Goal: Communication & Community: Ask a question

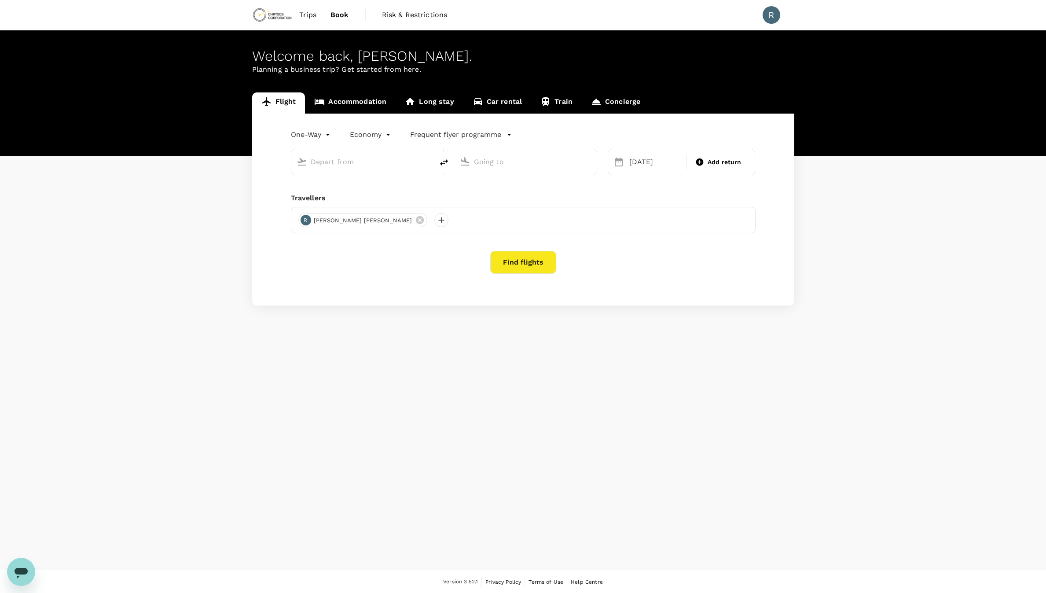
type input "Toronto, Canada (any)"
type input "Perth, Australia (any)"
type input "Toronto, Canada (any)"
type input "Perth, Australia (any)"
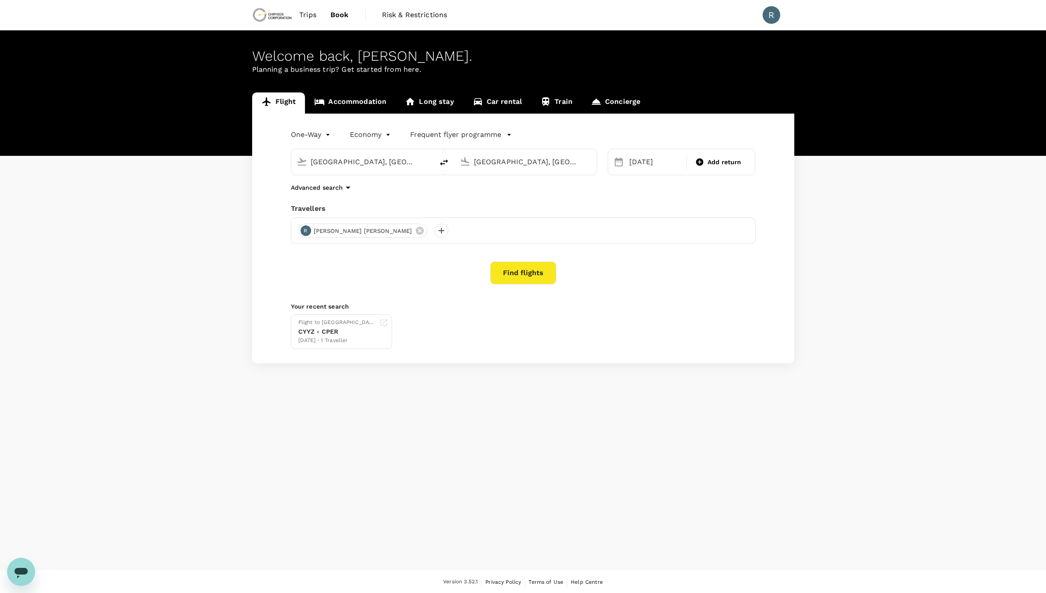
click at [304, 15] on span "Trips" at bounding box center [307, 15] width 17 height 11
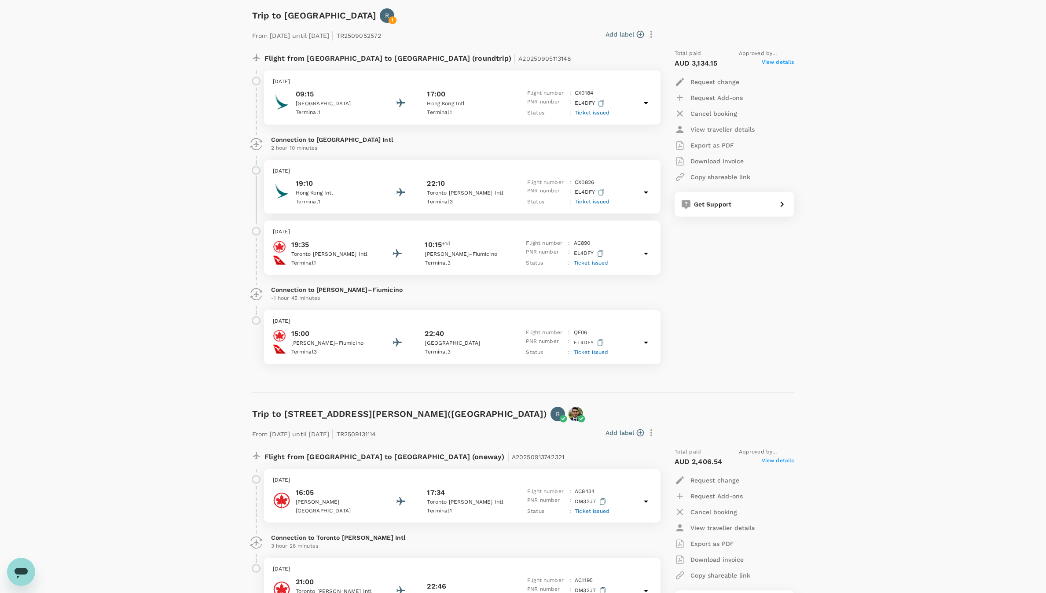
scroll to position [132, 0]
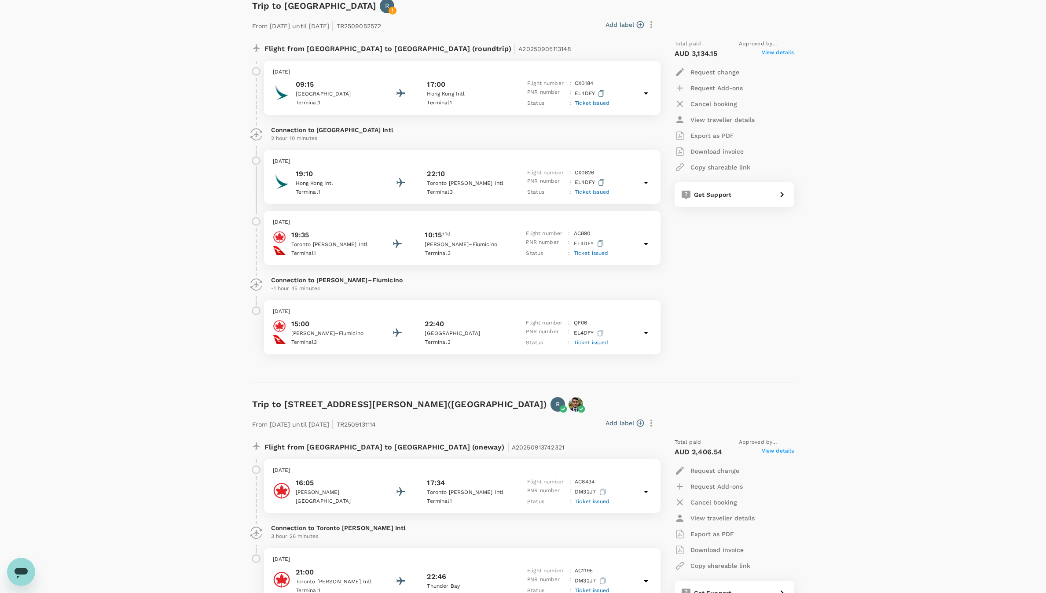
click at [364, 317] on div "Wednesday, 24 Sep 2025 15:00 Leonardo da Vinci–Fiumicino Terminal 3 22:40 Perth…" at bounding box center [462, 327] width 396 height 54
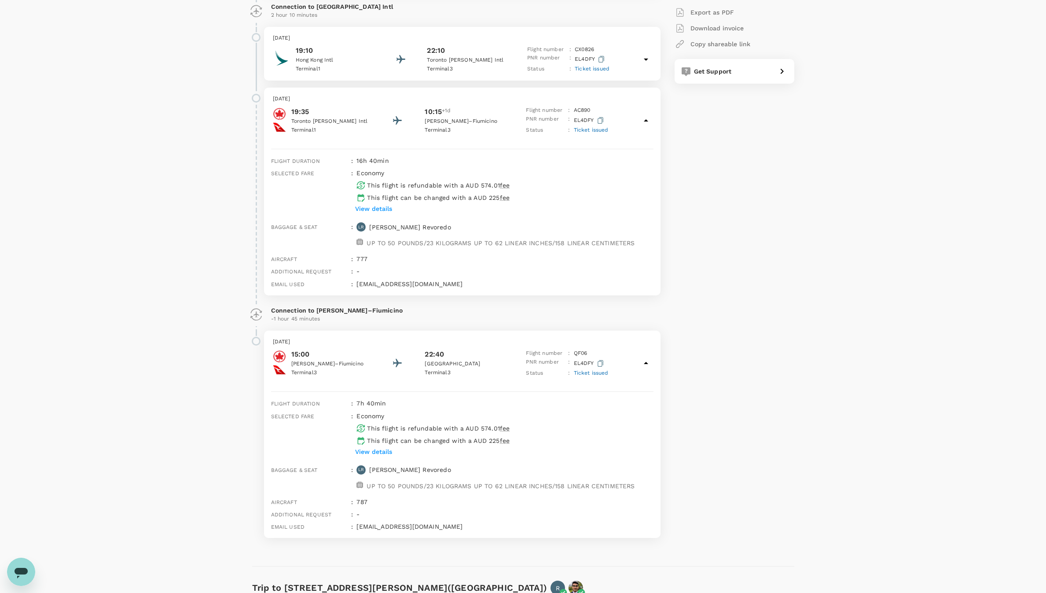
scroll to position [264, 0]
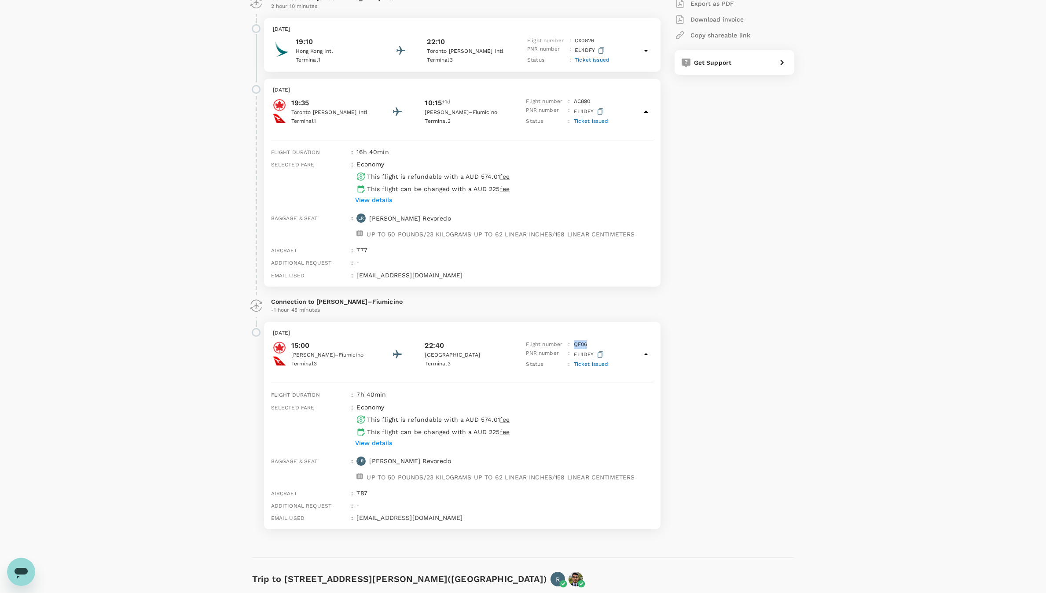
drag, startPoint x: 587, startPoint y: 345, endPoint x: 572, endPoint y: 345, distance: 14.5
click at [572, 345] on div "Flight number : QF 06" at bounding box center [567, 344] width 82 height 9
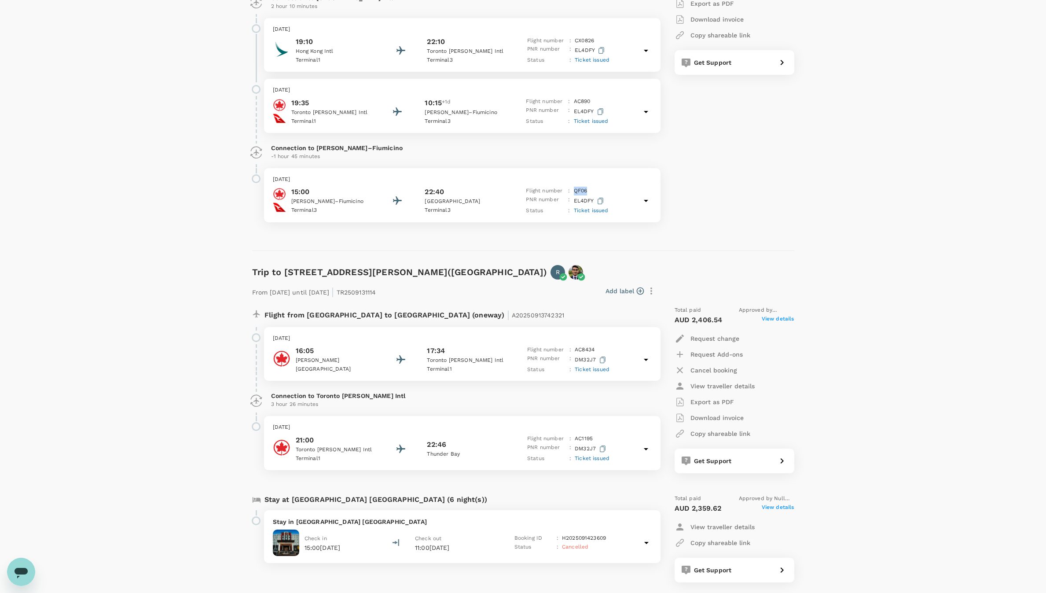
copy p "QF 06"
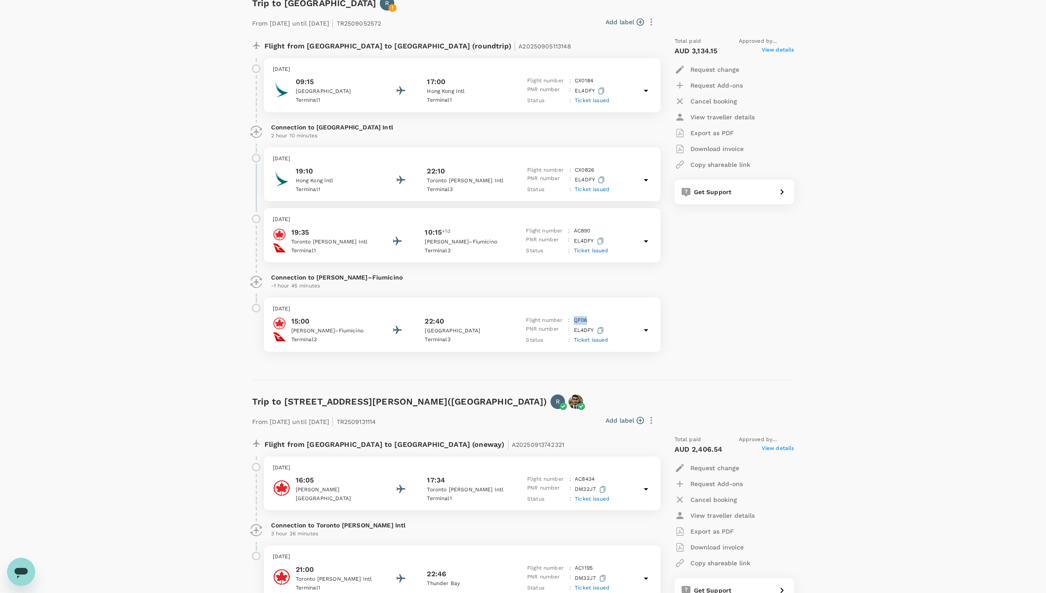
scroll to position [132, 0]
click at [737, 198] on div "Get Support" at bounding box center [731, 193] width 83 height 12
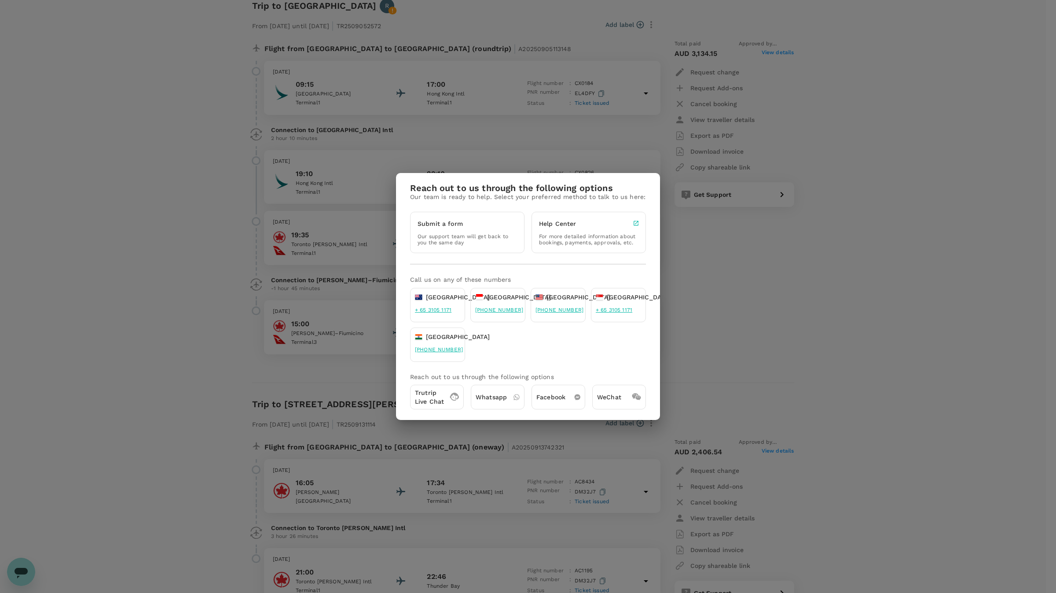
click at [442, 399] on p "Trutrip Live Chat" at bounding box center [429, 397] width 29 height 18
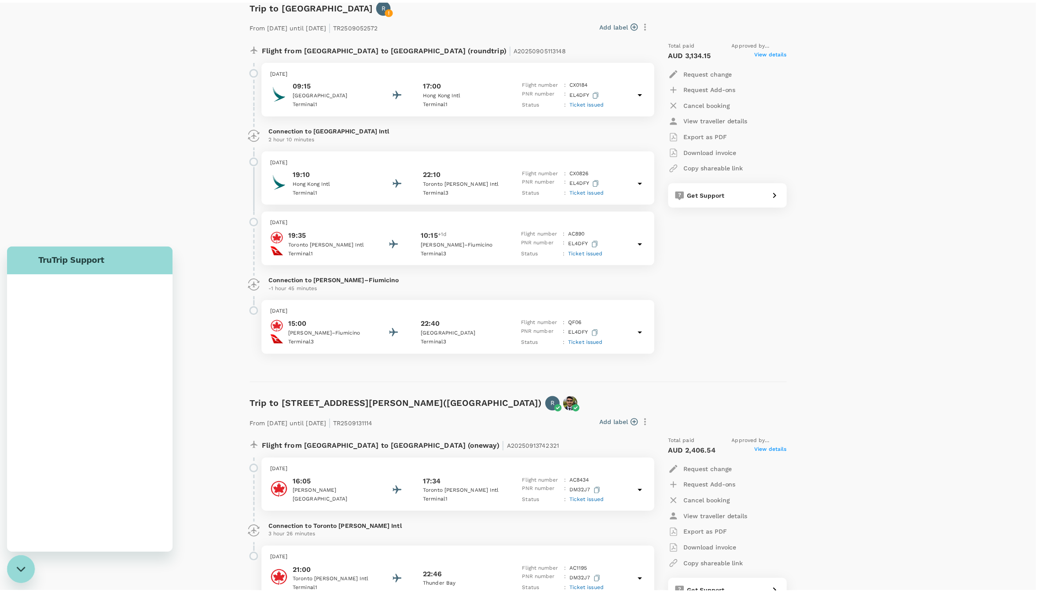
scroll to position [0, 0]
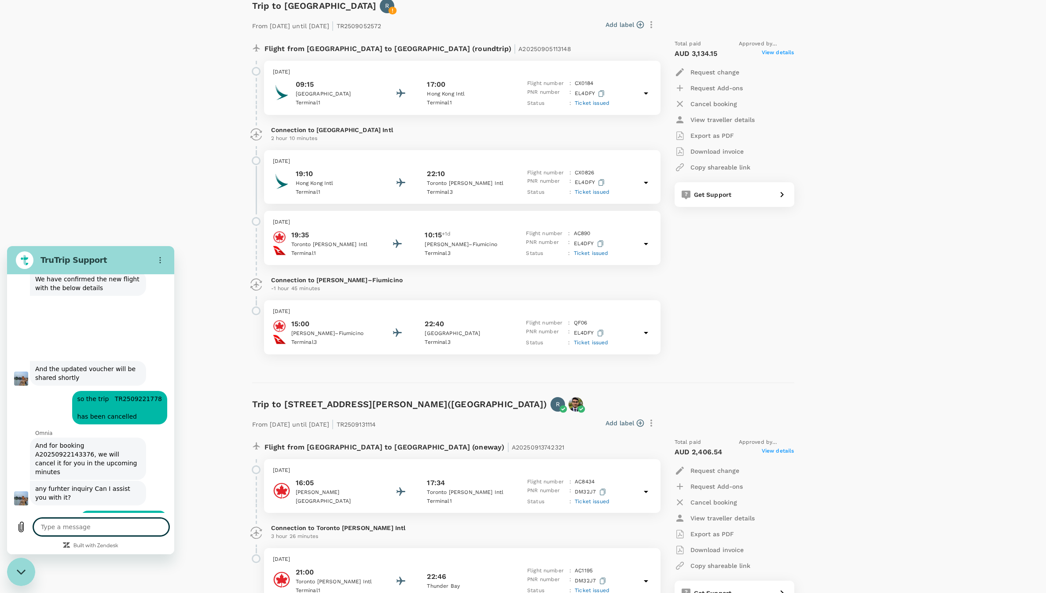
type textarea "x"
click at [119, 525] on textarea at bounding box center [101, 527] width 136 height 18
type textarea "h"
type textarea "x"
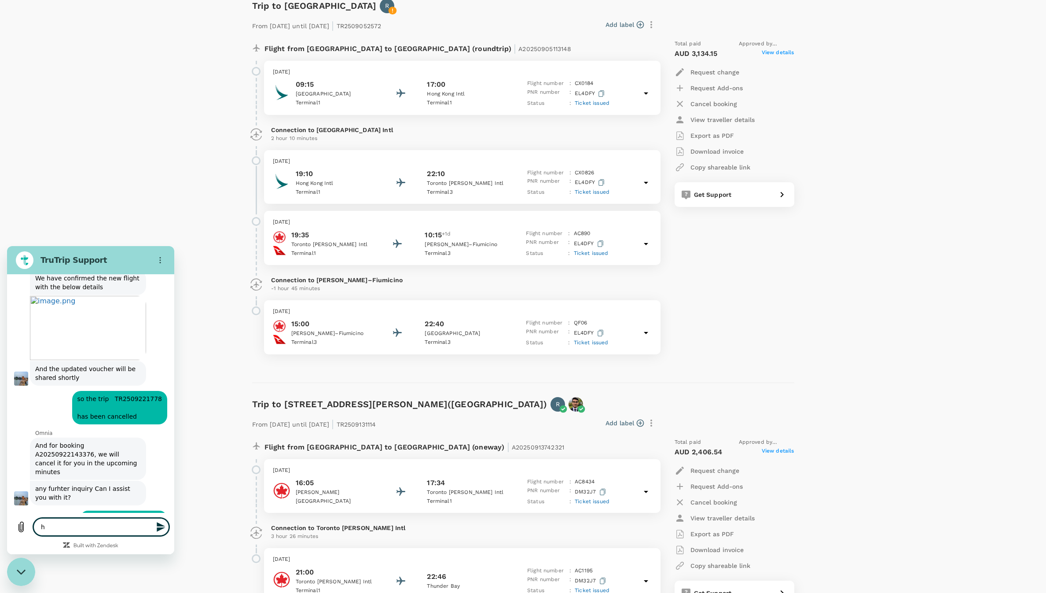
type textarea "he"
type textarea "x"
type textarea "hel"
type textarea "x"
type textarea "hell"
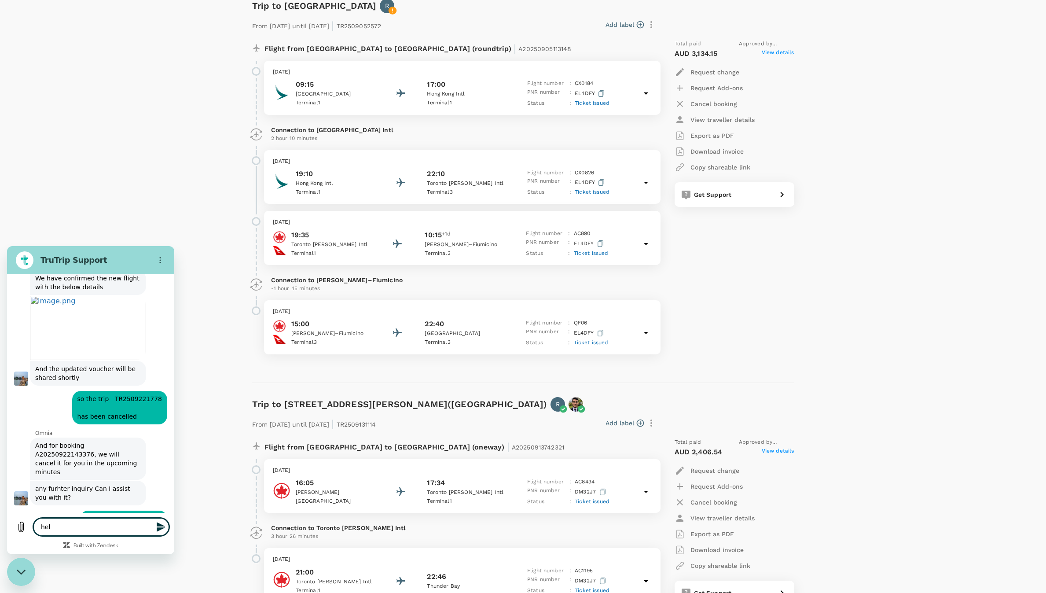
type textarea "x"
type textarea "hello"
type textarea "x"
type textarea "hello,"
type textarea "x"
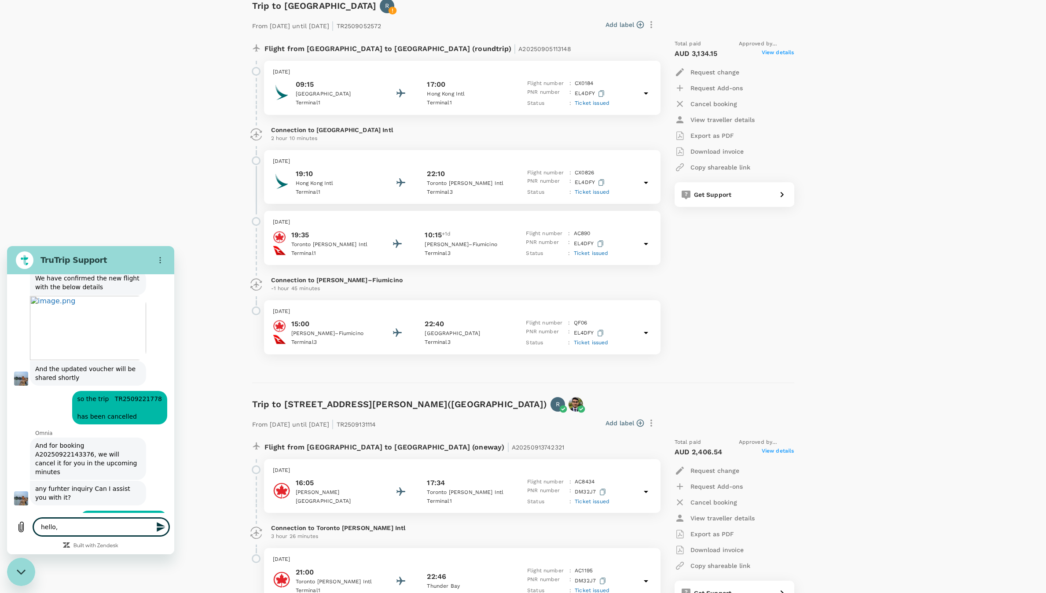
type textarea "hello,"
type textarea "x"
type textarea "hello, I"
type textarea "x"
type textarea "hello, I"
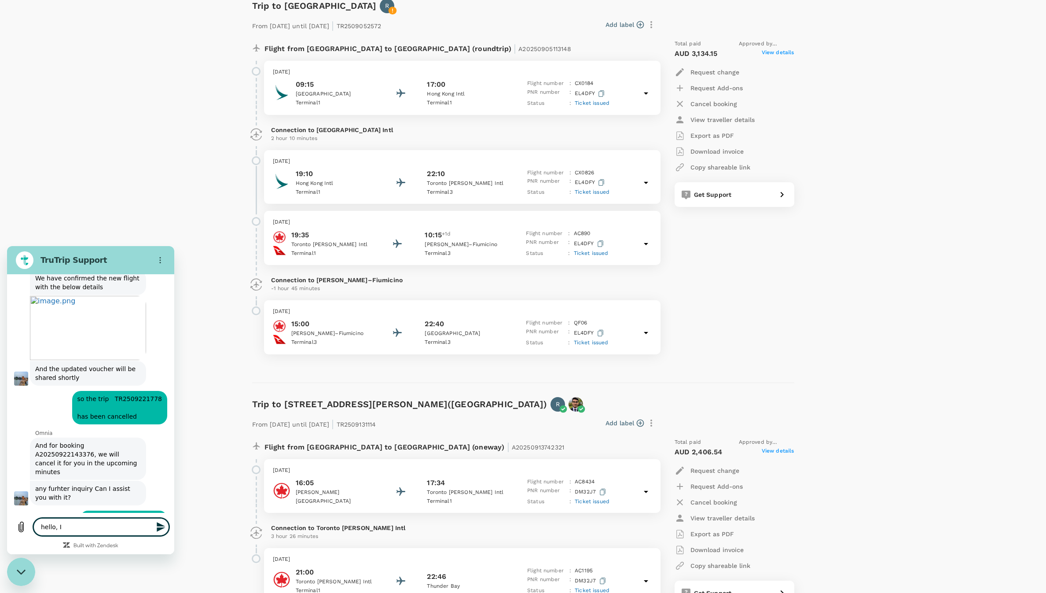
type textarea "x"
type textarea "hello, I t"
type textarea "x"
type textarea "hello, I th"
type textarea "x"
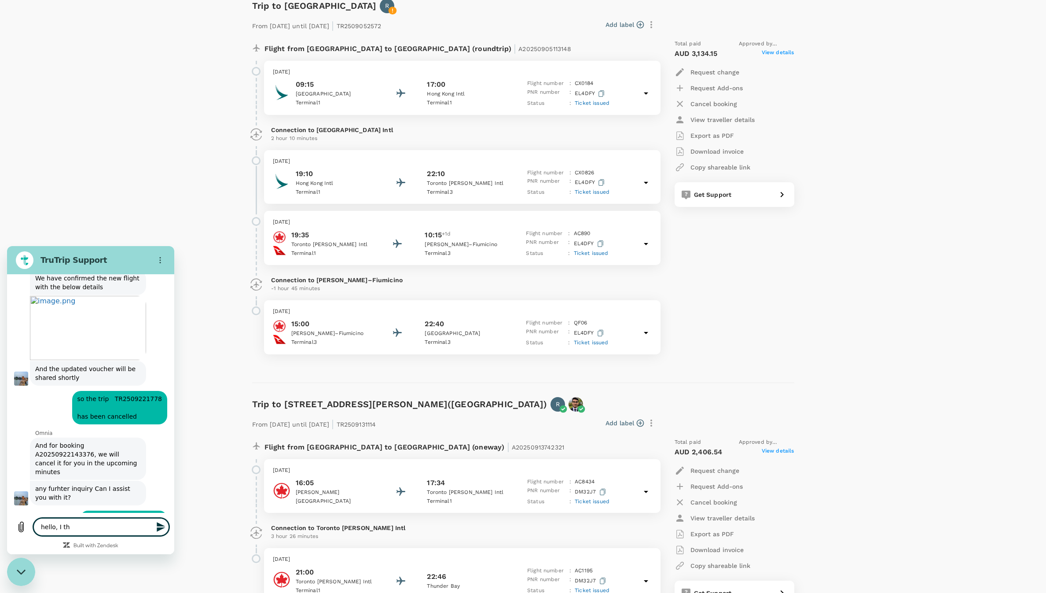
type textarea "hello, I thi"
type textarea "x"
type textarea "hello, I thin"
type textarea "x"
type textarea "hello, I think"
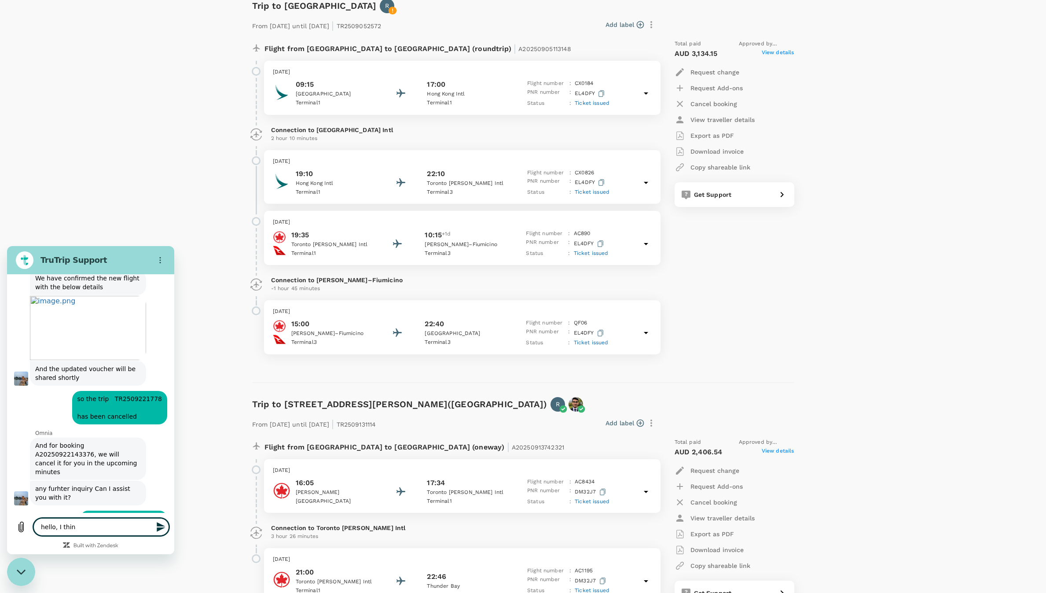
type textarea "x"
type textarea "hello, I think"
type textarea "x"
type textarea "hello, I think s"
type textarea "x"
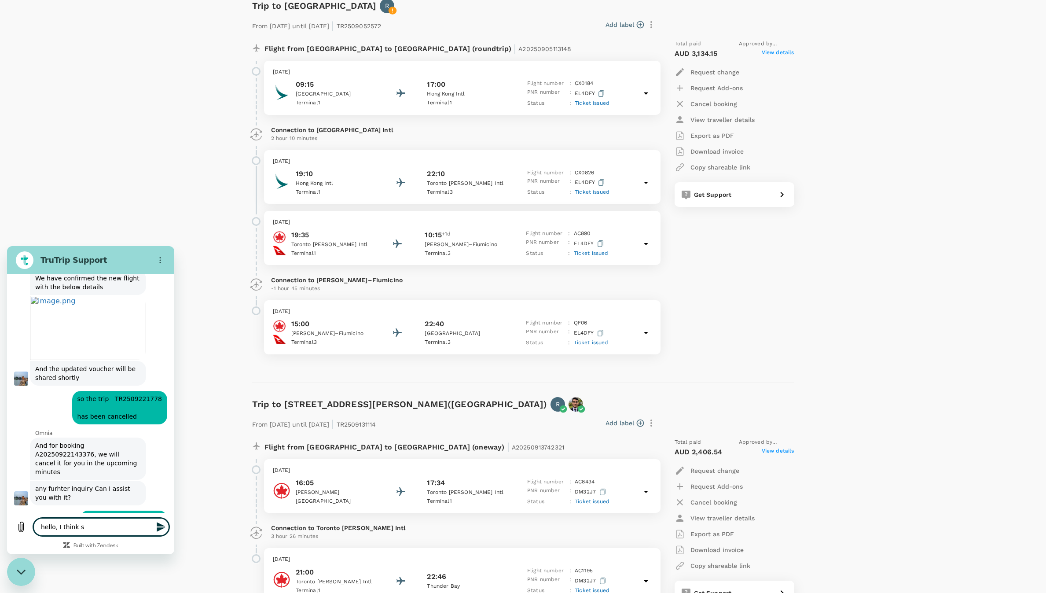
type textarea "hello, I think so"
type textarea "x"
type textarea "hello, I think som"
type textarea "x"
type textarea "hello, I think some"
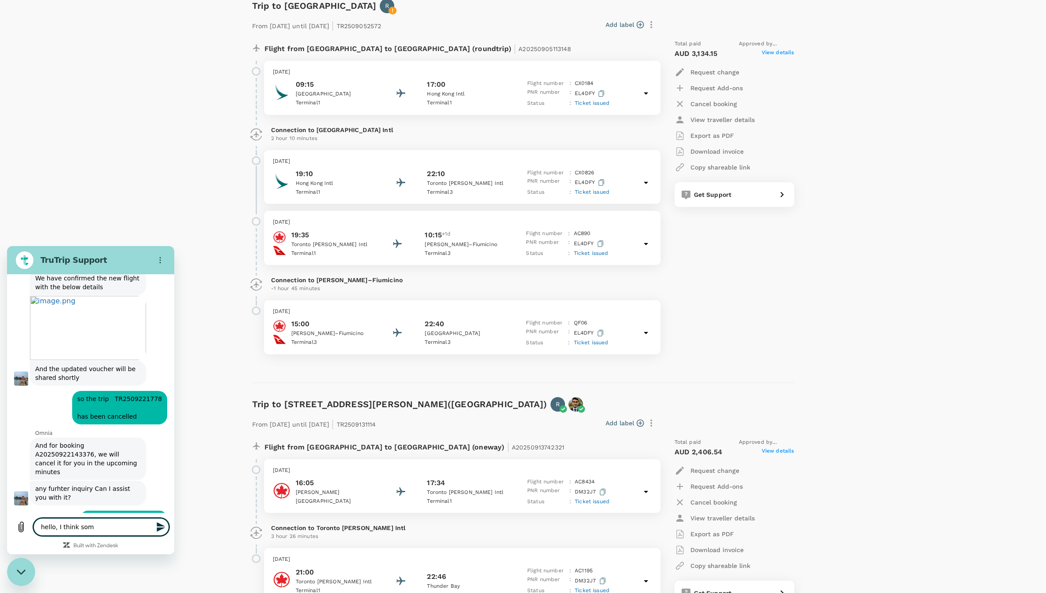
type textarea "x"
type textarea "hello, I think somet"
type textarea "x"
type textarea "hello, I think someth"
type textarea "x"
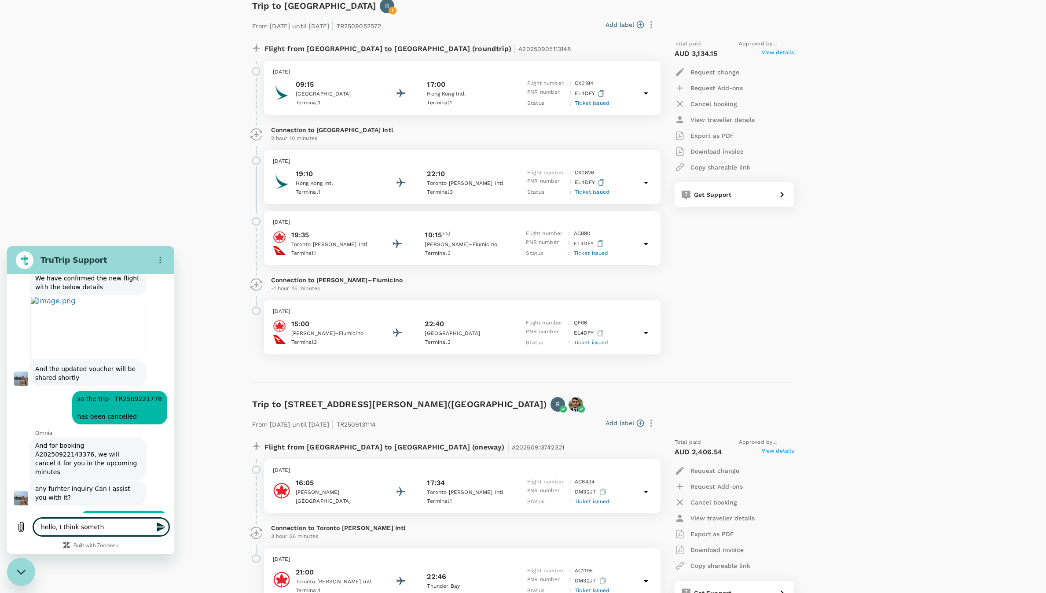
type textarea "hello, I think somethi"
type textarea "x"
type textarea "hello, I think somethin"
type textarea "x"
type textarea "hello, I think something"
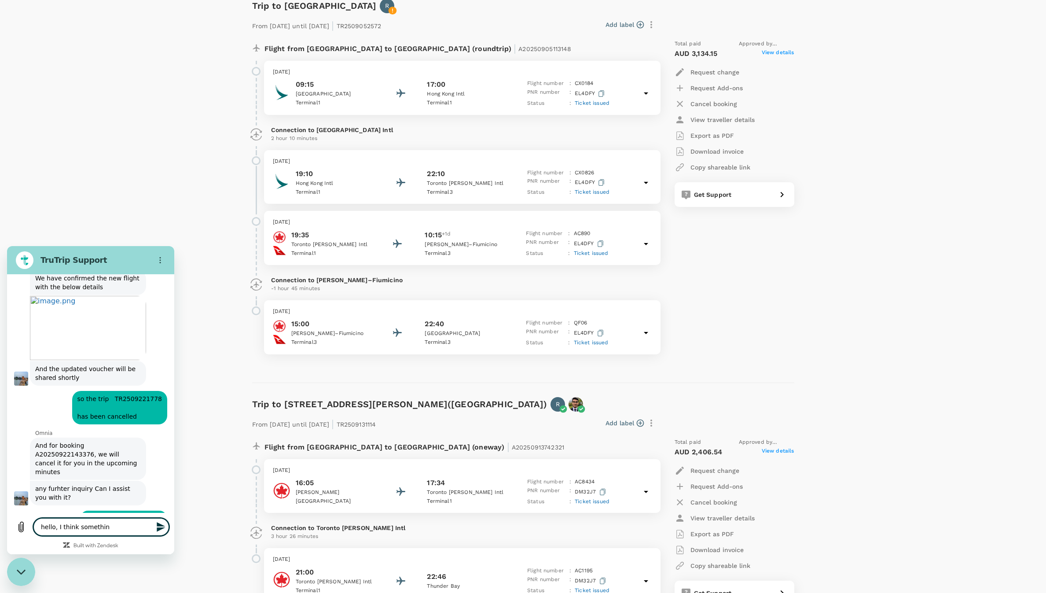
type textarea "x"
type textarea "hello, I think something"
type textarea "x"
type textarea "hello, I think something w"
type textarea "x"
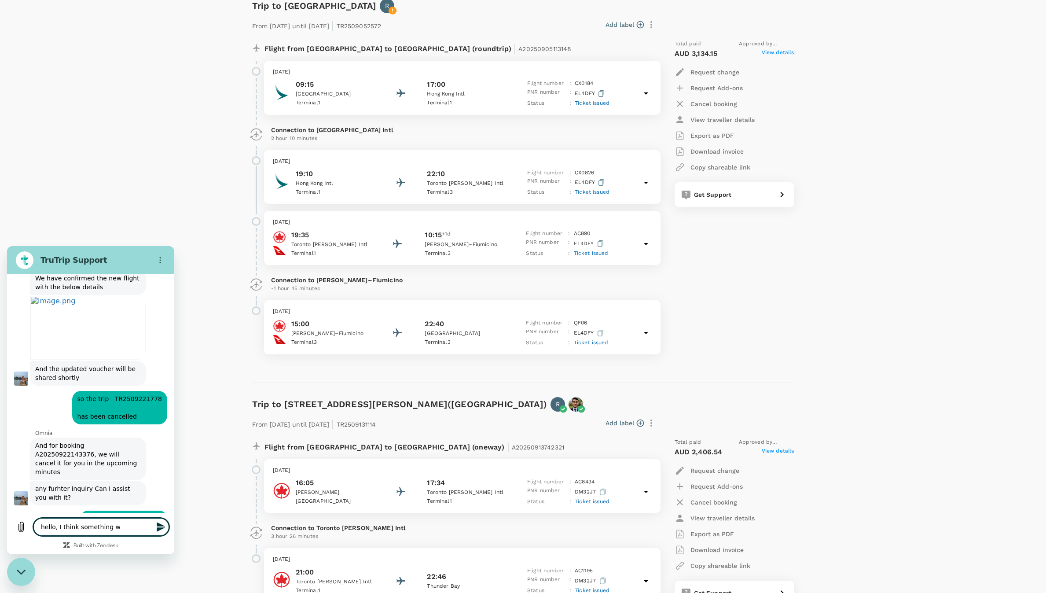
type textarea "hello, I think something wr"
type textarea "x"
type textarea "hello, I think something wro"
type textarea "x"
type textarea "hello, I think something wron"
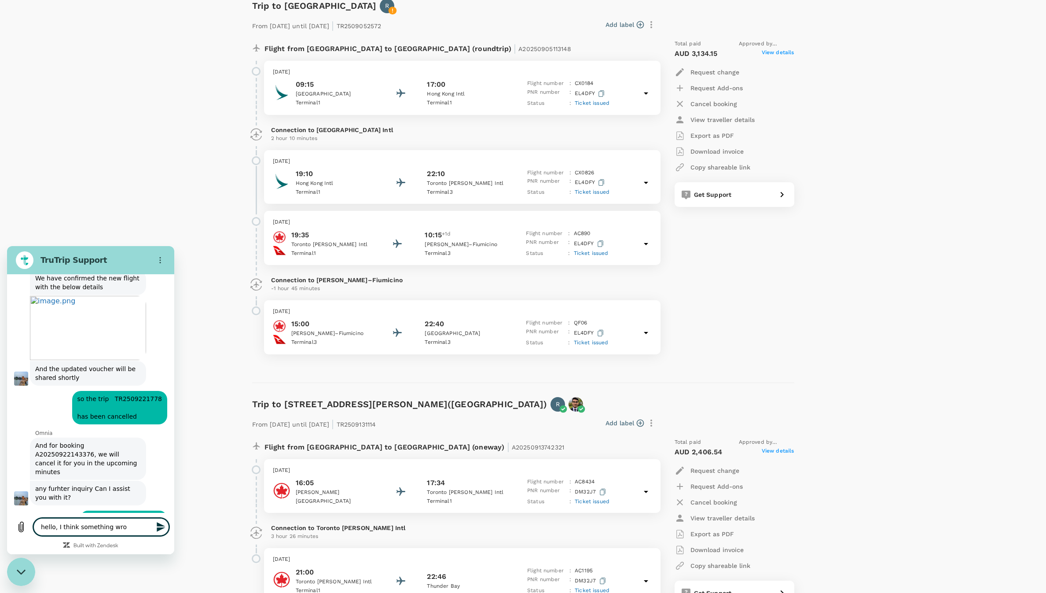
type textarea "x"
type textarea "hello, I think something wrong"
type textarea "x"
type textarea "hello, I think something wrong"
type textarea "x"
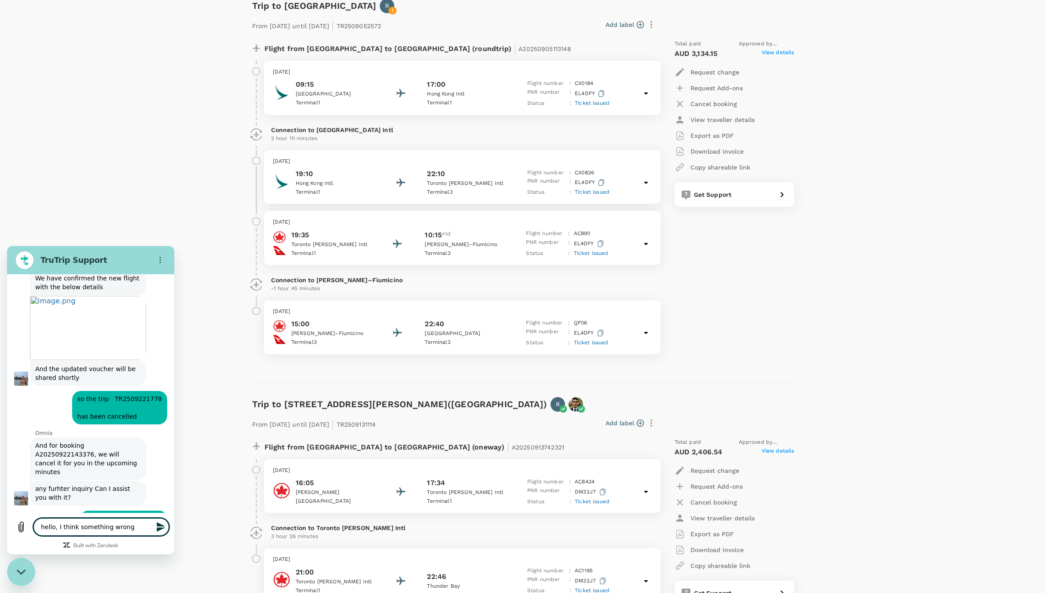
type textarea "hello, I think something wrong w"
type textarea "x"
type textarea "hello, I think something wrong wi"
type textarea "x"
type textarea "hello, I think something wrong wit"
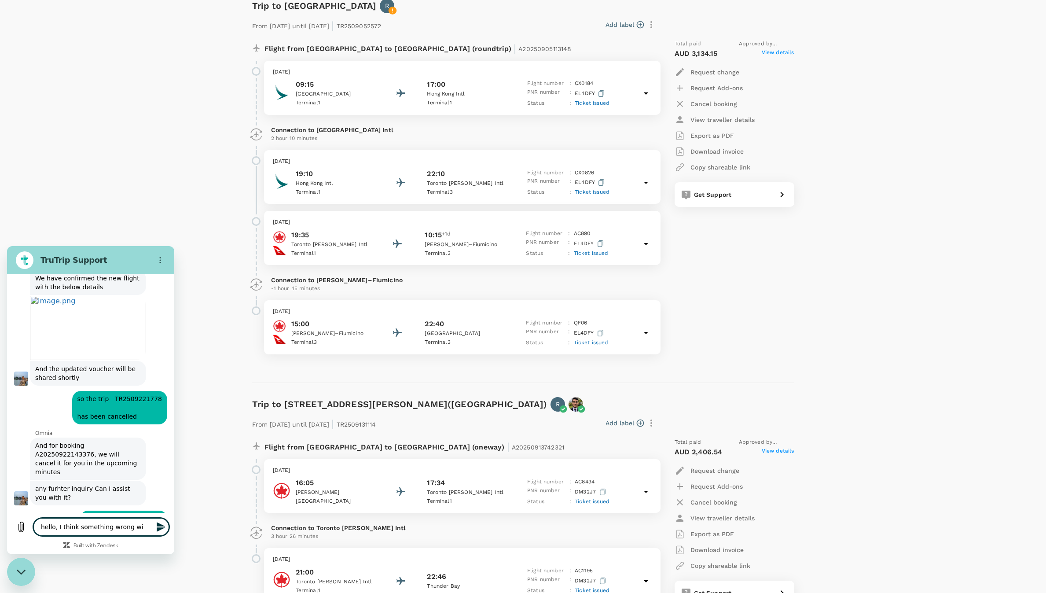
type textarea "x"
type textarea "hello, I think something wrong with"
type textarea "x"
type textarea "hello, I think something wrong with"
type textarea "x"
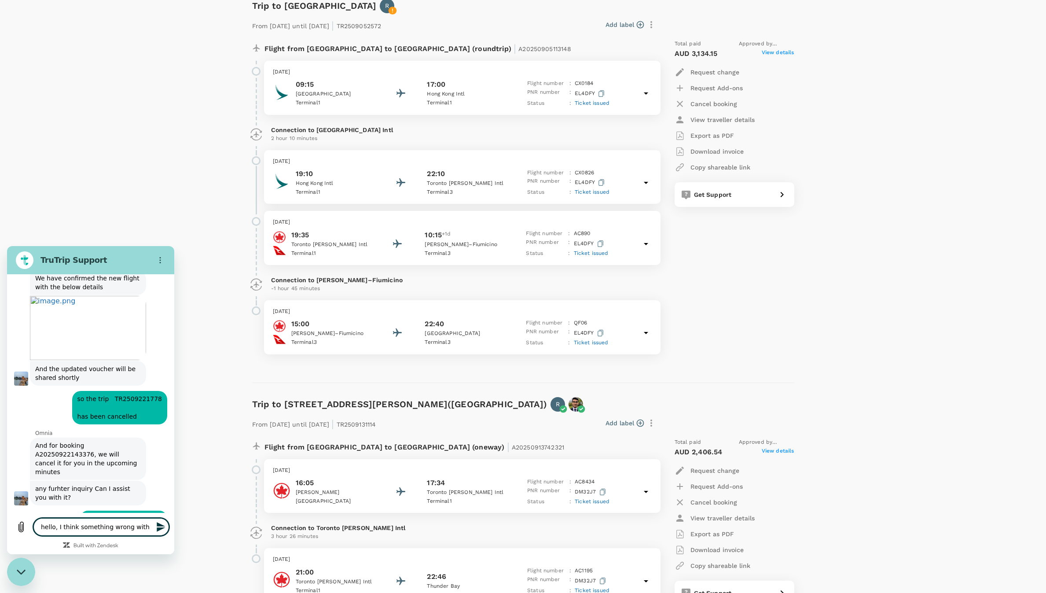
type textarea "hello, I think something wrong with m"
type textarea "x"
type textarea "hello, I think something wrong with my"
type textarea "x"
type textarea "hello, I think something wrong with my"
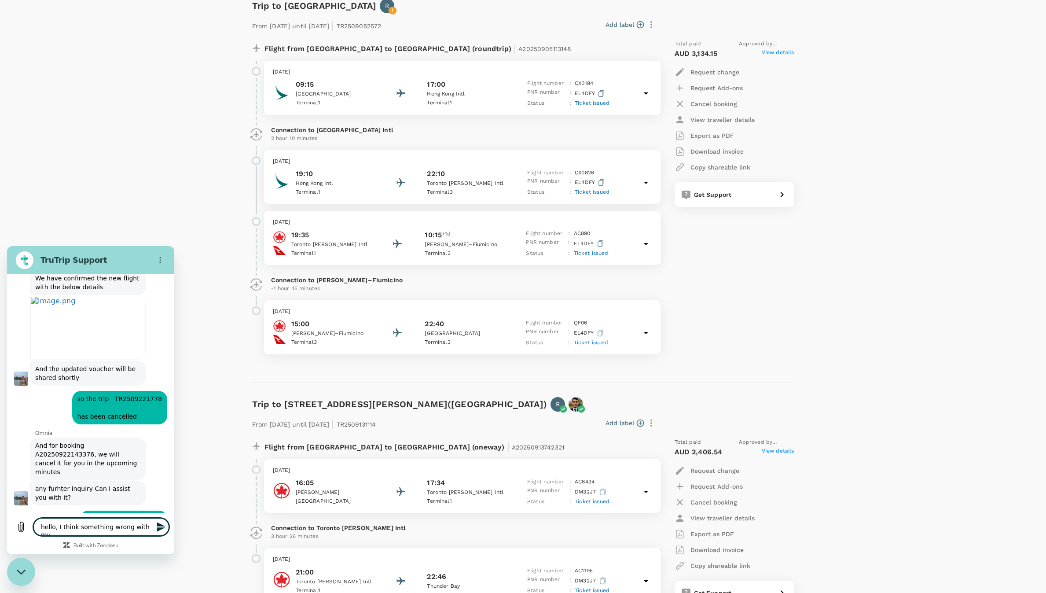
type textarea "x"
type textarea "hello, I think something wrong with my t"
type textarea "x"
type textarea "hello, I think something wrong with my ti"
type textarea "x"
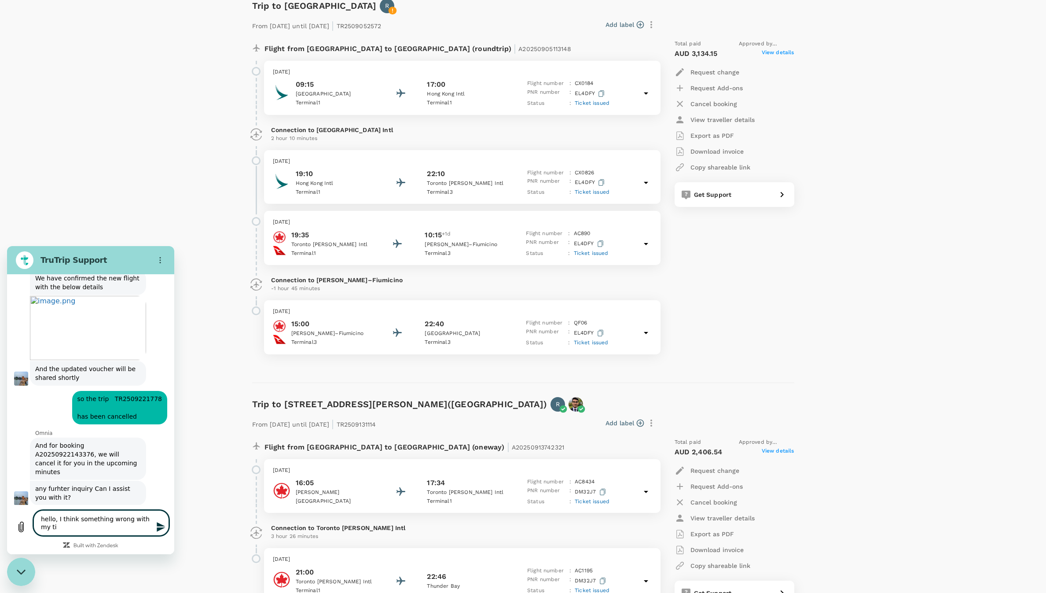
type textarea "hello, I think something wrong with my tic"
type textarea "x"
type textarea "hello, I think something wrong with my tick"
type textarea "x"
type textarea "hello, I think something wrong with my ticke"
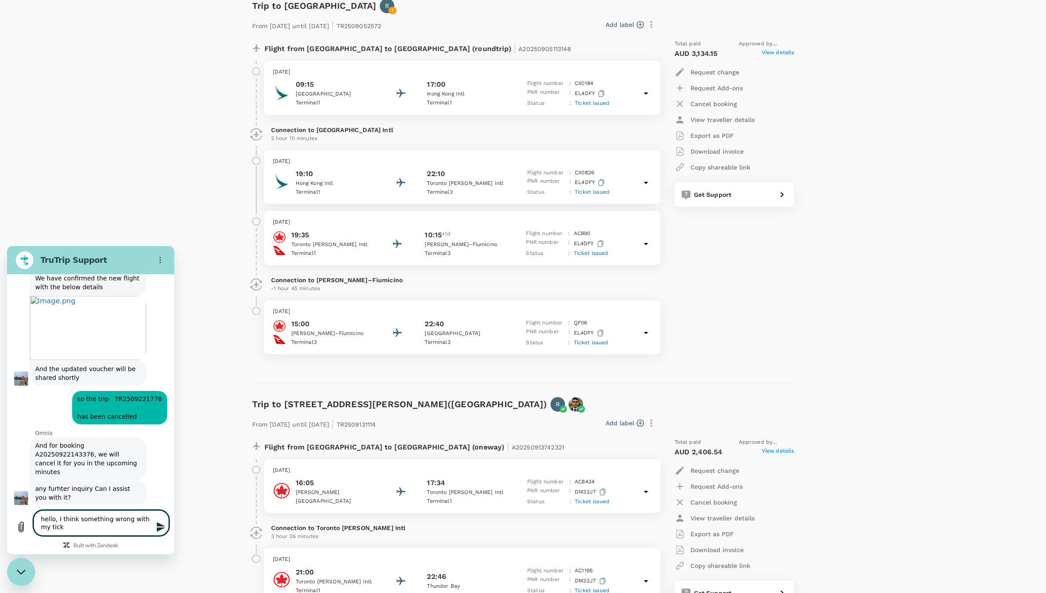
type textarea "x"
type textarea "hello, I think something wrong with my ticket"
type textarea "x"
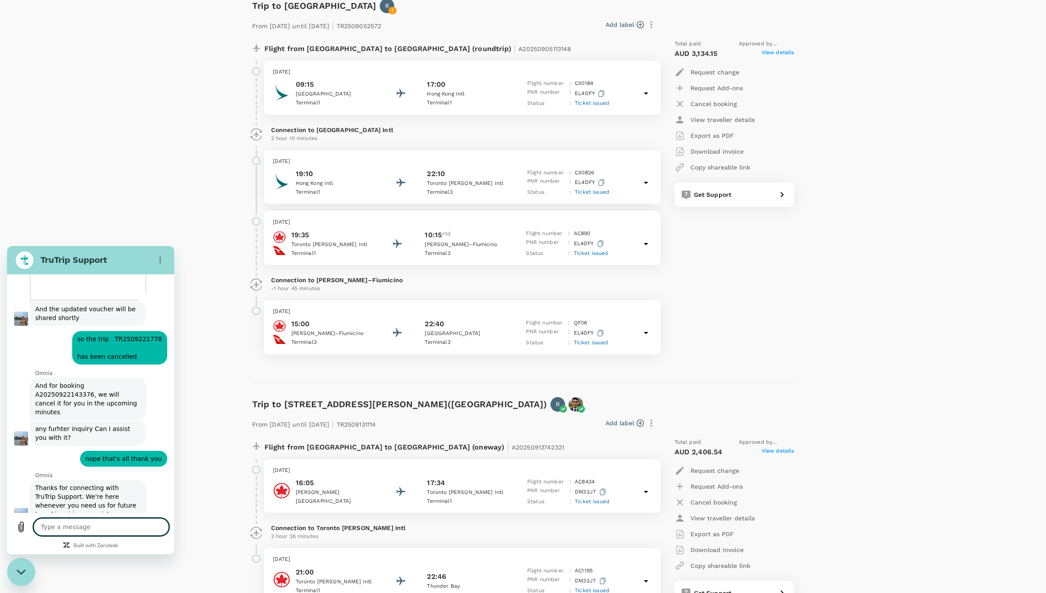
scroll to position [1585, 0]
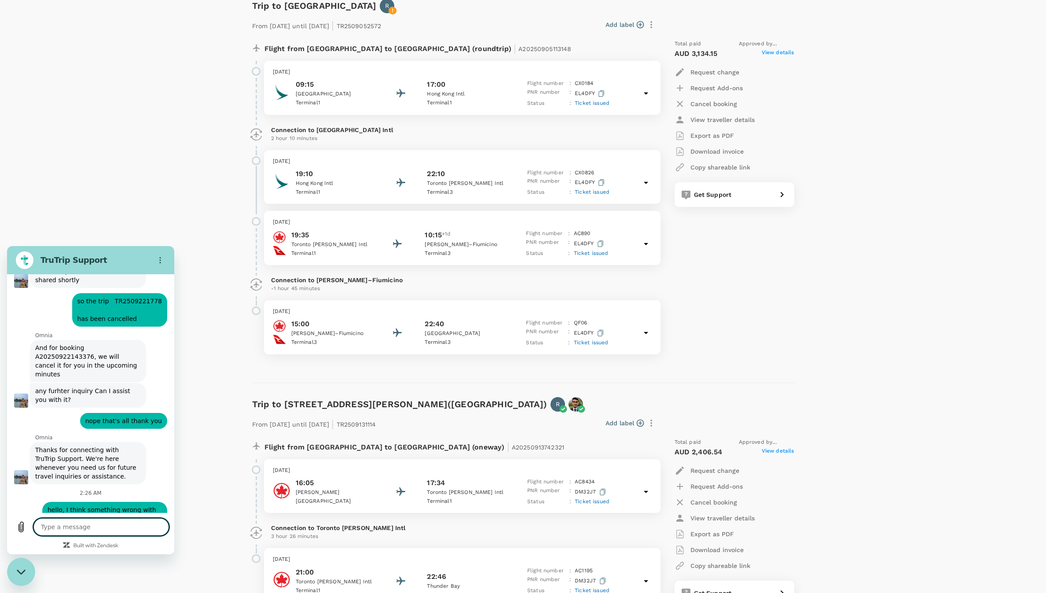
type textarea "x"
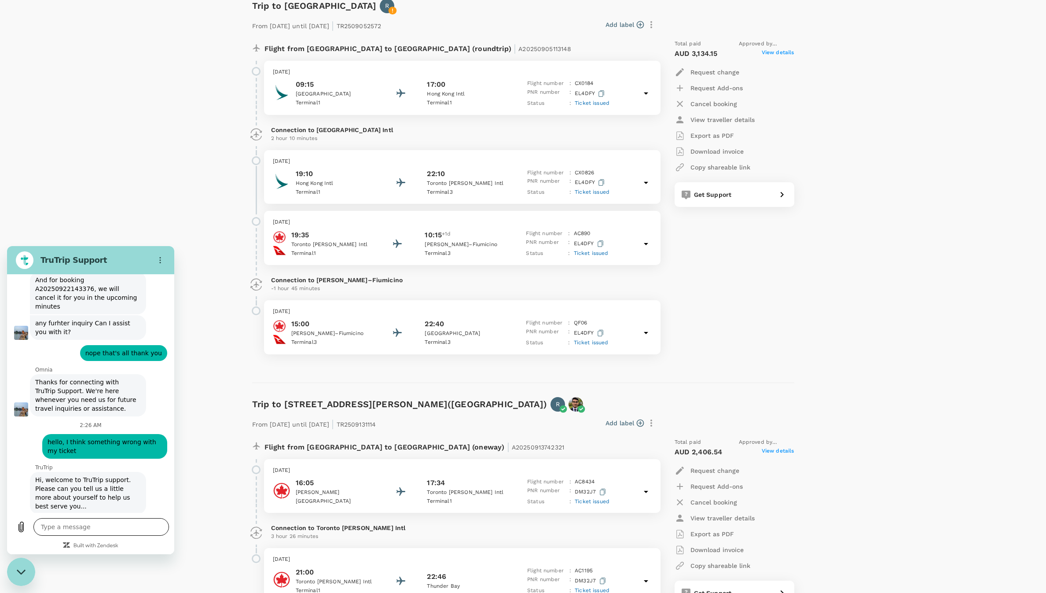
type input "[PERSON_NAME]"
click at [130, 566] on button "Next" at bounding box center [144, 575] width 29 height 18
type textarea "x"
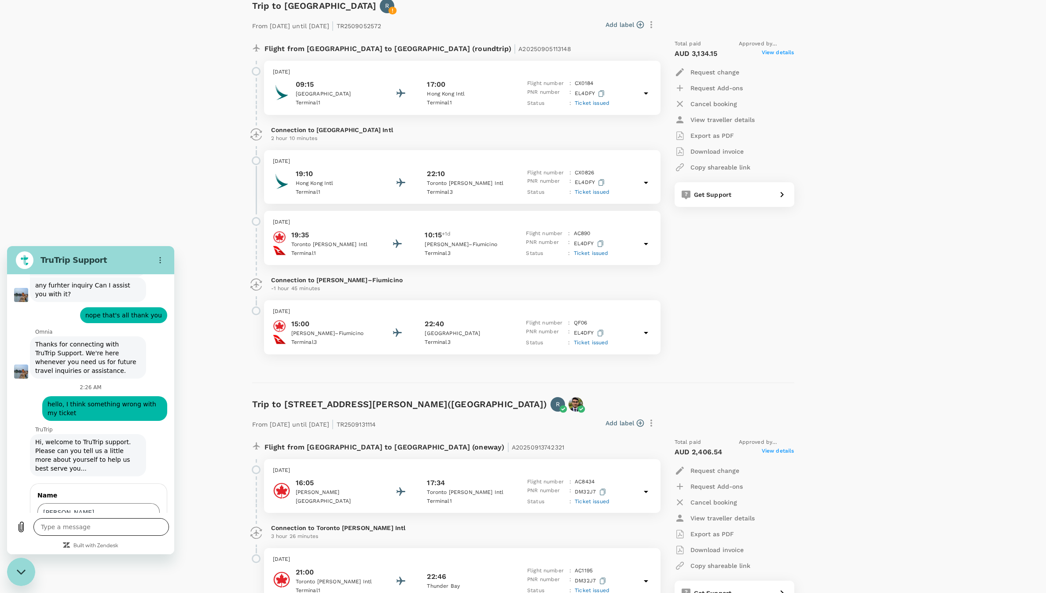
type input "[PERSON_NAME][EMAIL_ADDRESS][PERSON_NAME][DOMAIN_NAME]"
click at [139, 570] on span "Send" at bounding box center [144, 575] width 15 height 11
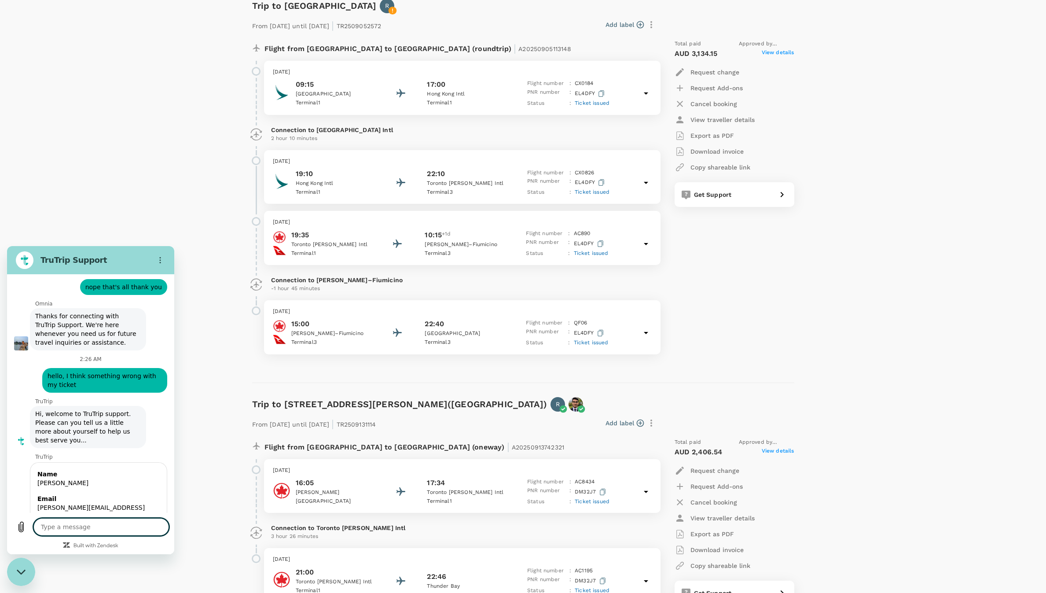
scroll to position [1760, 0]
type textarea "x"
type textarea "t"
type textarea "x"
type textarea "th"
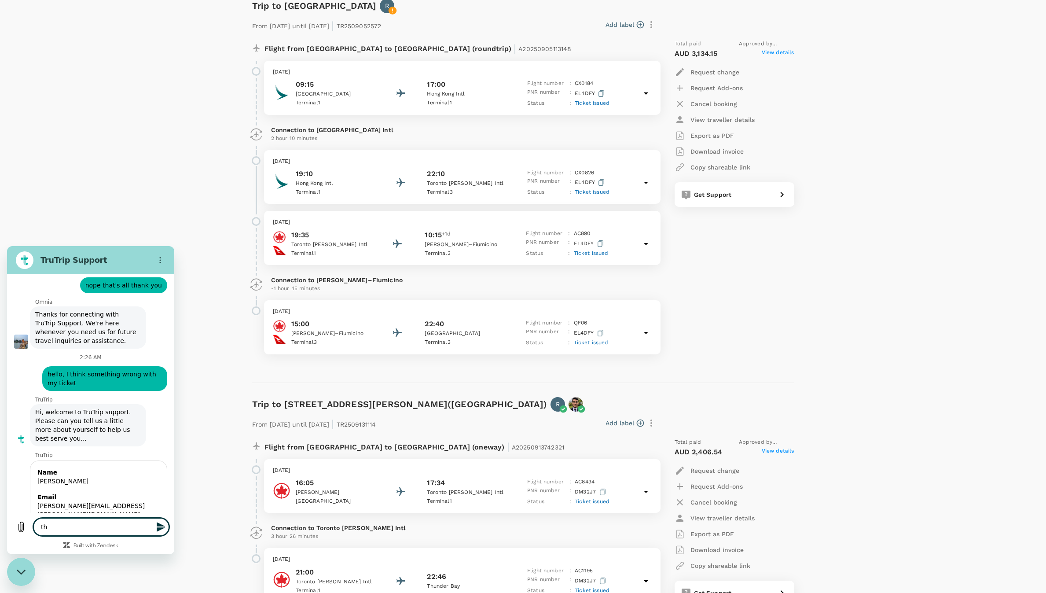
type textarea "x"
type textarea "the"
type textarea "x"
type textarea "the"
type textarea "x"
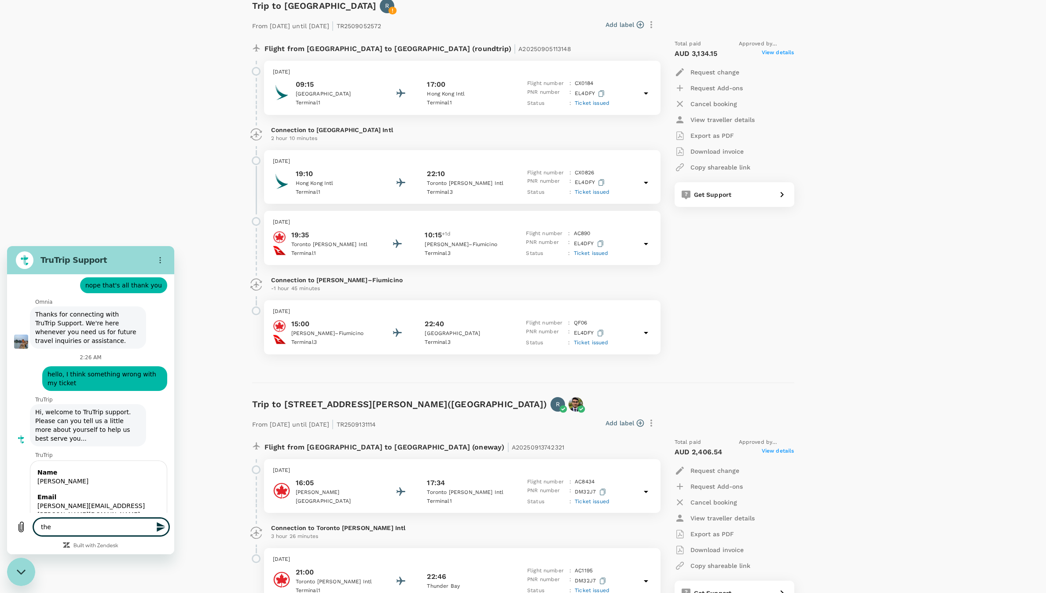
type textarea "the s"
type textarea "x"
type textarea "the se"
type textarea "x"
type textarea "the sec"
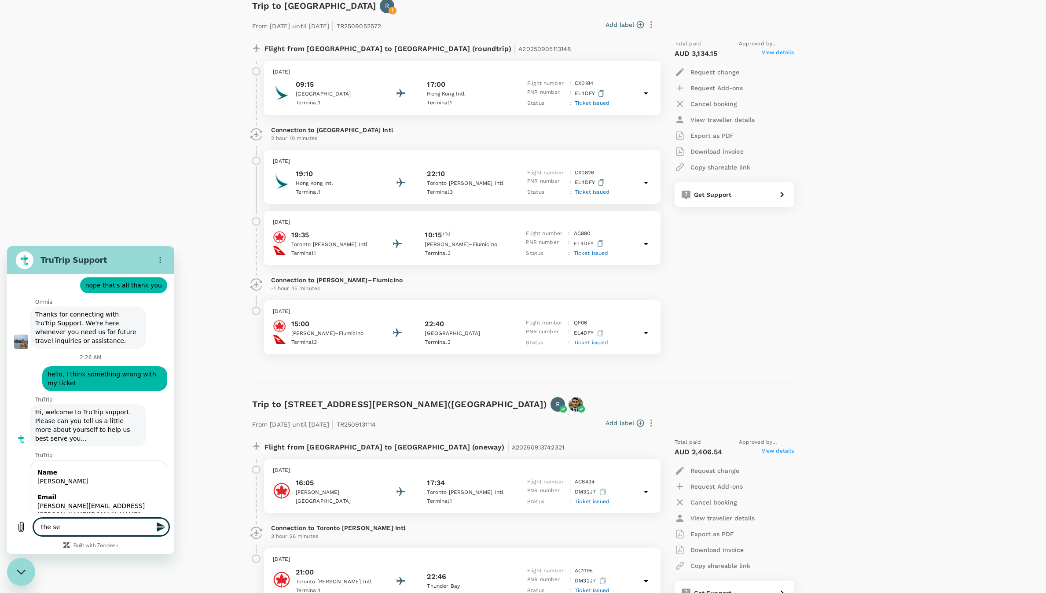
type textarea "x"
type textarea "the seco"
type textarea "x"
type textarea "the secon"
type textarea "x"
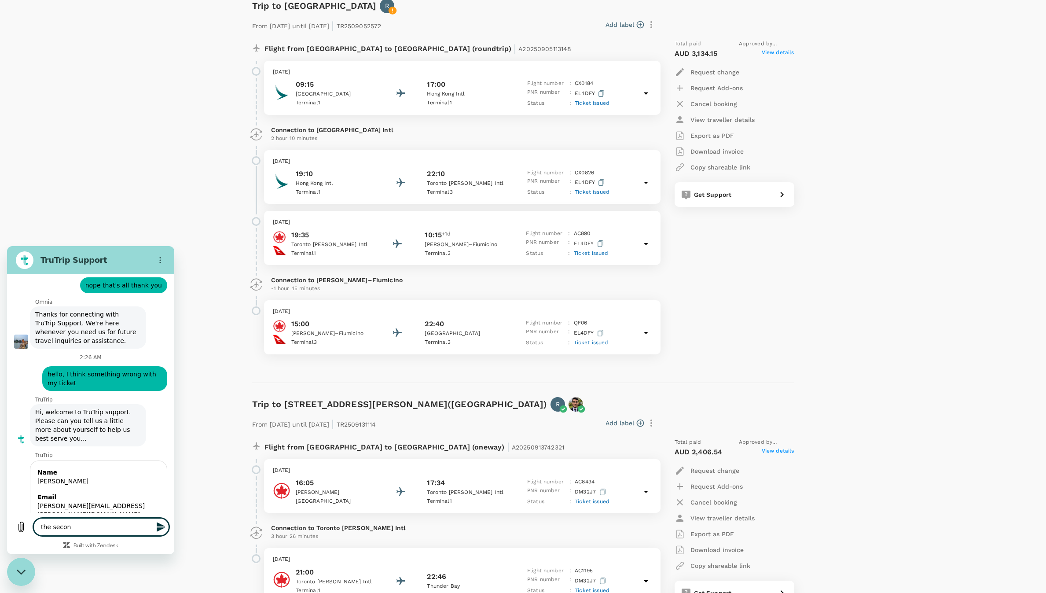
type textarea "the second"
type textarea "x"
type textarea "the second"
type textarea "x"
type textarea "the second t"
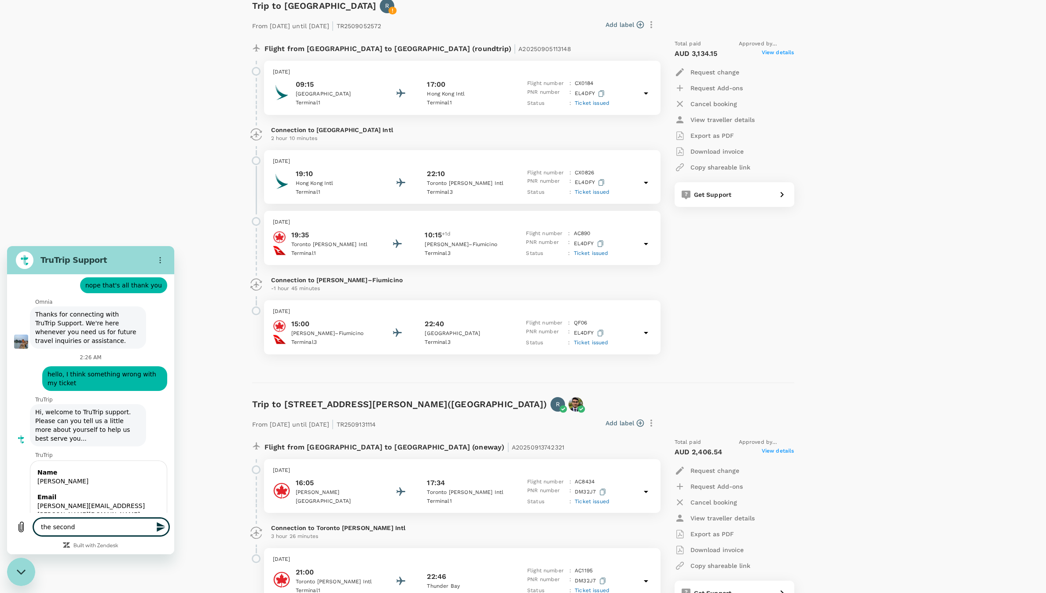
type textarea "x"
type textarea "the second ti"
type textarea "x"
type textarea "the second tic"
type textarea "x"
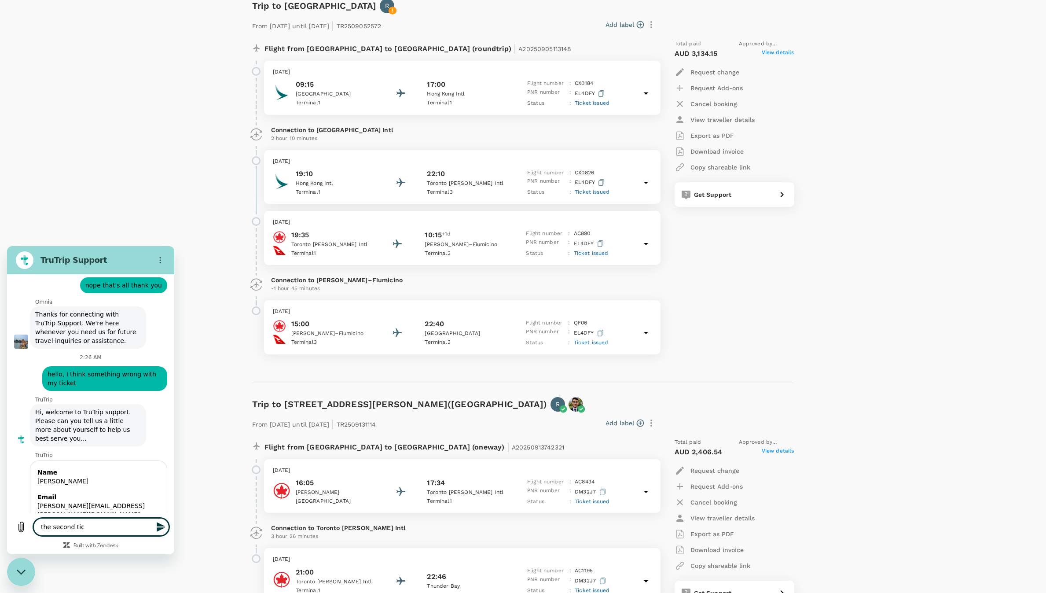
type textarea "the second tick"
type textarea "x"
type textarea "the second ticke"
type textarea "x"
type textarea "the second ticket"
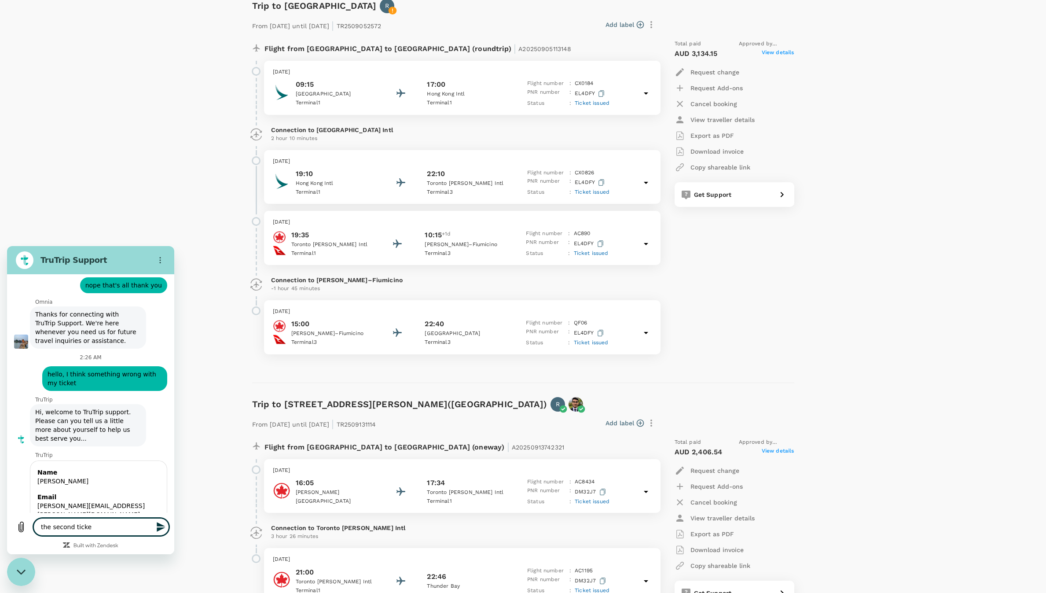
type textarea "x"
type textarea "the second ticket"
type textarea "x"
type textarea "the second ticket t"
type textarea "x"
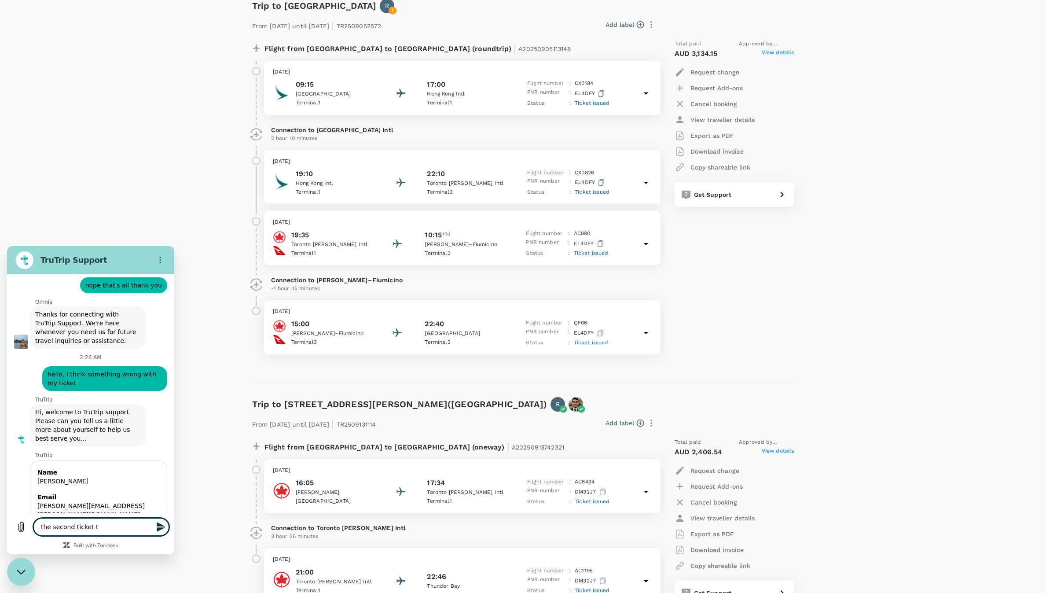
type textarea "the second ticket th"
type textarea "x"
type textarea "the second ticket the"
type textarea "x"
type textarea "the second ticket the"
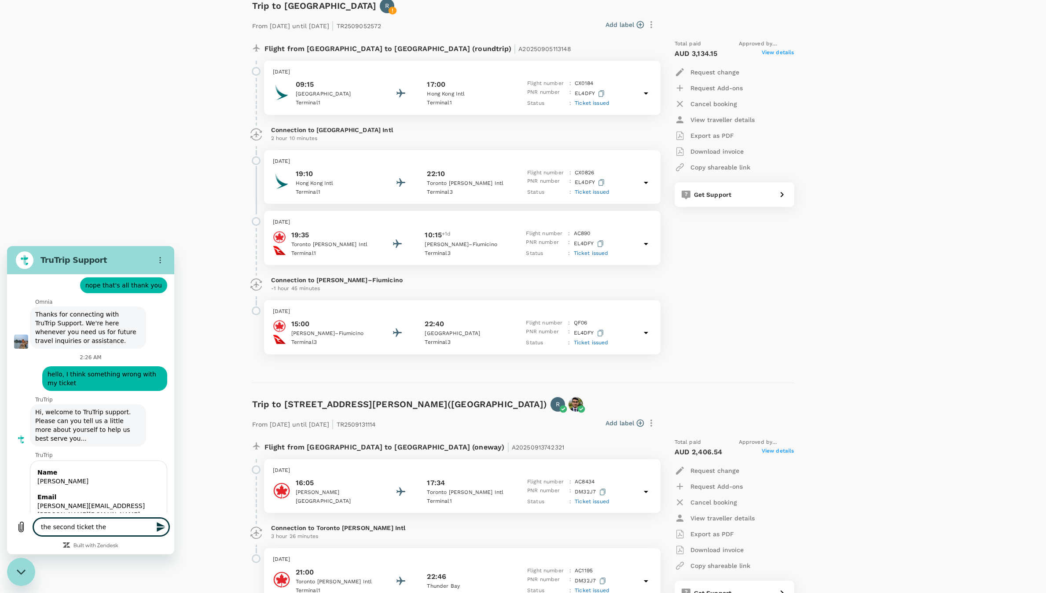
type textarea "x"
type textarea "the second ticket the t"
type textarea "x"
type textarea "the second ticket the ti"
type textarea "x"
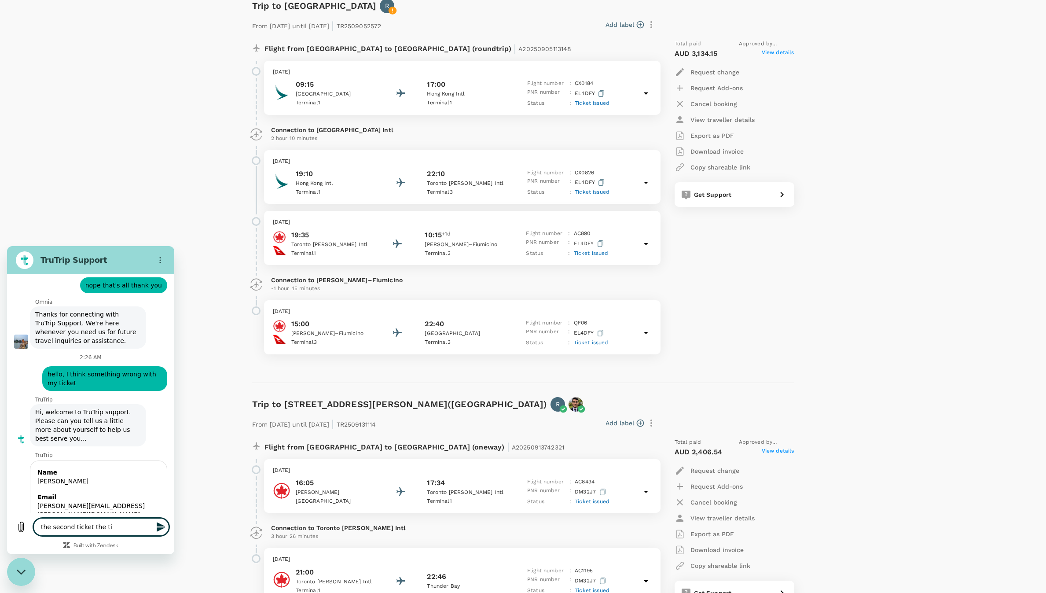
type textarea "the second ticket the tim"
type textarea "x"
type textarea "the second ticket the time"
type textarea "x"
type textarea "the second ticket the times"
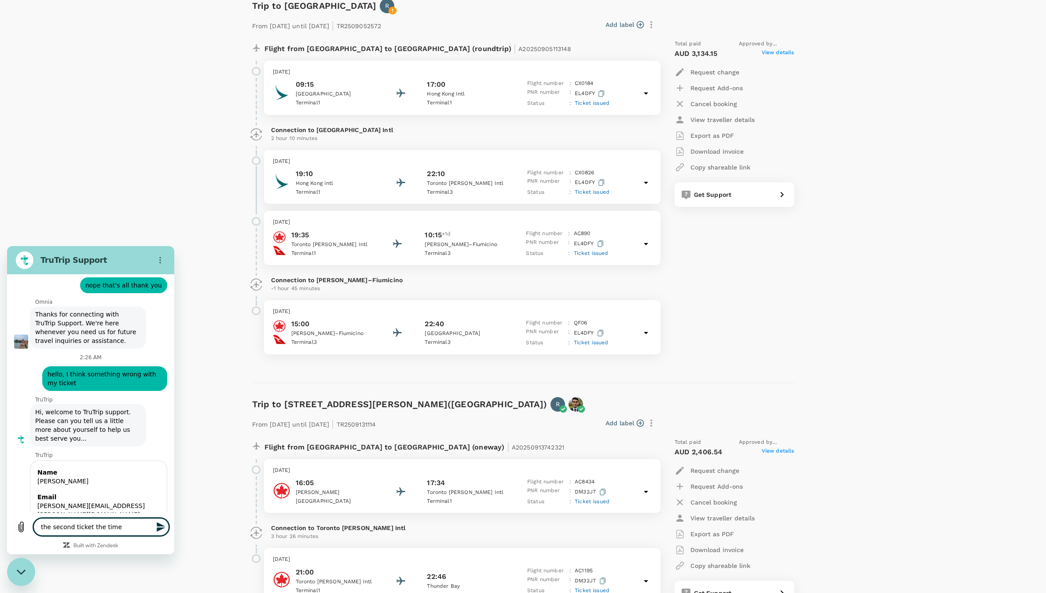
type textarea "x"
type textarea "the second ticket the times"
type textarea "x"
type textarea "the second ticket the times a"
type textarea "x"
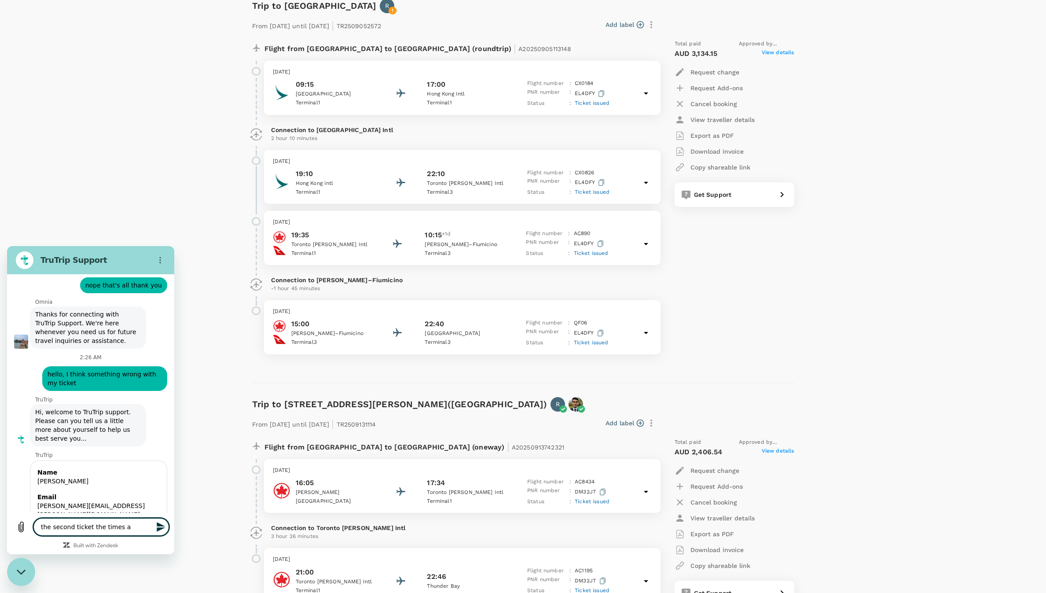
type textarea "the second ticket the times ar"
type textarea "x"
type textarea "the second ticket the times are"
type textarea "x"
type textarea "the second ticket the times are"
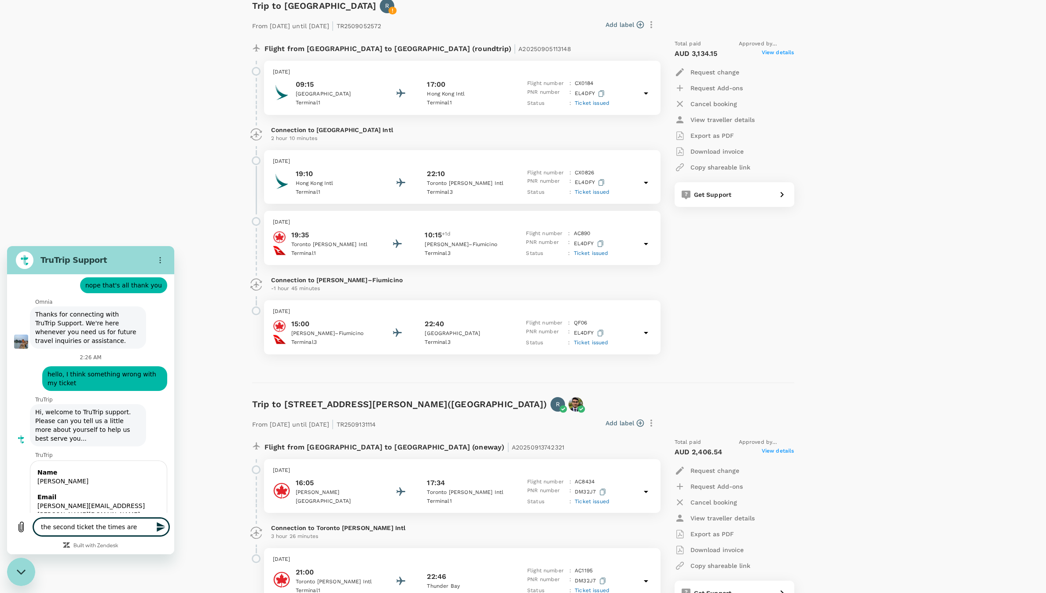
type textarea "x"
type textarea "the second ticket the times are q"
type textarea "x"
type textarea "the second ticket the times are"
type textarea "x"
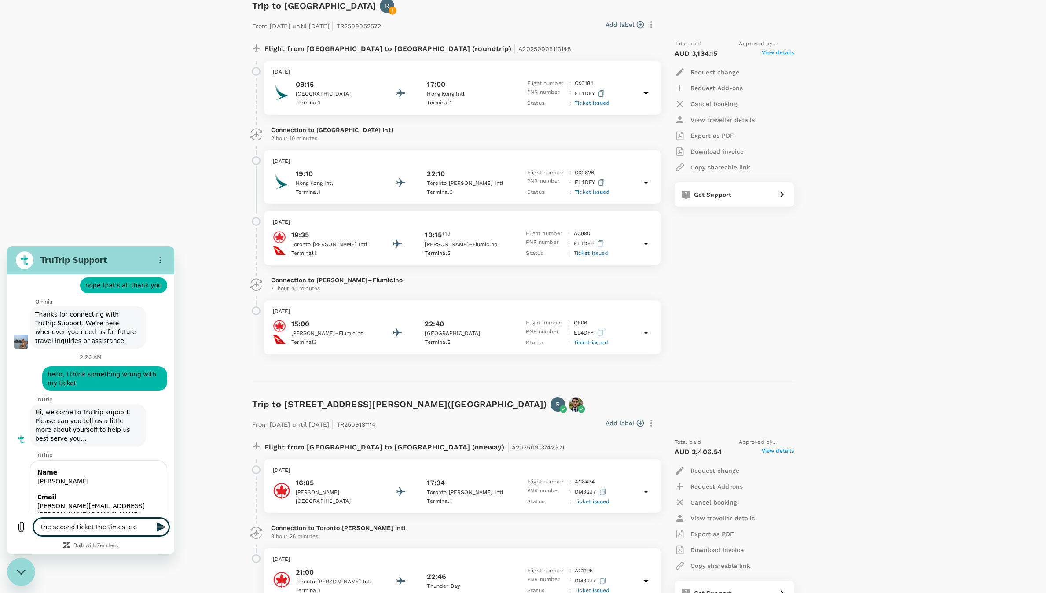
type textarea "the second ticket the times are w"
type textarea "x"
type textarea "the second ticket the times are wr"
type textarea "x"
type textarea "the second ticket the times are wro"
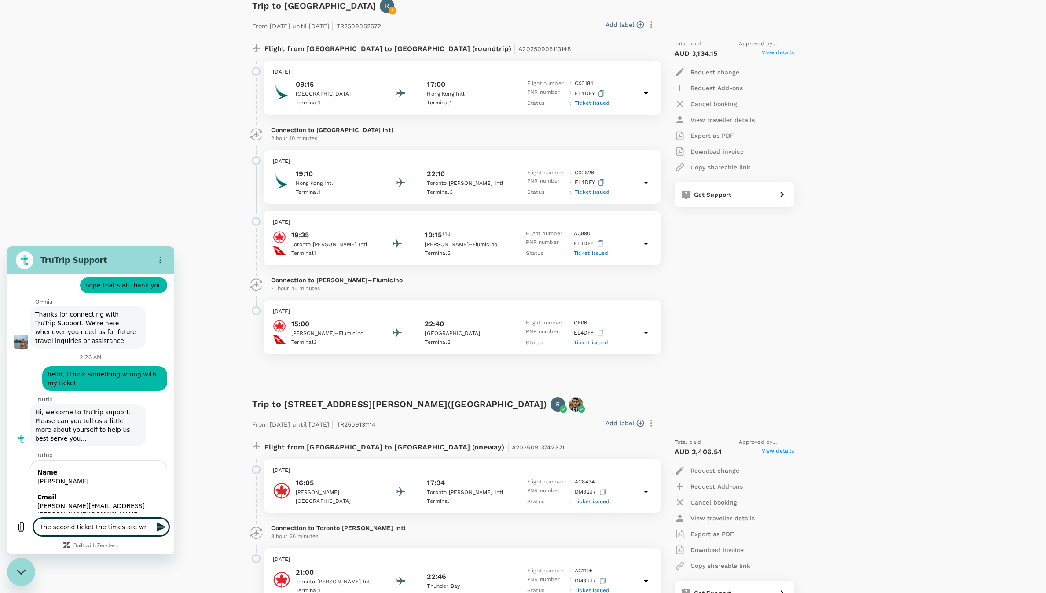
type textarea "x"
type textarea "the second ticket the times are wron"
type textarea "x"
type textarea "the second ticket the times are wrong"
type textarea "x"
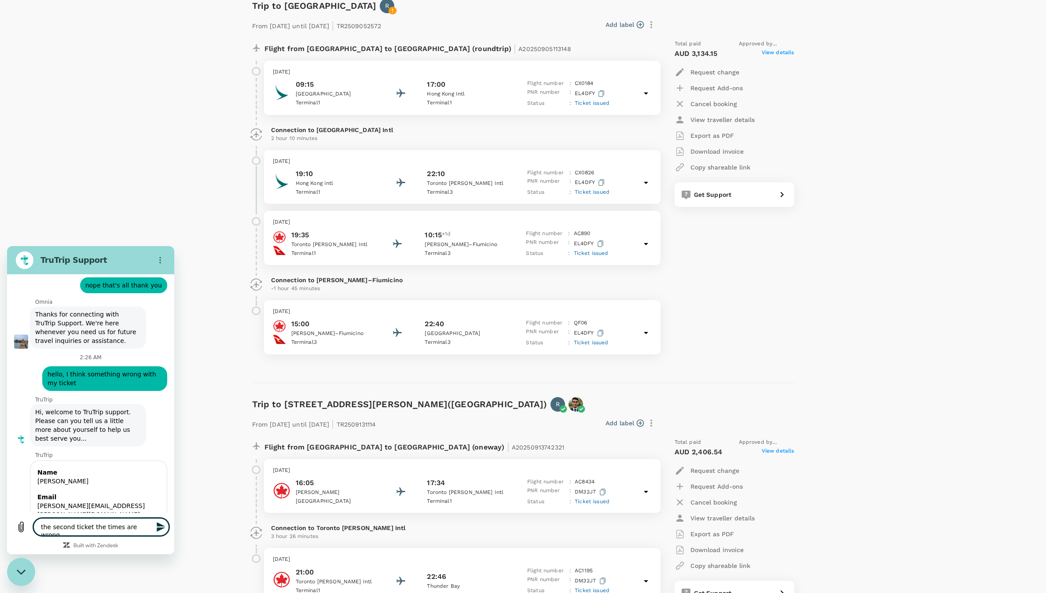
type textarea "the second ticket the times are wrong"
type textarea "x"
type textarea "the second ticket the times are wrong"
type textarea "x"
type textarea "the second ticket the times are wrong,"
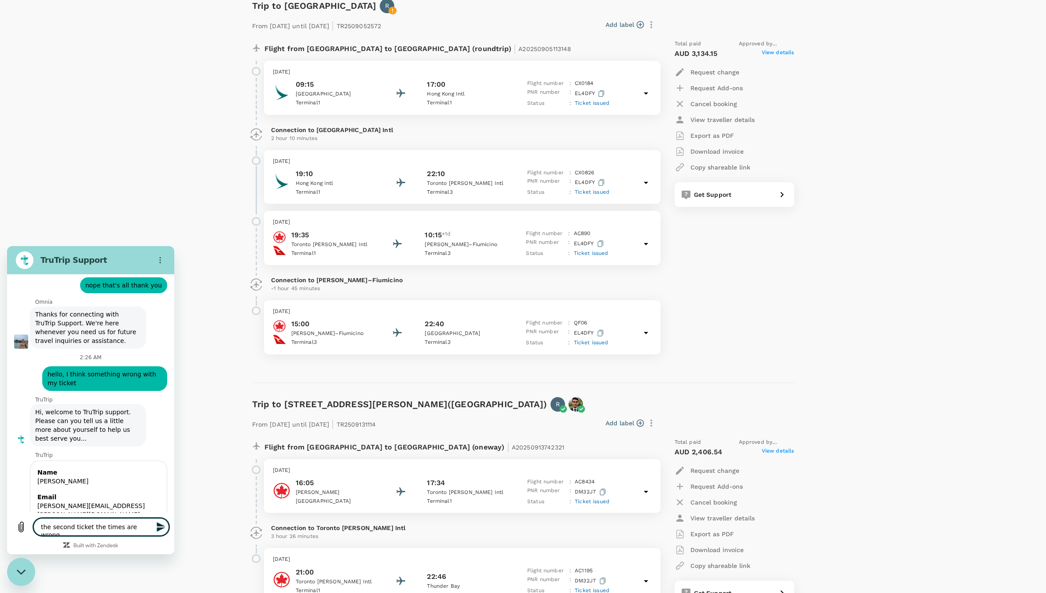
type textarea "x"
type textarea "the second ticket the times are wrong,"
type textarea "x"
type textarea "the second ticket the times are wrong, I"
type textarea "x"
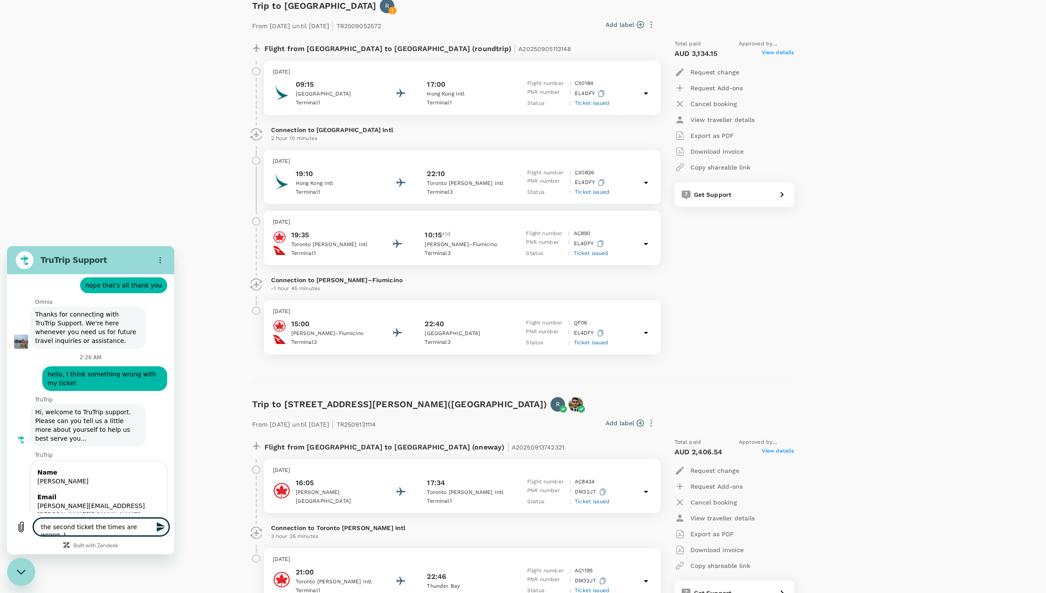
type textarea "the second ticket the times are wrong, I"
type textarea "x"
type textarea "the second ticket the times are wrong, I d"
type textarea "x"
type textarea "the second ticket the times are wrong, I do"
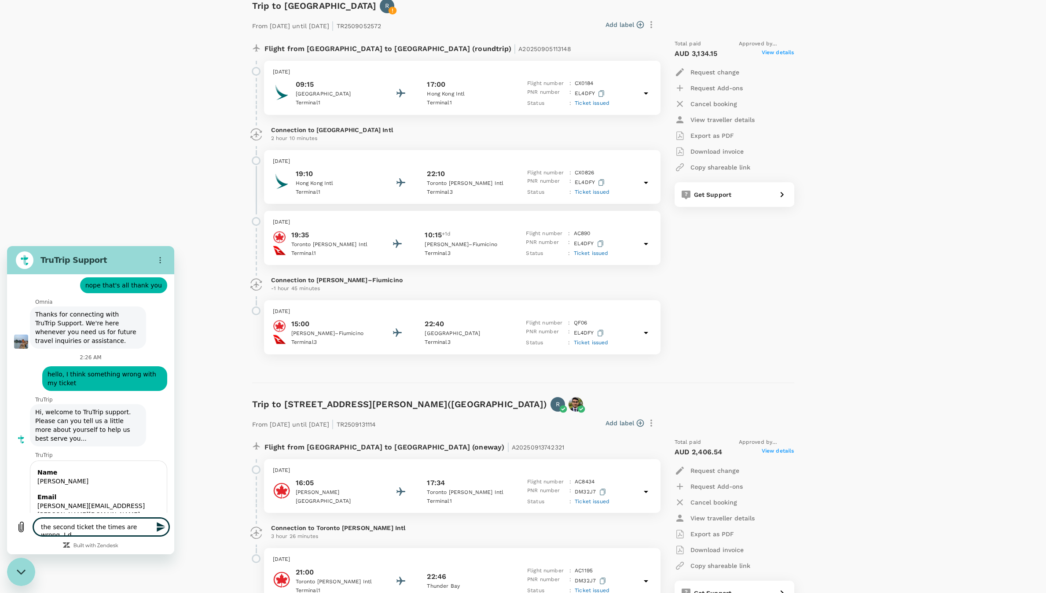
type textarea "x"
type textarea "the second ticket the times are wrong, I don"
type textarea "x"
type textarea "the second ticket the times are wrong, I don'"
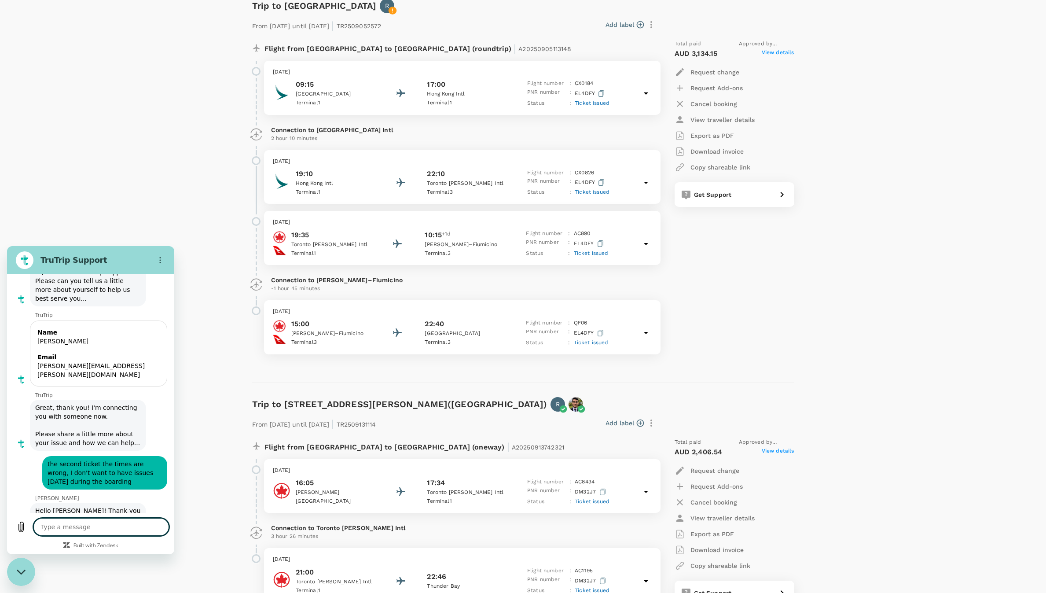
scroll to position [1901, 0]
drag, startPoint x: 373, startPoint y: 24, endPoint x: 414, endPoint y: 23, distance: 41.8
click at [381, 23] on p "From 05 Sep 2025 until 24 Sep 2025 | TR2509052572" at bounding box center [316, 25] width 129 height 16
copy p "TR2509052572"
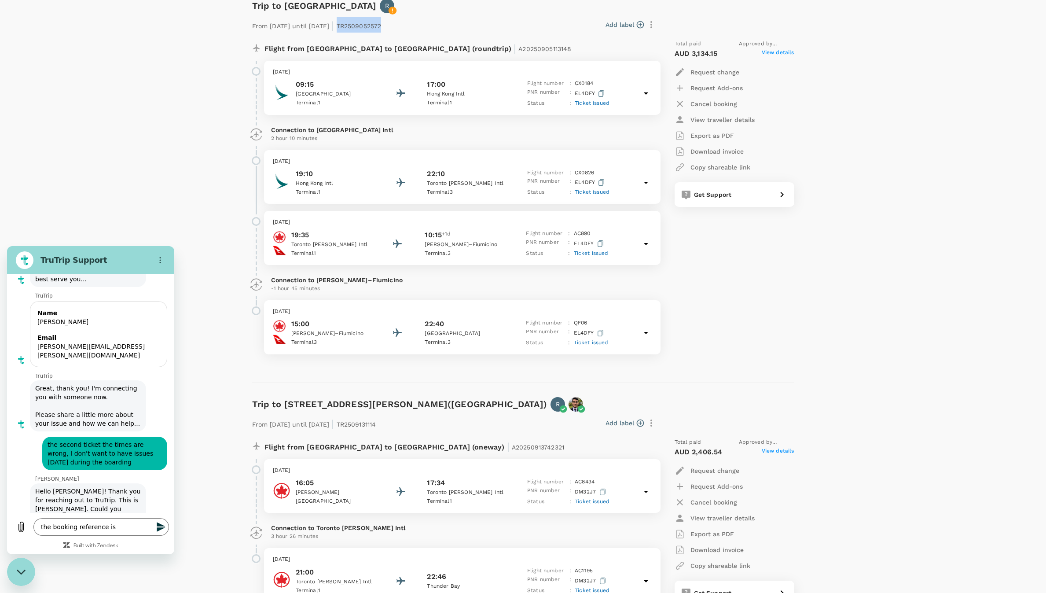
scroll to position [1918, 0]
click at [128, 528] on textarea "the booking reference is" at bounding box center [101, 527] width 136 height 18
paste textarea "TR2509052572"
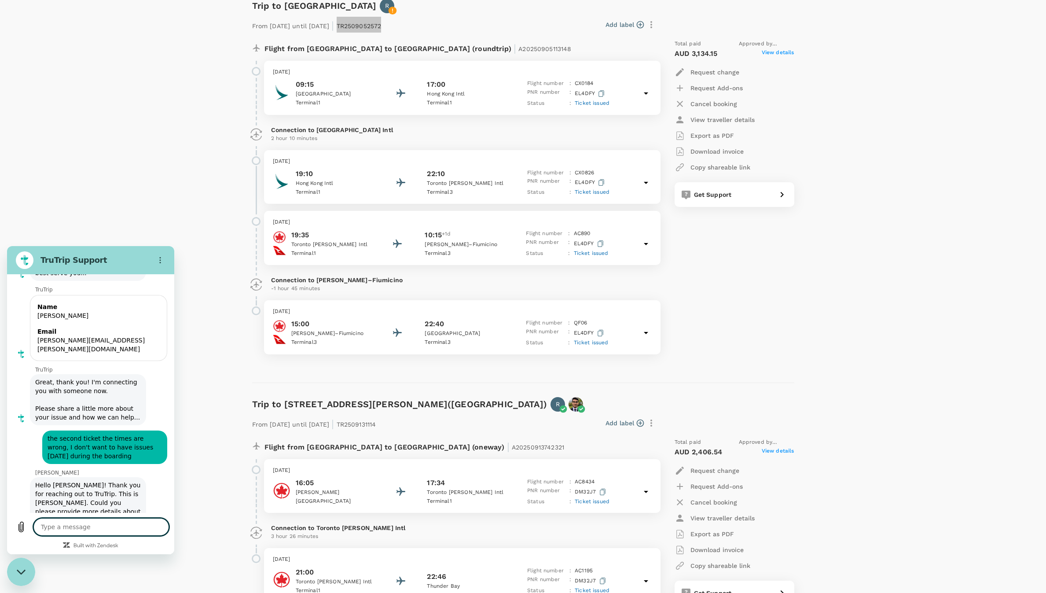
scroll to position [1927, 0]
click at [483, 241] on p "[PERSON_NAME]–Fiumicino" at bounding box center [464, 244] width 79 height 9
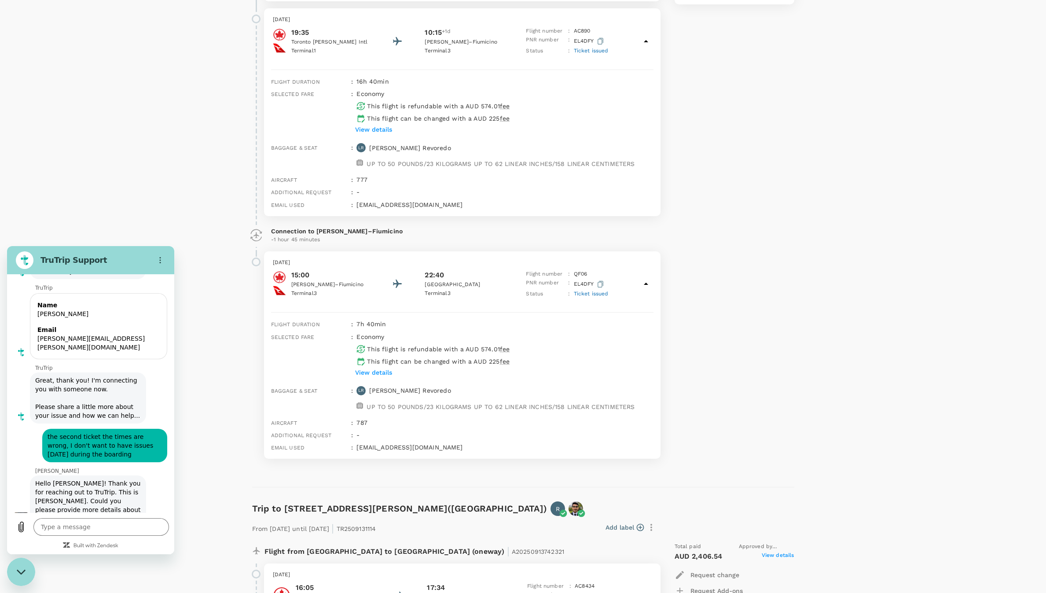
scroll to position [330, 0]
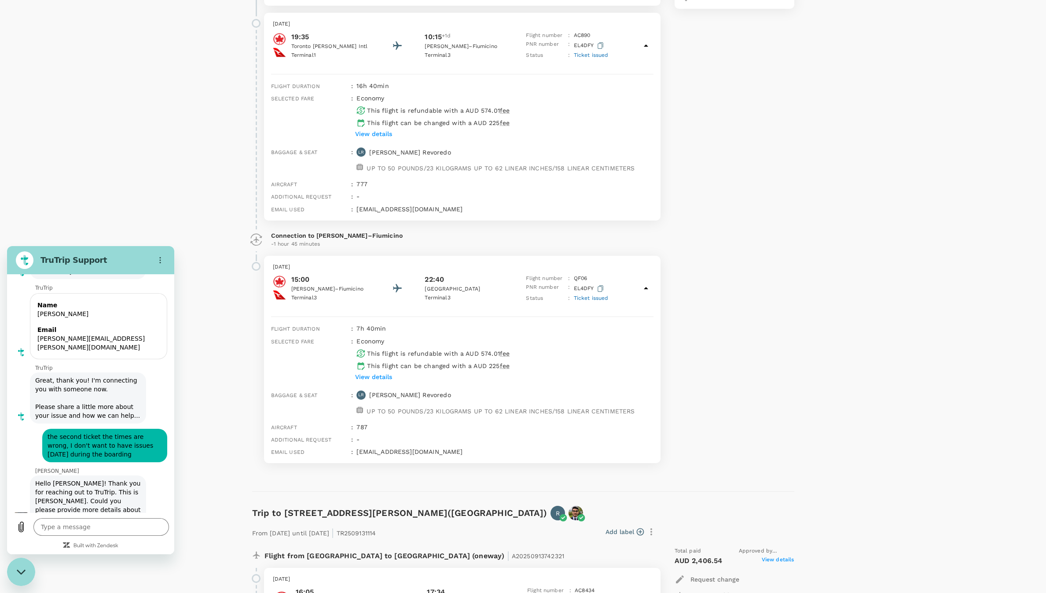
click at [260, 240] on icon at bounding box center [256, 239] width 13 height 15
click at [276, 241] on p "-1 hour 45 minutes" at bounding box center [462, 244] width 382 height 9
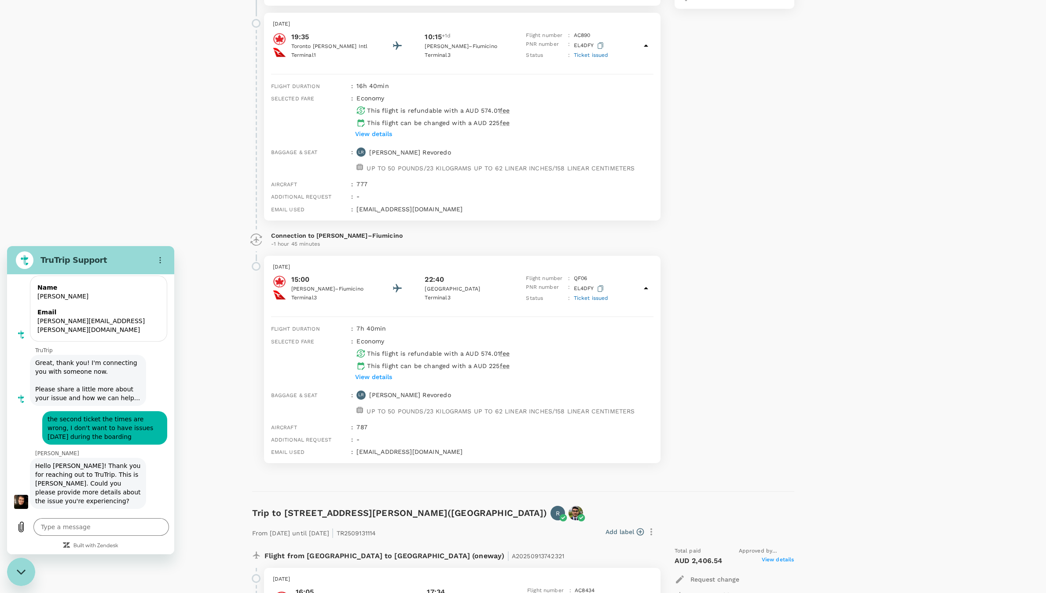
scroll to position [1944, 0]
click at [858, 41] on div "Trips ​ ​ Upcoming Past Cancelled/Rejected Where I am the traveller Trip to [GE…" at bounding box center [523, 566] width 1046 height 1733
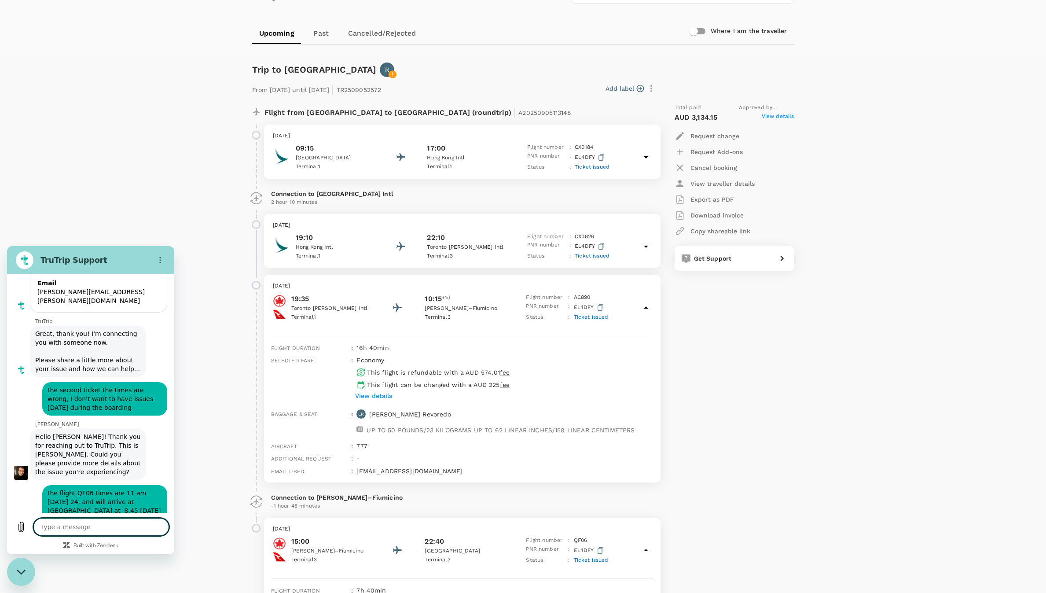
scroll to position [66, 0]
drag, startPoint x: 478, startPoint y: 114, endPoint x: 422, endPoint y: 119, distance: 56.1
click at [422, 119] on div "Flight from Australia to Canada (roundtrip) | A20250905113148" at bounding box center [432, 114] width 337 height 16
copy span "A20250905113148"
click at [119, 528] on textarea at bounding box center [101, 527] width 136 height 18
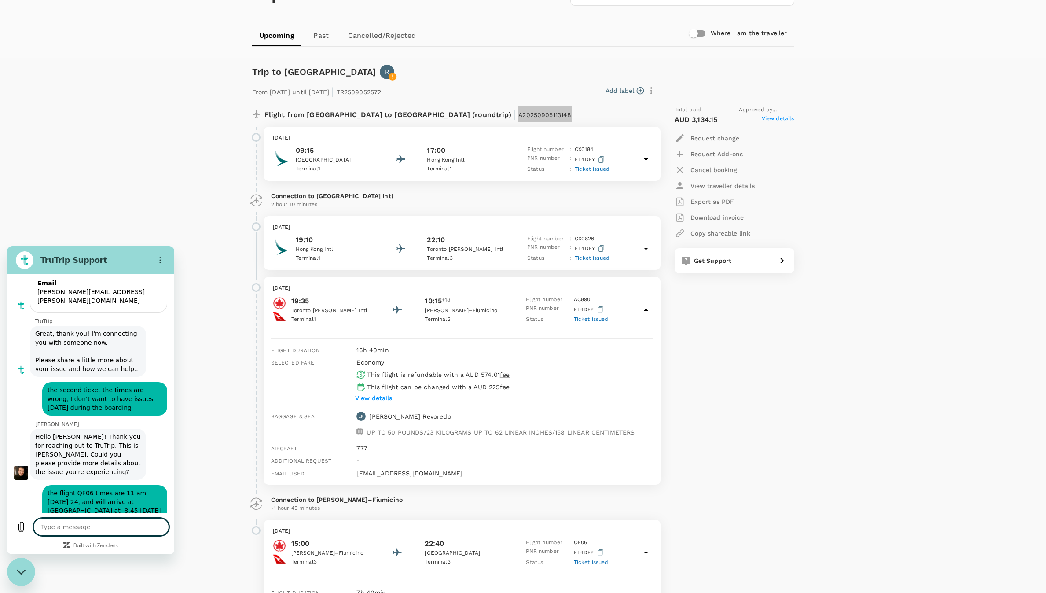
paste textarea "A20250905113148"
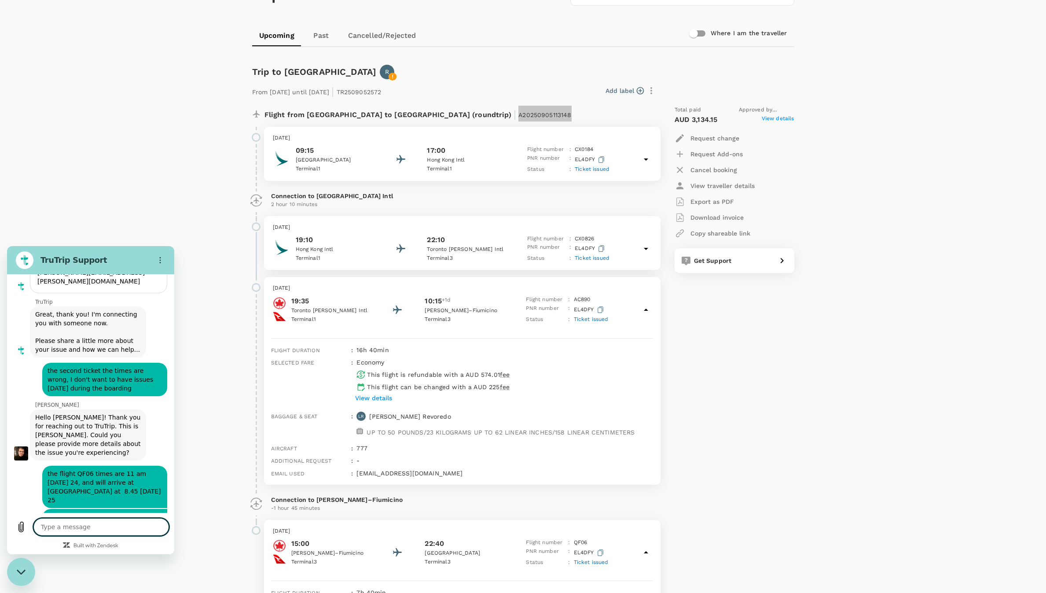
scroll to position [1995, 0]
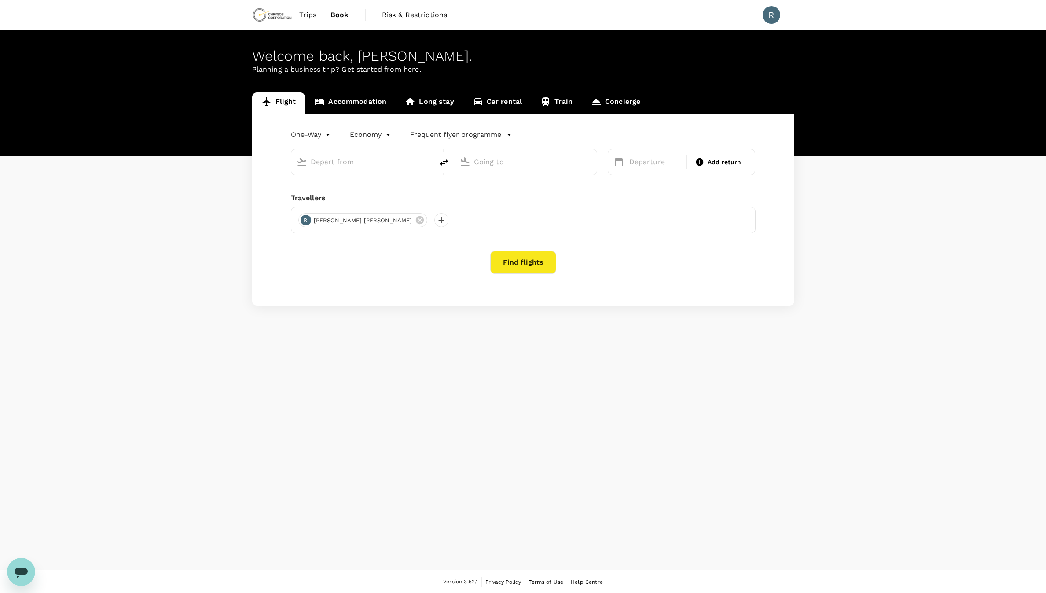
click at [309, 16] on span "Trips" at bounding box center [307, 15] width 17 height 11
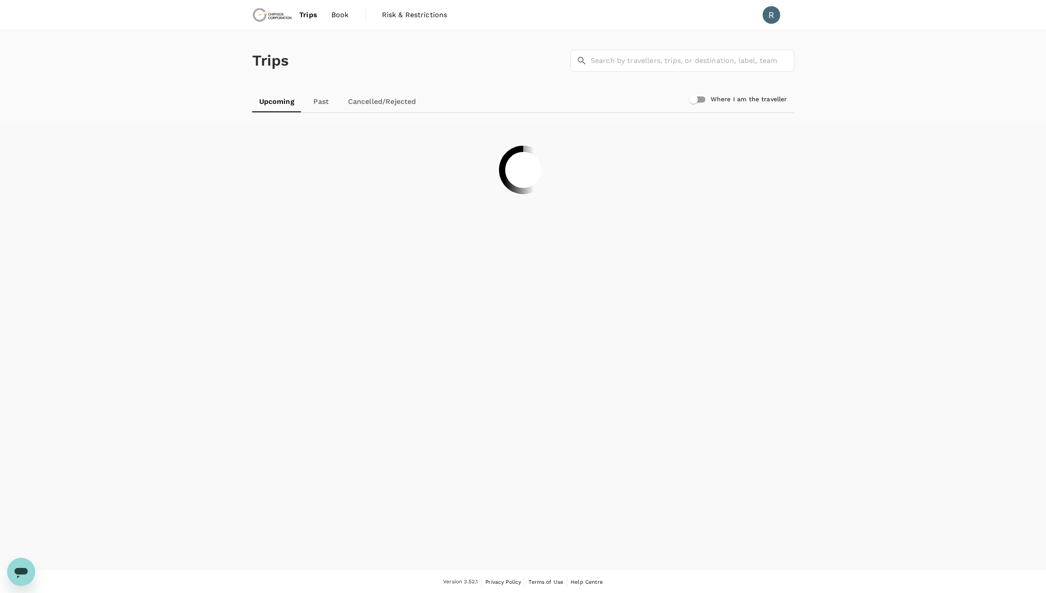
click at [28, 565] on div "Open messaging window" at bounding box center [21, 571] width 26 height 26
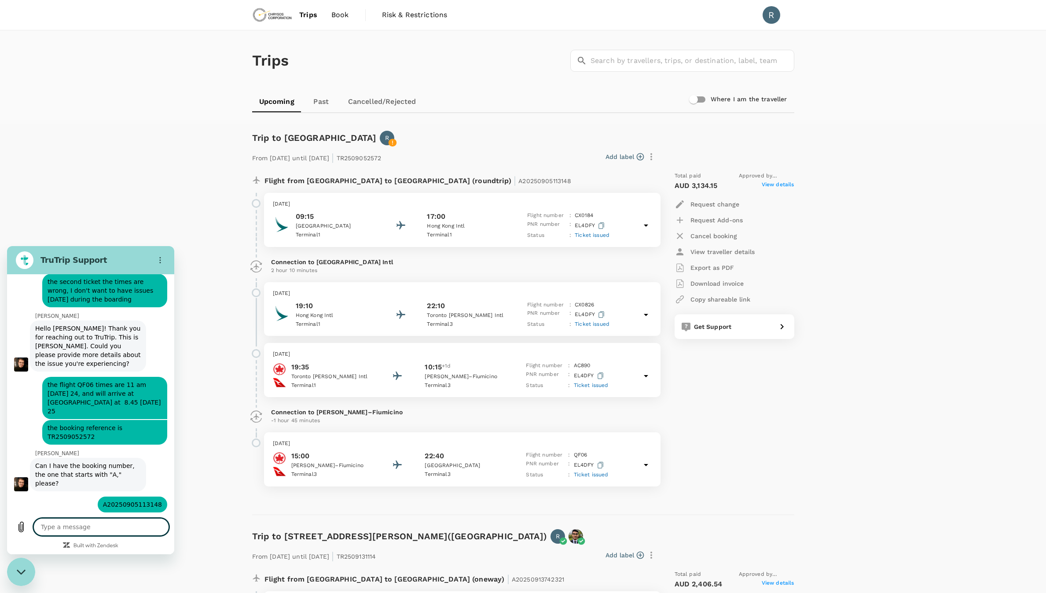
scroll to position [2081, 0]
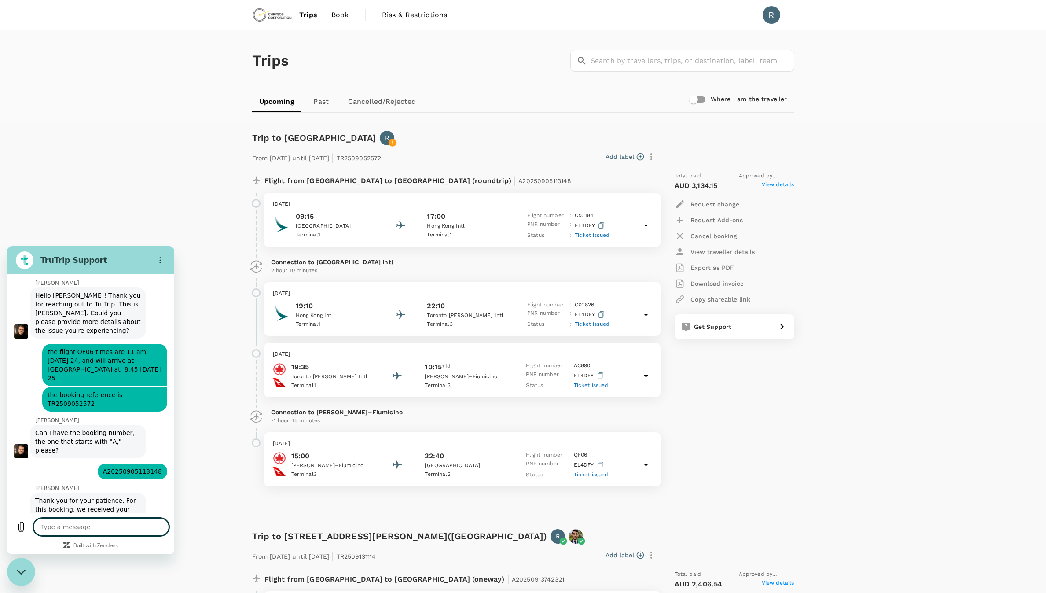
type textarea "x"
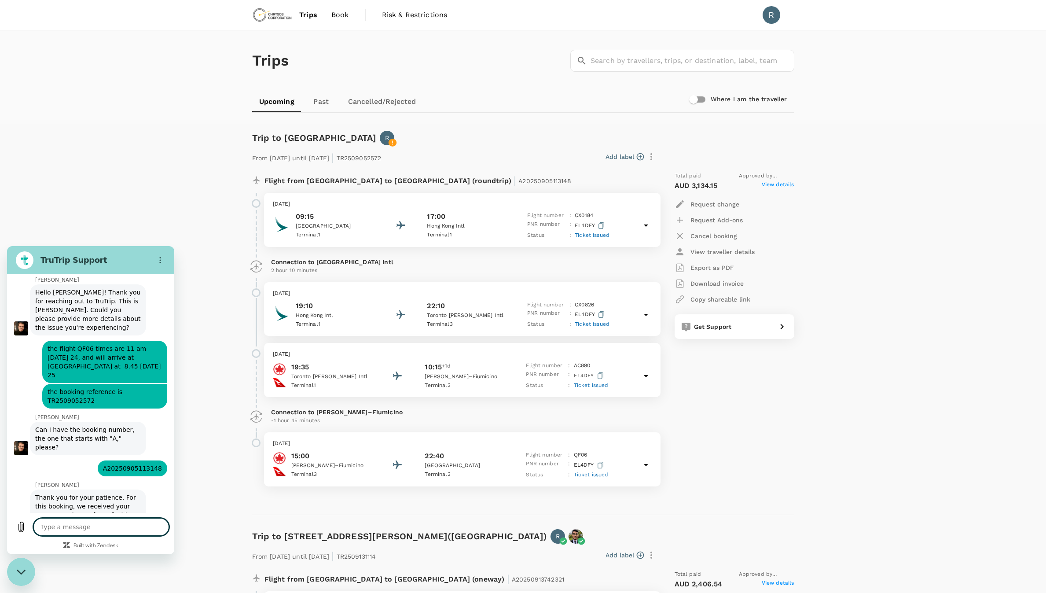
scroll to position [2120, 0]
click at [121, 521] on textarea at bounding box center [101, 527] width 136 height 18
type textarea "t"
type textarea "x"
type textarea "th"
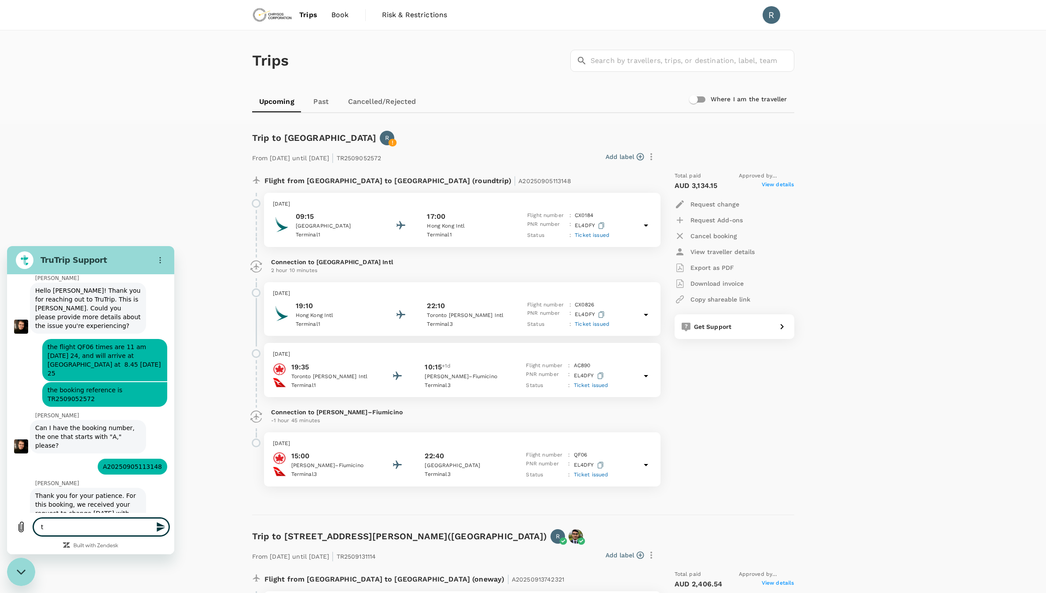
type textarea "x"
type textarea "the"
type textarea "x"
type textarea "the"
type textarea "x"
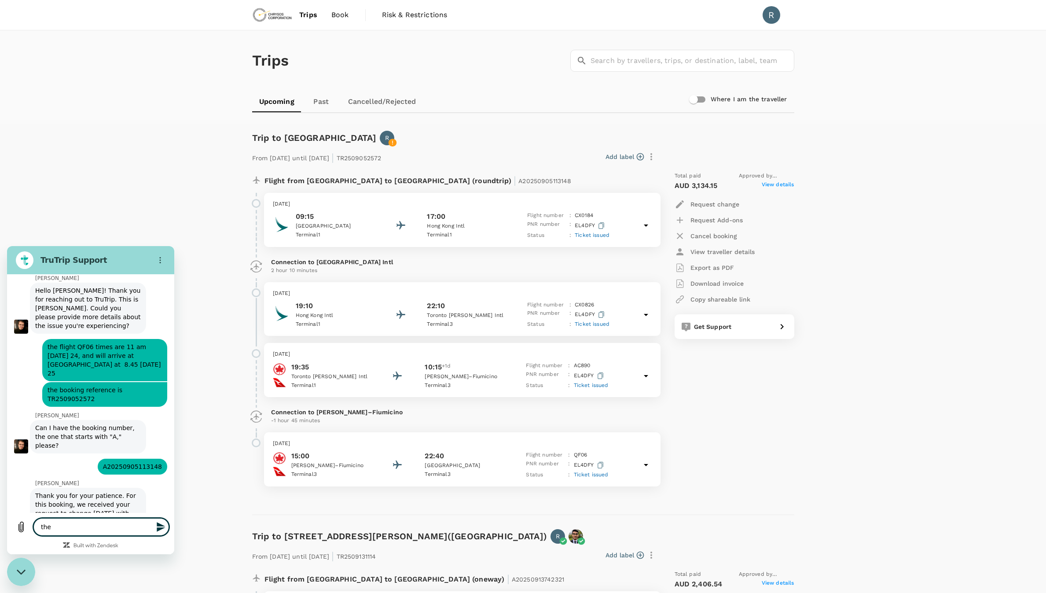
type textarea "the f"
type textarea "x"
type textarea "the fi"
type textarea "x"
type textarea "the fil"
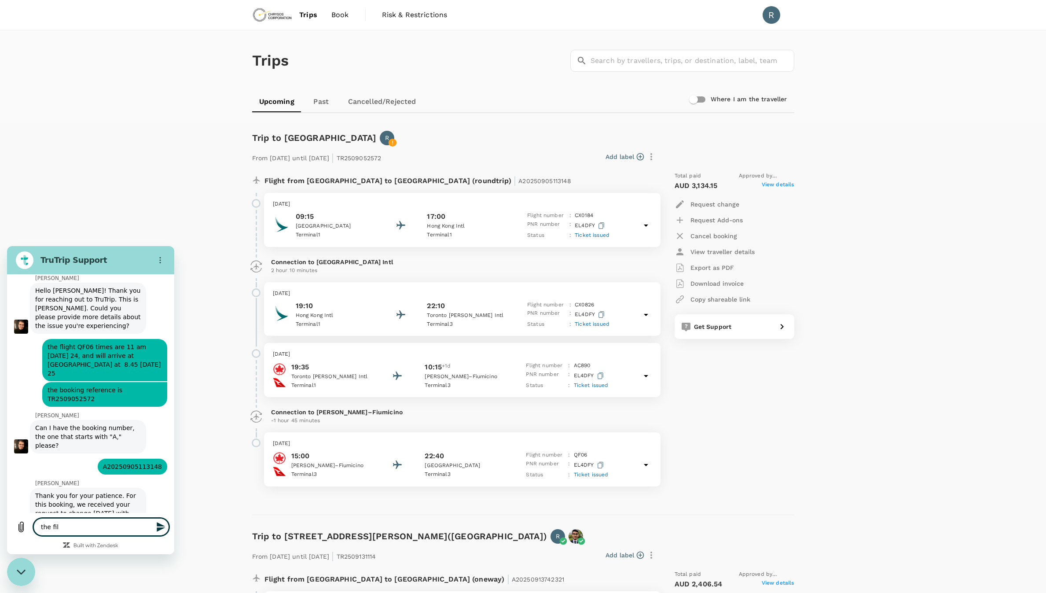
type textarea "x"
type textarea "the fi"
type textarea "x"
type textarea "the f"
type textarea "x"
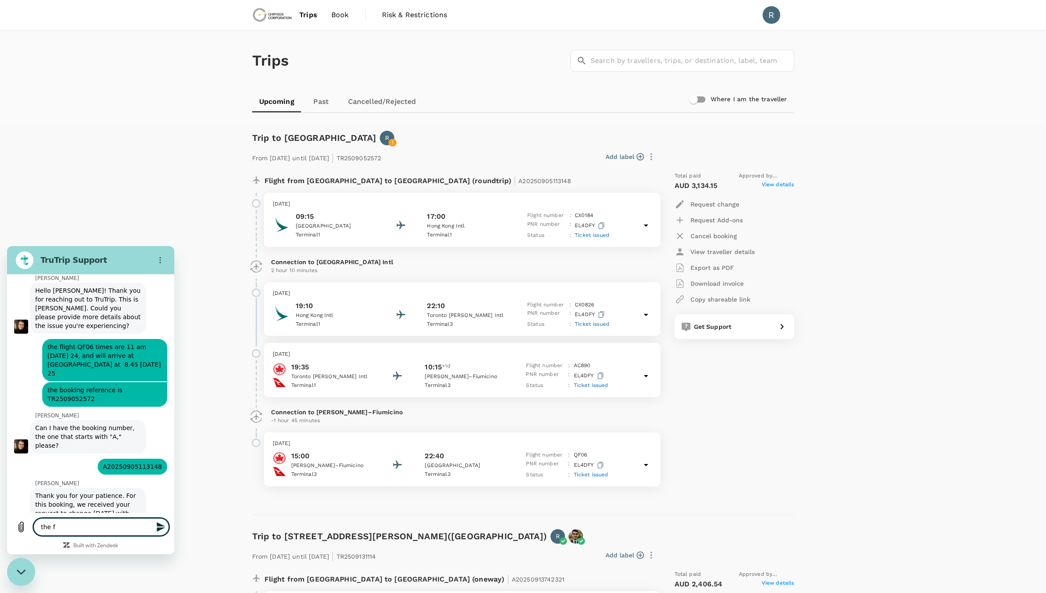
type textarea "the fl"
type textarea "x"
type textarea "the fli"
type textarea "x"
type textarea "the flif"
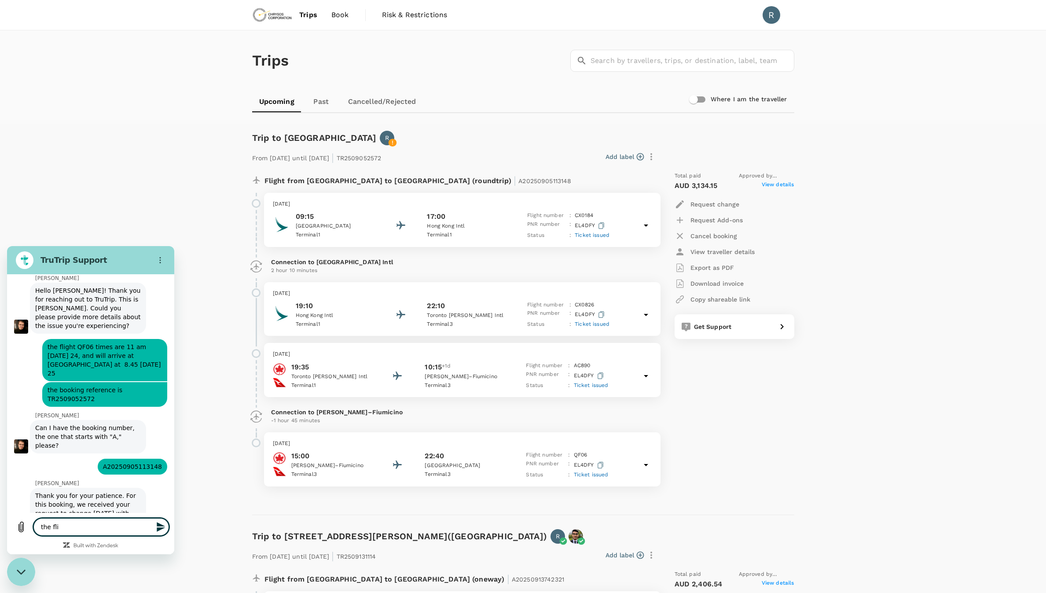
type textarea "x"
type textarea "the flifh"
type textarea "x"
type textarea "the flif"
type textarea "x"
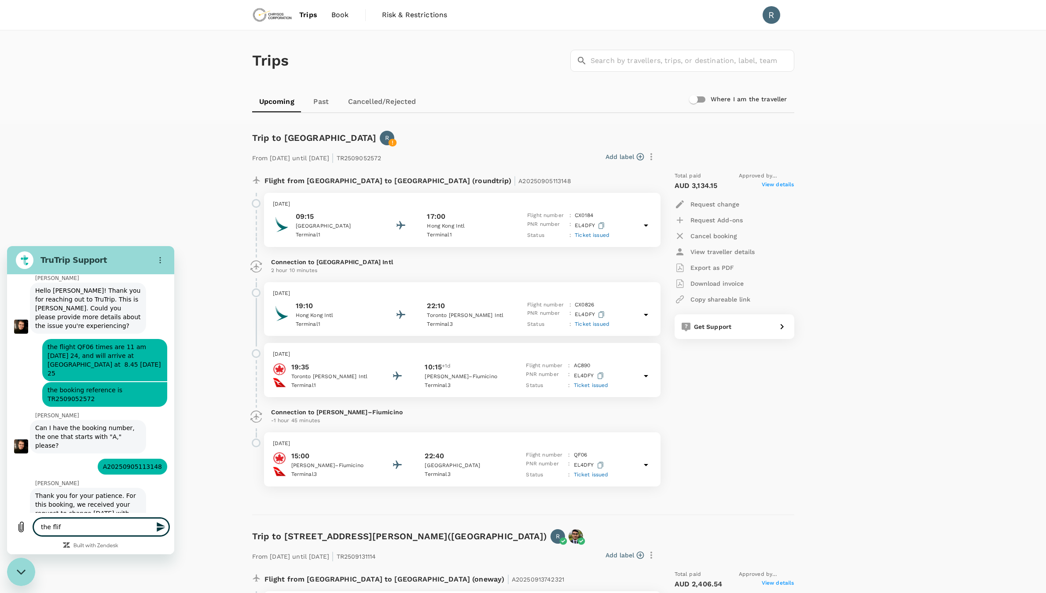
type textarea "the fli"
type textarea "x"
type textarea "the flif"
type textarea "x"
type textarea "the flifh"
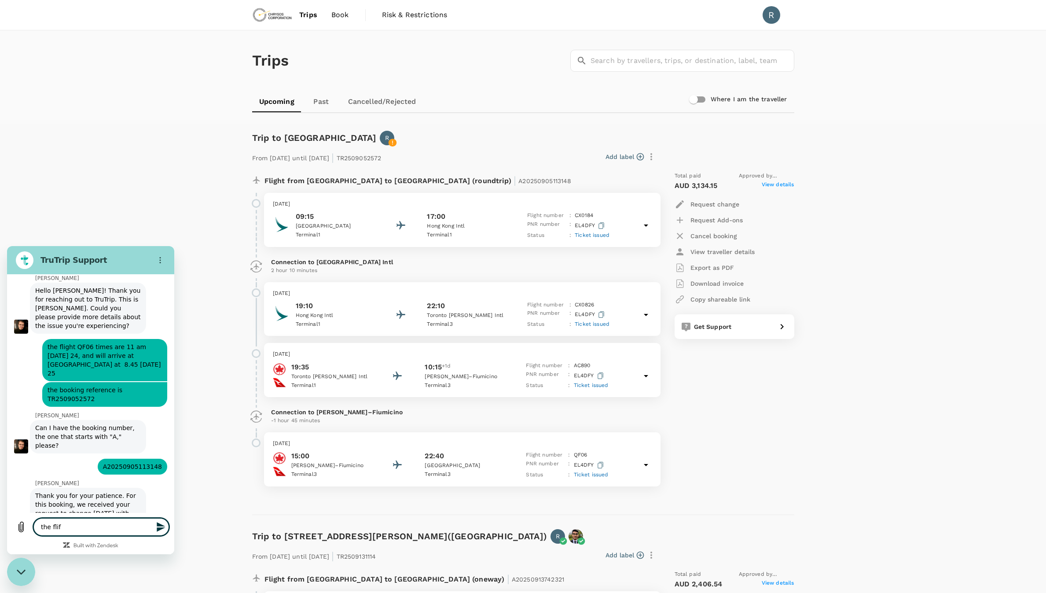
type textarea "x"
type textarea "the flifht"
type textarea "x"
type textarea "the flifh"
type textarea "x"
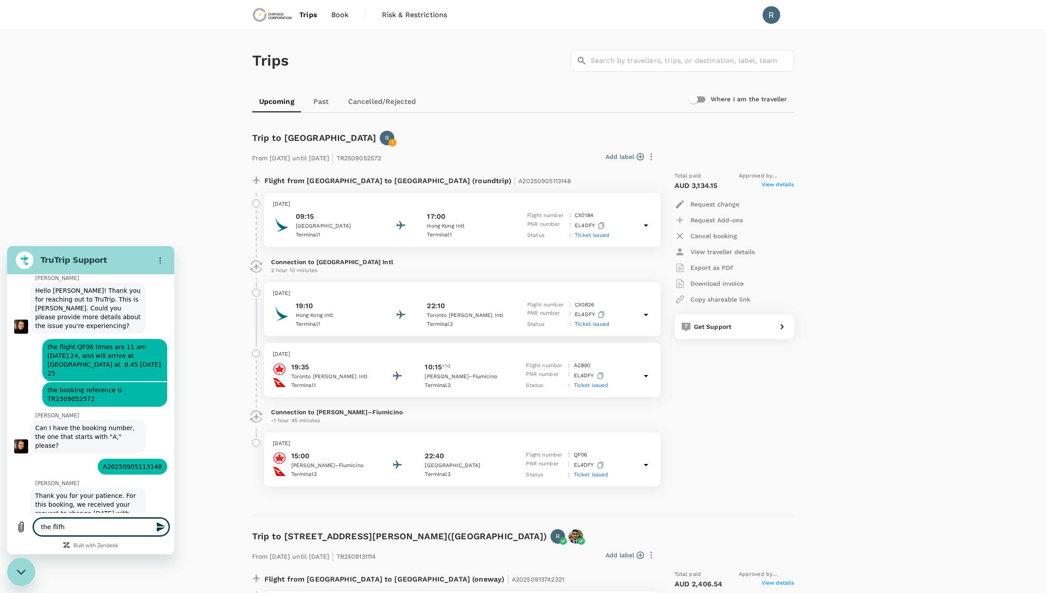
type textarea "the flif"
type textarea "x"
type textarea "the fli"
type textarea "x"
type textarea "the flig"
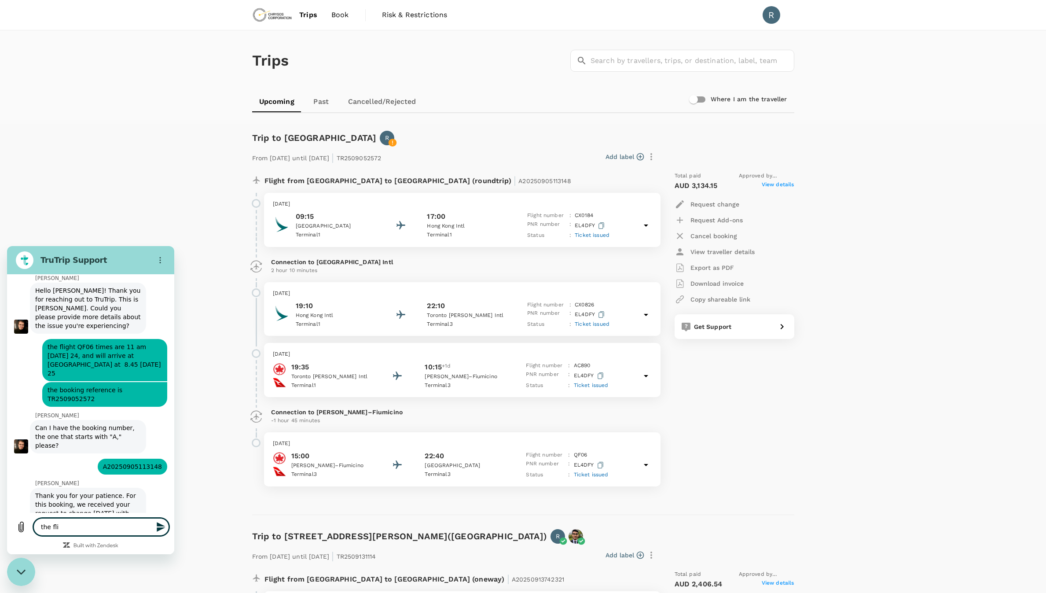
type textarea "x"
type textarea "the fligh"
type textarea "x"
type textarea "the flight"
type textarea "x"
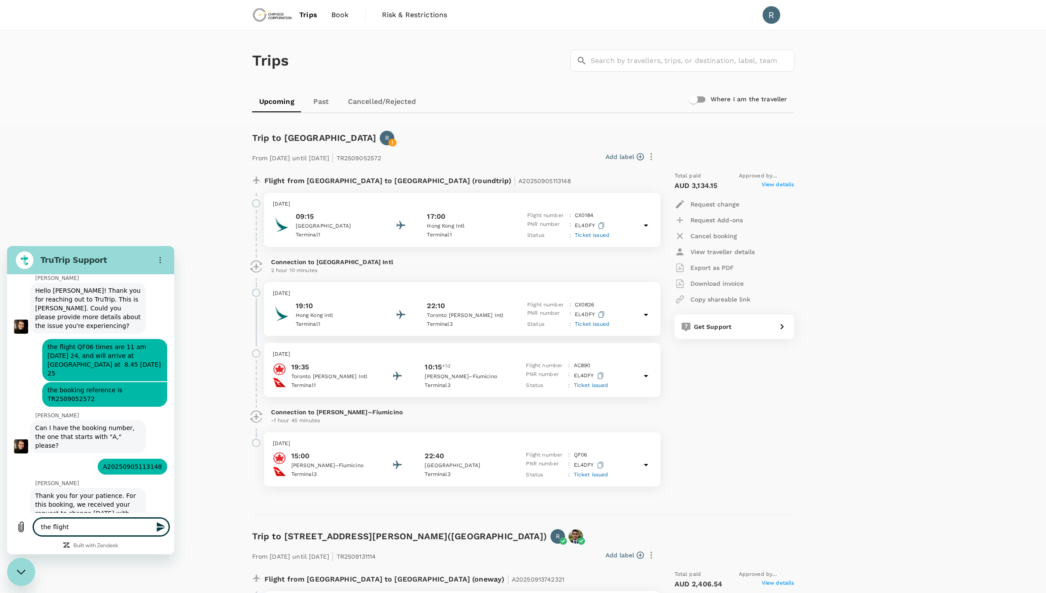
type textarea "the flight"
type textarea "x"
type textarea "the flight f"
type textarea "x"
type textarea "the flight fo"
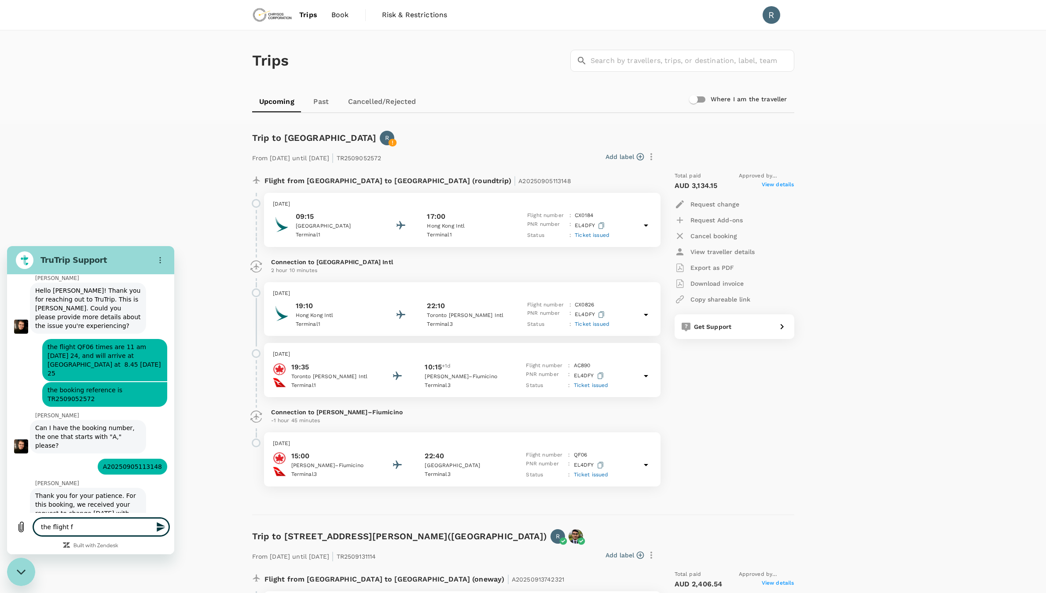
type textarea "x"
type textarea "the flight for"
type textarea "x"
type textarea "the flight for"
type textarea "x"
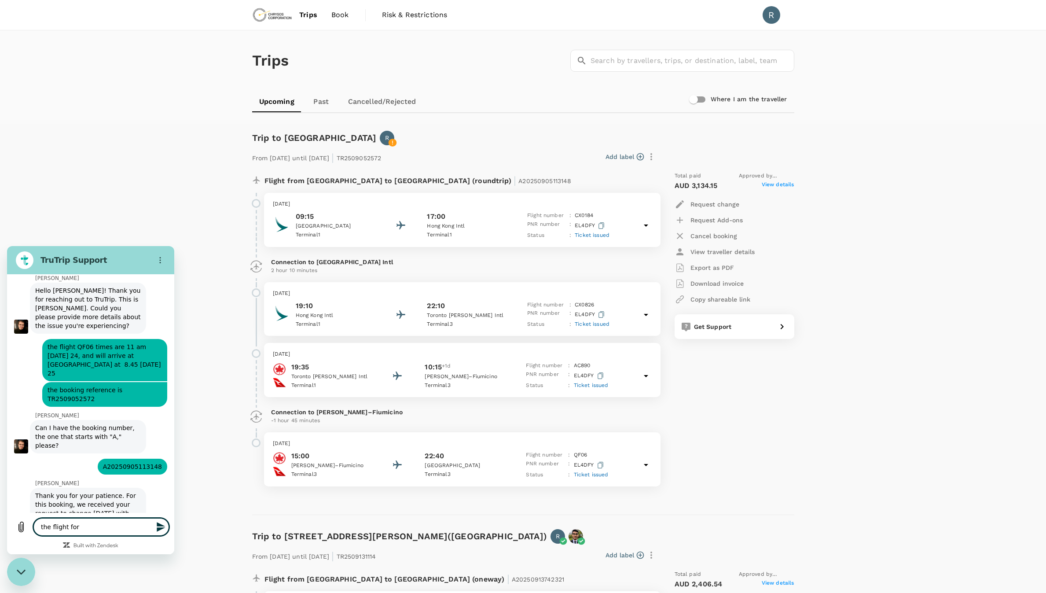
type textarea "the flight for 2"
type textarea "x"
type textarea "the flight for 23"
type textarea "x"
type textarea "the flight for 23"
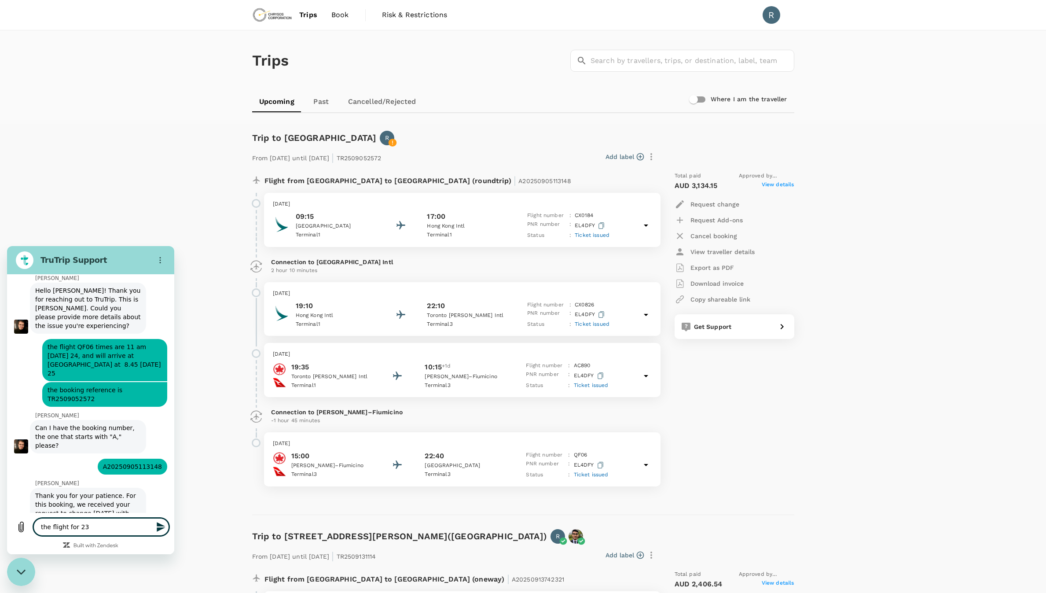
type textarea "x"
type textarea "the flight for 23 i"
type textarea "x"
type textarea "the flight for 23 is"
type textarea "x"
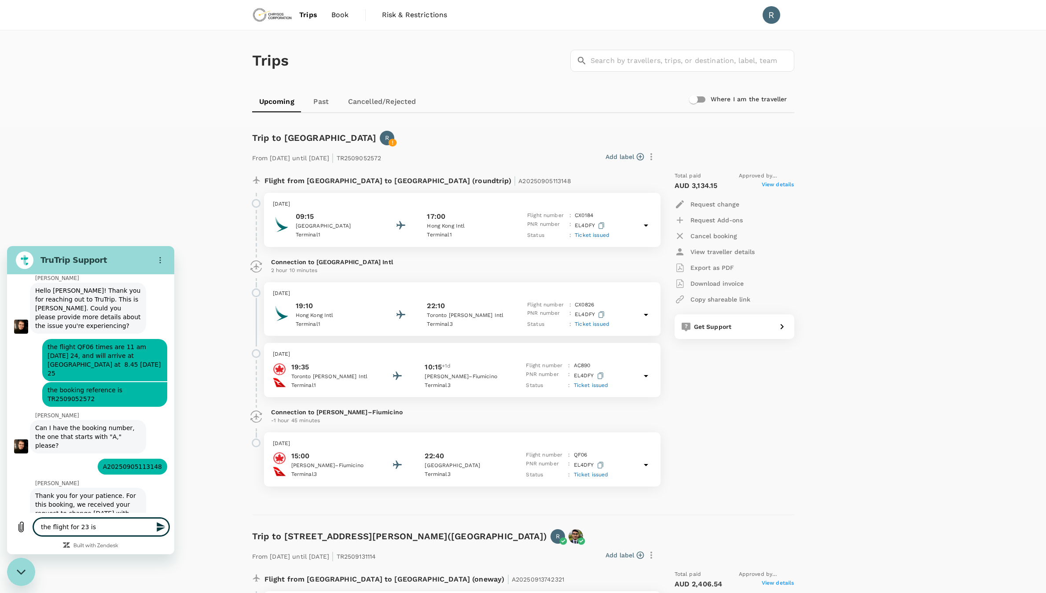
type textarea "the flight for 23 is"
type textarea "x"
type textarea "the flight for 23 is f"
type textarea "x"
type textarea "the flight for 23 is fi"
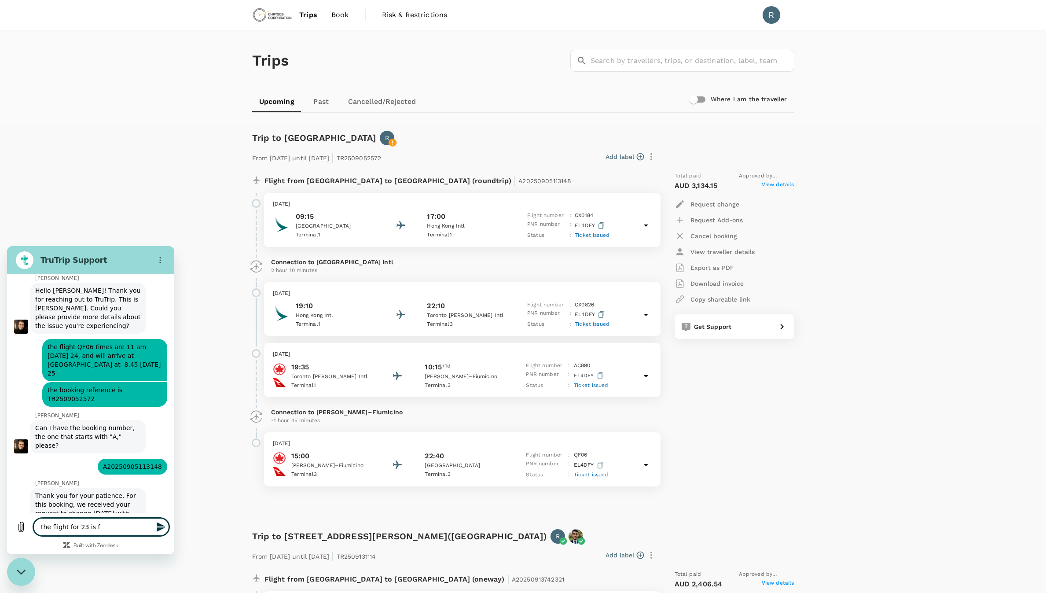
type textarea "x"
type textarea "the flight for 23 is fin"
type textarea "x"
type textarea "the flight for 23 is fine"
type textarea "x"
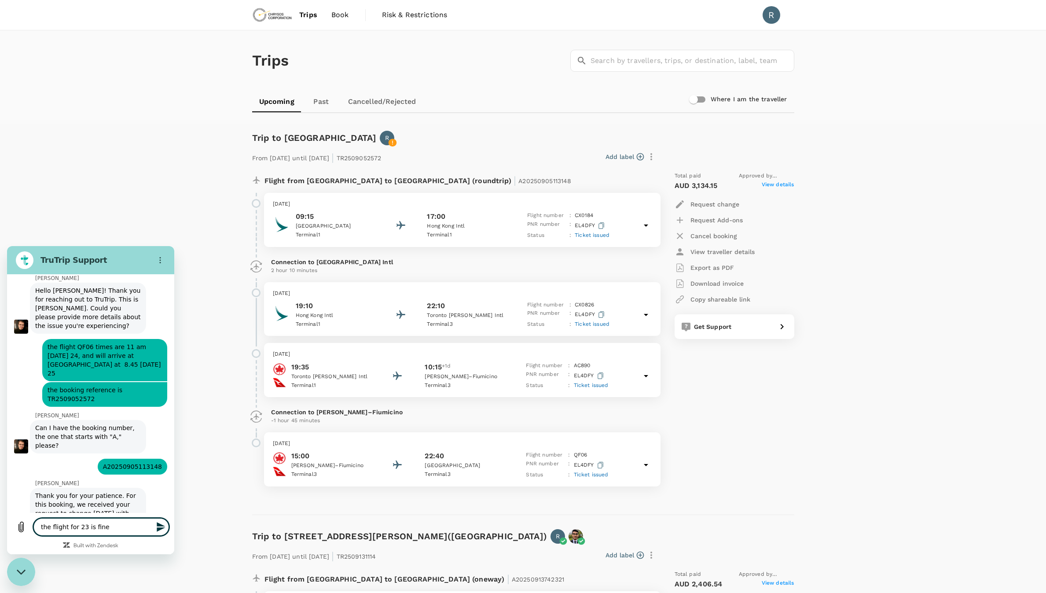
type textarea "the flight for 23 is fine,"
type textarea "x"
type textarea "the flight for 23 is fine,"
type textarea "x"
type textarea "the flight for 23 is fine, I"
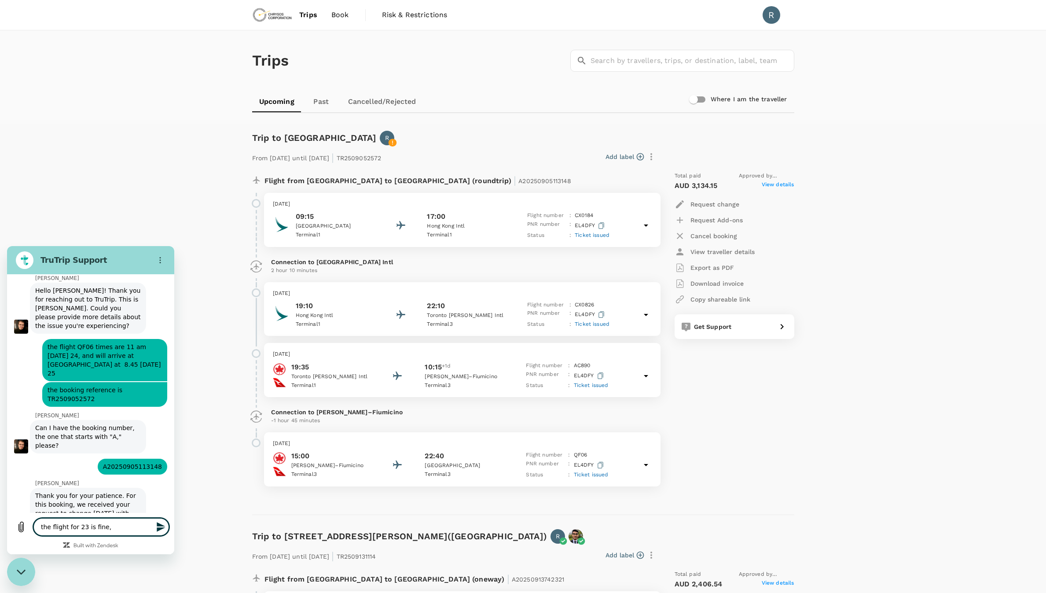
type textarea "x"
type textarea "the flight for 23 is fine, I"
type textarea "x"
type textarea "the flight for 23 is fine, I a"
type textarea "x"
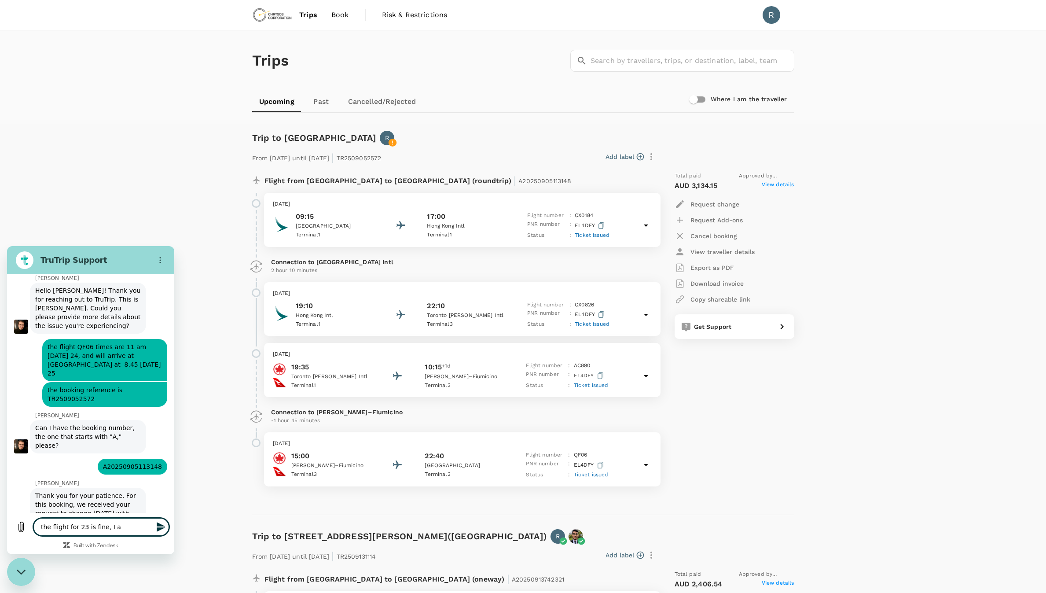
type textarea "the flight for 23 is fine, I am"
type textarea "x"
type textarea "the flight for 23 is fine, I am"
type textarea "x"
type textarea "the flight for 23 is fine, I am t"
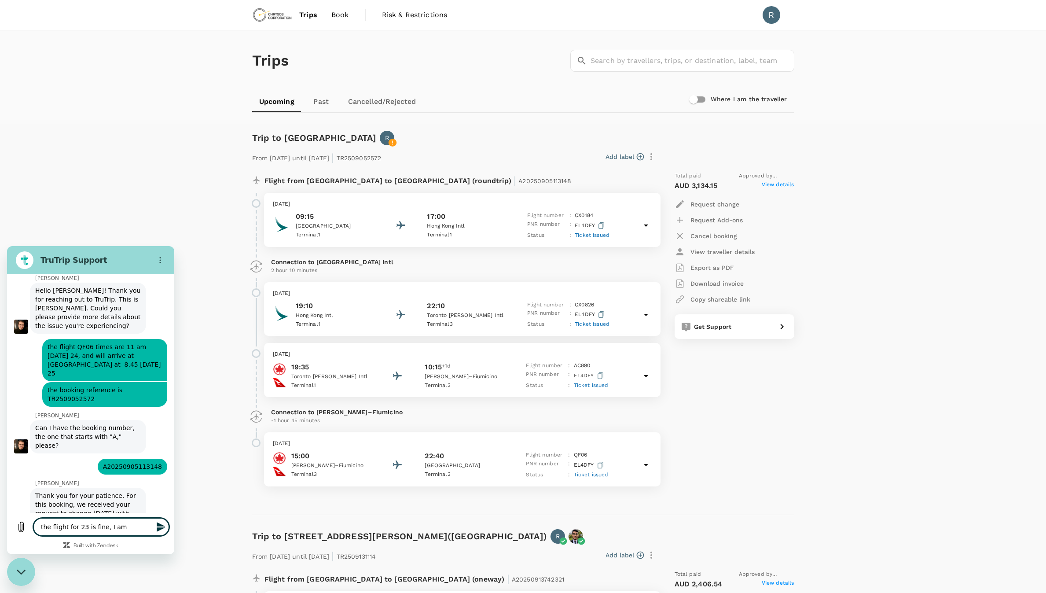
type textarea "x"
type textarea "the flight for 23 is fine, I am ta"
type textarea "x"
type textarea "the flight for 23 is fine, I am tak"
type textarea "x"
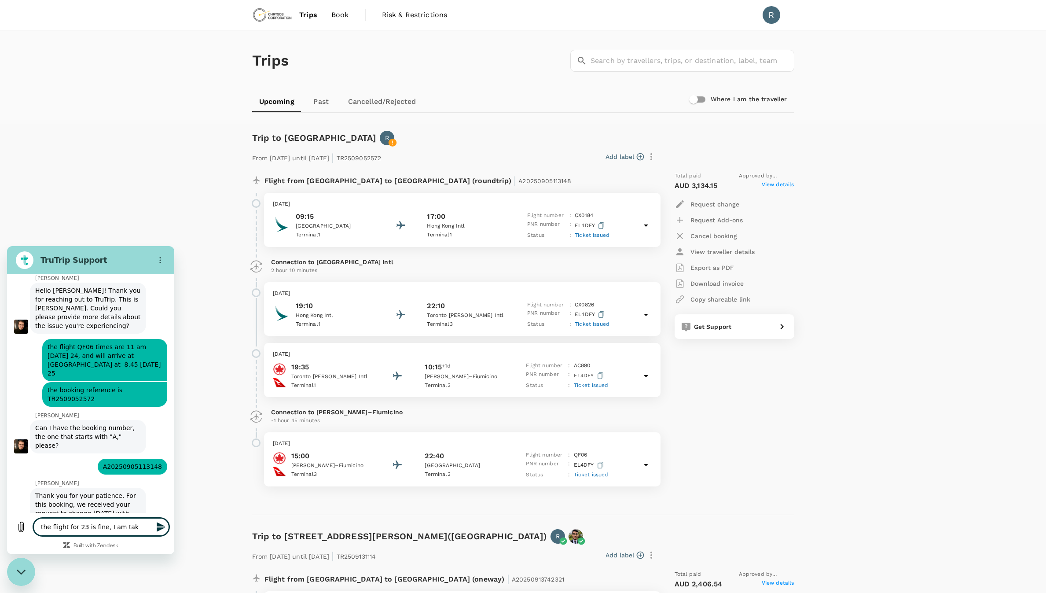
type textarea "the flight for 23 is fine, I am taki"
type textarea "x"
type textarea "the flight for 23 is fine, I am takin"
type textarea "x"
type textarea "the flight for 23 is fine, I am taking"
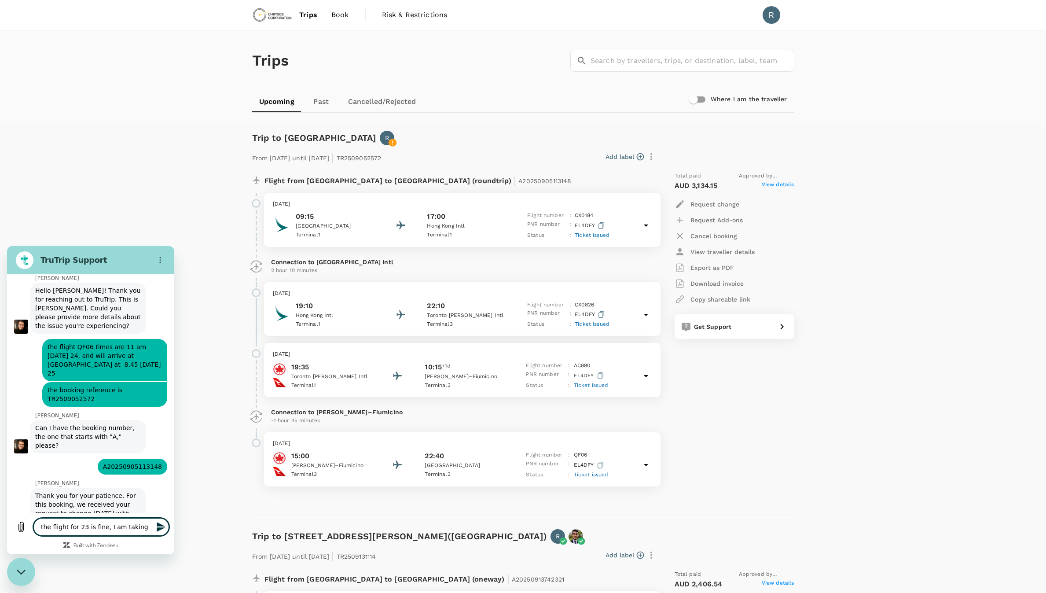
type textarea "x"
type textarea "the flight for 23 is fine, I am taking"
type textarea "x"
type textarea "the flight for 23 is fine, I am taking i"
type textarea "x"
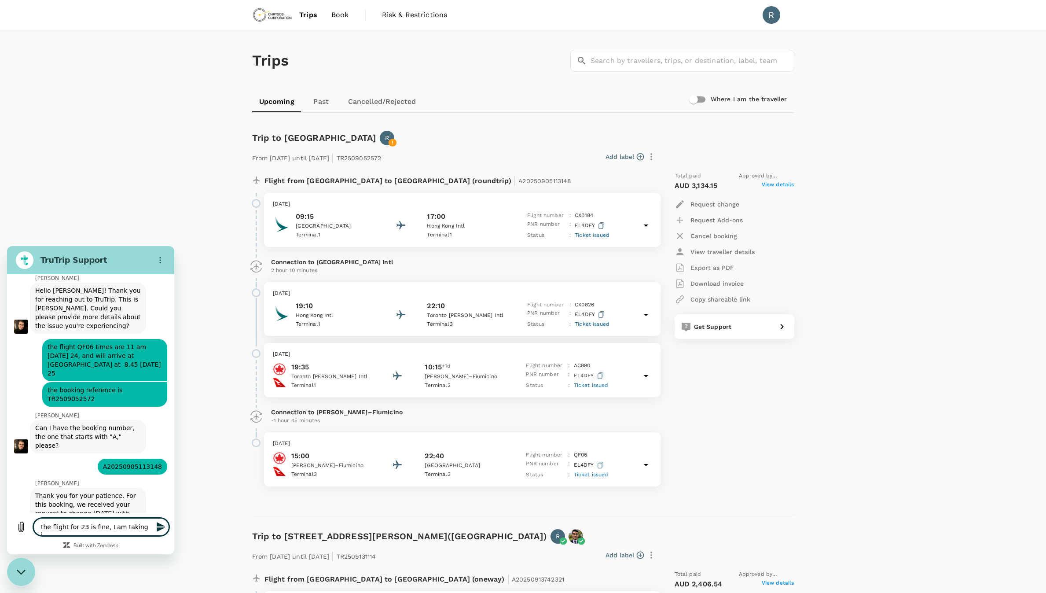
type textarea "the flight for 23 is fine, I am taking it"
type textarea "x"
type textarea "the flight for 23 is fine, I am taking it"
type textarea "x"
type textarea "the flight for 23 is fine, I am taking it f"
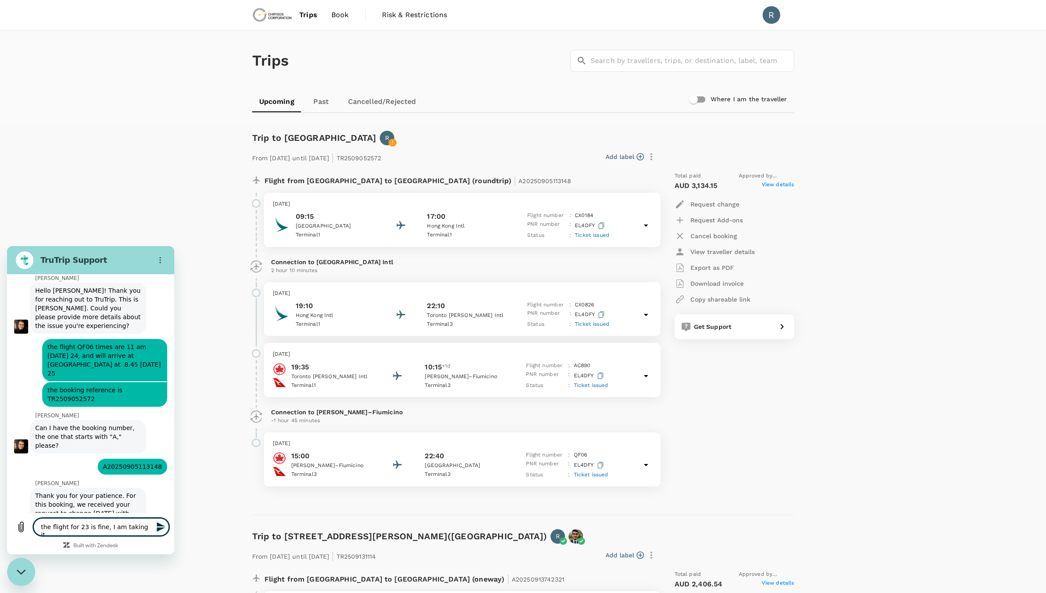
type textarea "x"
type textarea "the flight for 23 is fine, I am taking it fr"
type textarea "x"
type textarea "the flight for 23 is fine, I am taking it fro"
type textarea "x"
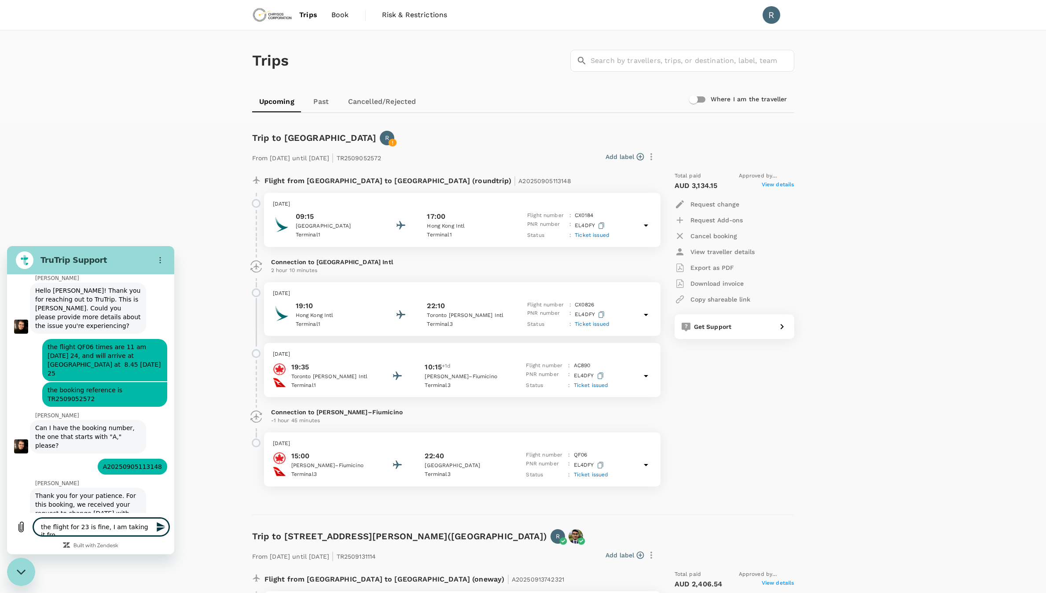
type textarea "the flight for 23 is fine, I am taking it from"
type textarea "x"
type textarea "the flight for 23 is fine, I am taking it from"
type textarea "x"
type textarea "the flight for 23 is fine, I am taking it from t"
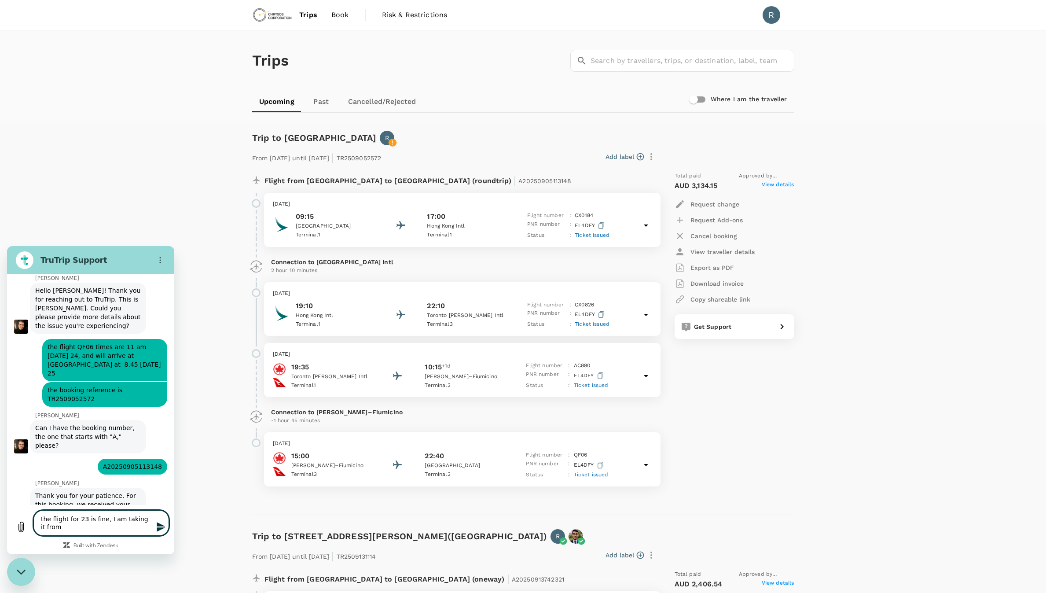
type textarea "x"
type textarea "the flight for 23 is fine, I am taking it from tr"
type textarea "x"
type textarea "the flight for 23 is fine, I am taking it from tro"
type textarea "x"
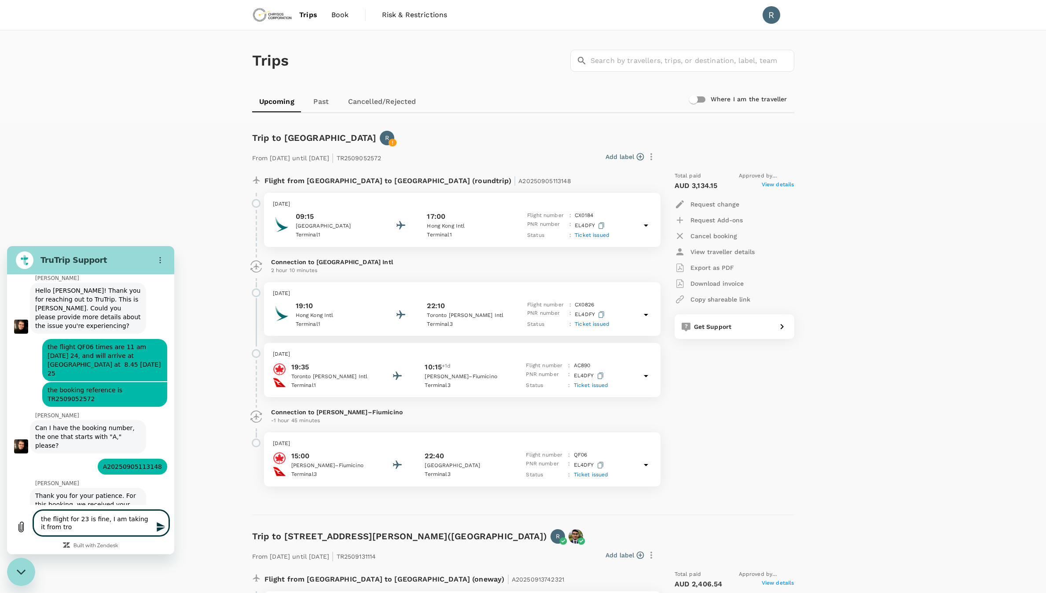
type textarea "the flight for 23 is fine, I am taking it from tror"
type textarea "x"
type textarea "the flight for 23 is fine, I am taking it from troro"
type textarea "x"
type textarea "the flight for 23 is fine, I am taking it from tror"
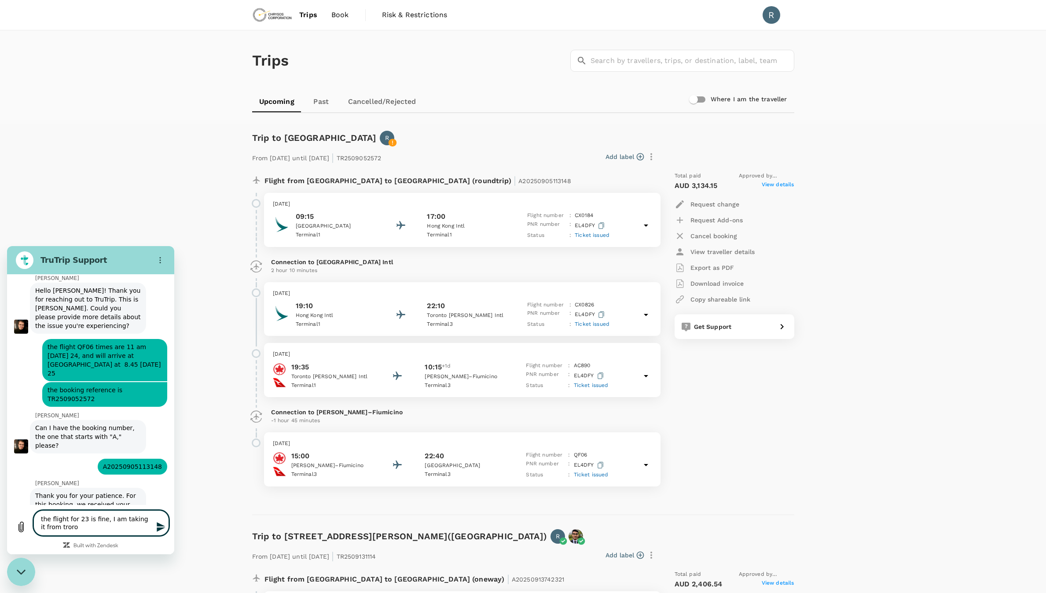
type textarea "x"
type textarea "the flight for 23 is fine, I am taking it from tro"
type textarea "x"
type textarea "the flight for 23 is fine, I am taking it from tr"
type textarea "x"
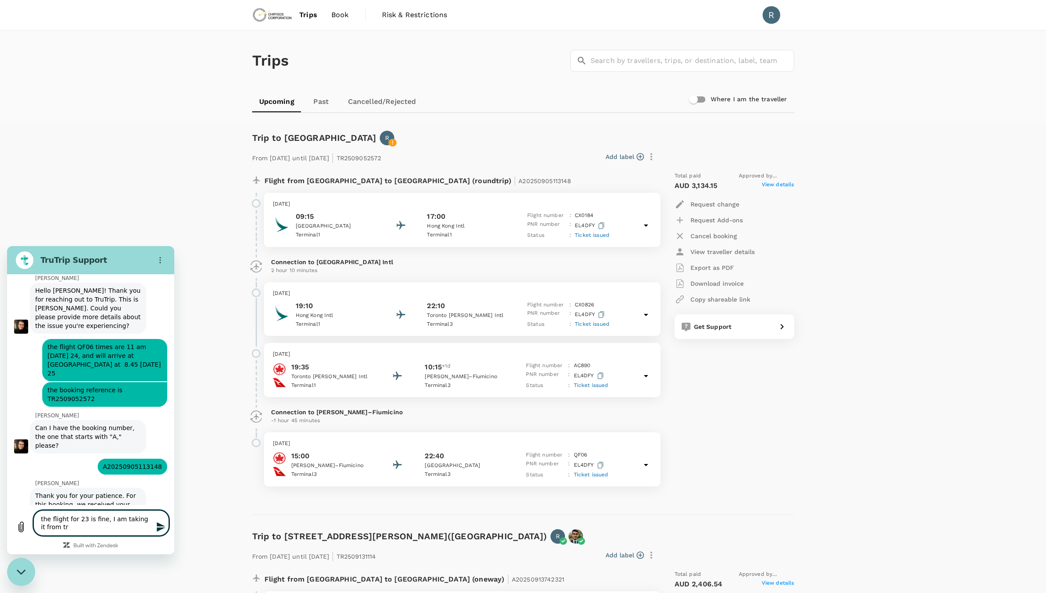
type textarea "the flight for 23 is fine, I am taking it from t"
type textarea "x"
type textarea "the flight for 23 is fine, I am taking it from"
type textarea "x"
type textarea "the flight for 23 is fine, I am taking it from R"
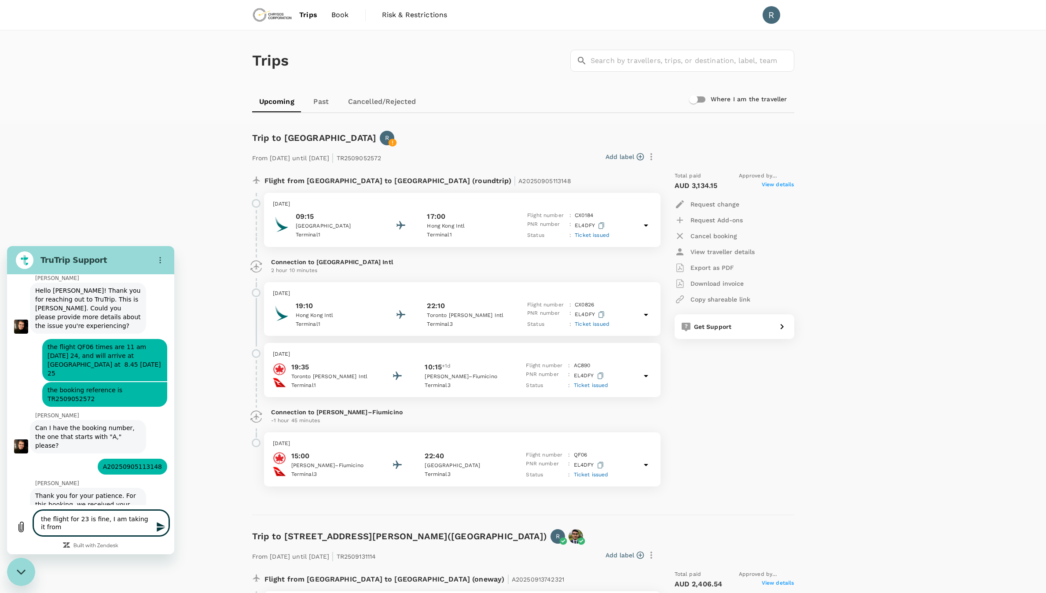
type textarea "x"
type textarea "the flight for 23 is fine, I am taking it from [GEOGRAPHIC_DATA]"
type textarea "x"
type textarea "the flight for 23 is fine, I am taking it from [GEOGRAPHIC_DATA]"
type textarea "x"
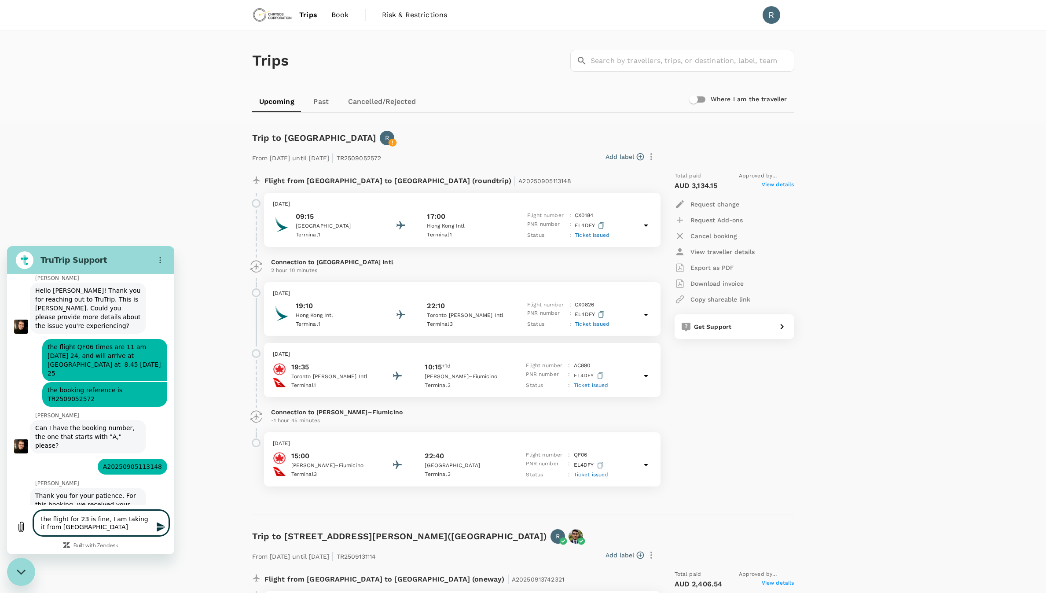
type textarea "the flight for 23 is fine, I am taking it from [GEOGRAPHIC_DATA]"
type textarea "x"
type textarea "the flight for 23 is fine, I am taking it from [GEOGRAPHIC_DATA]"
type textarea "x"
type textarea "the flight for 23 is fine, I am taking it from [GEOGRAPHIC_DATA]"
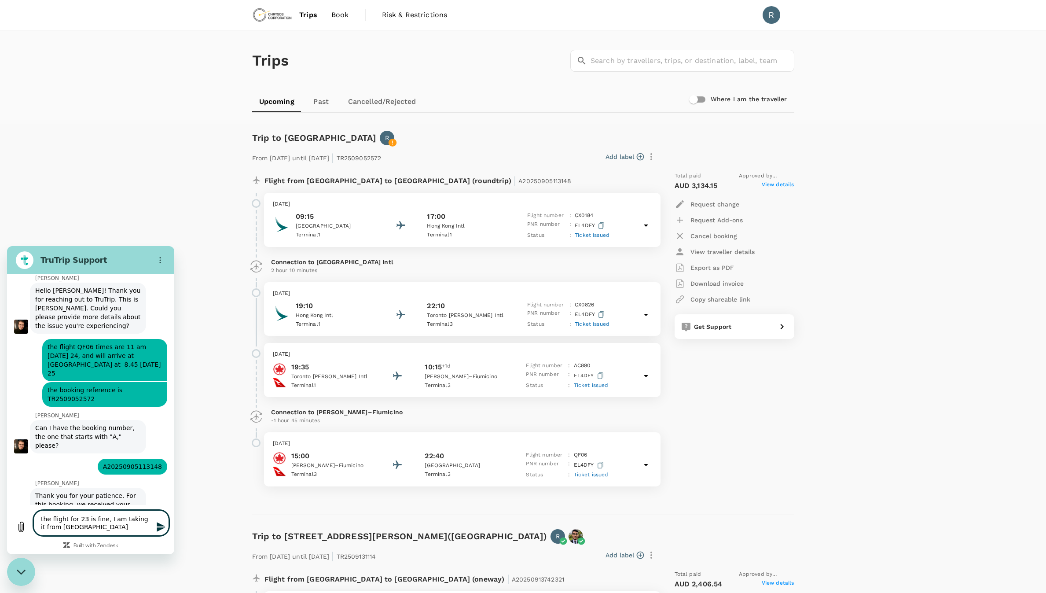
type textarea "x"
type textarea "the flight for 23 is fine, I am taking it from R"
type textarea "x"
type textarea "the flight for 23 is fine, I am taking it from"
type textarea "x"
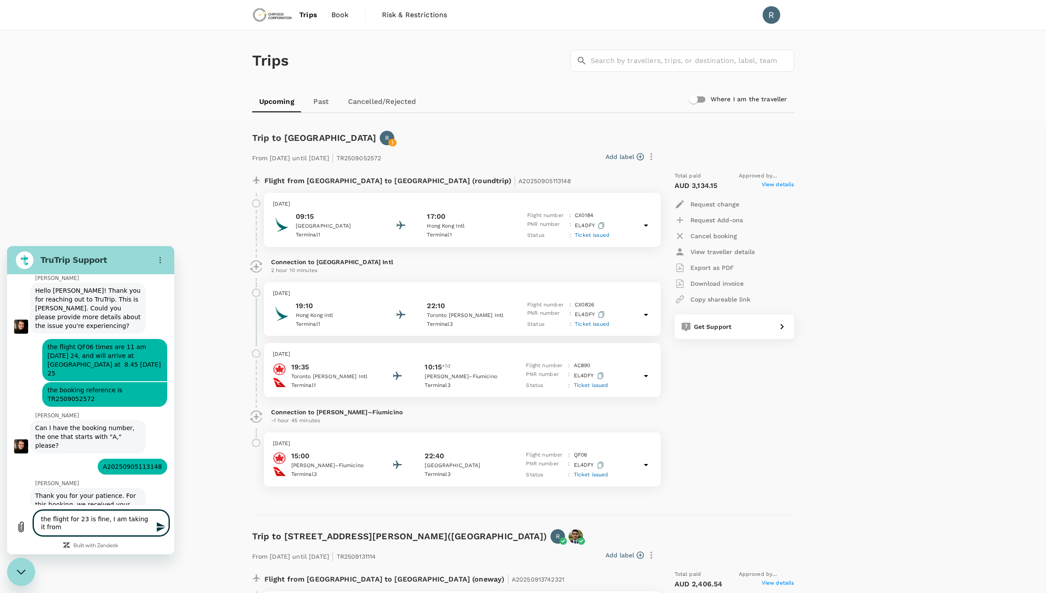
type textarea "the flight for 23 is fine, I am taking it from T"
type textarea "x"
type textarea "the flight for 23 is fine, I am taking it from To"
type textarea "x"
type textarea "the flight for 23 is fine, I am taking it from [GEOGRAPHIC_DATA]"
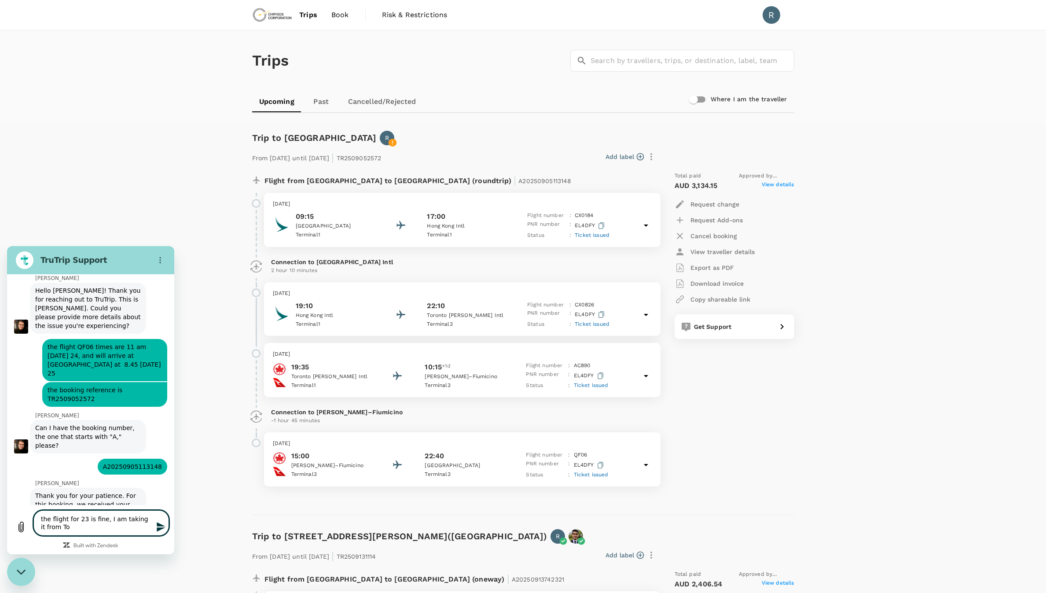
type textarea "x"
type textarea "the flight for 23 is fine, I am taking it from [GEOGRAPHIC_DATA]"
type textarea "x"
type textarea "the flight for 23 is fine, I am taking it from [GEOGRAPHIC_DATA]"
type textarea "x"
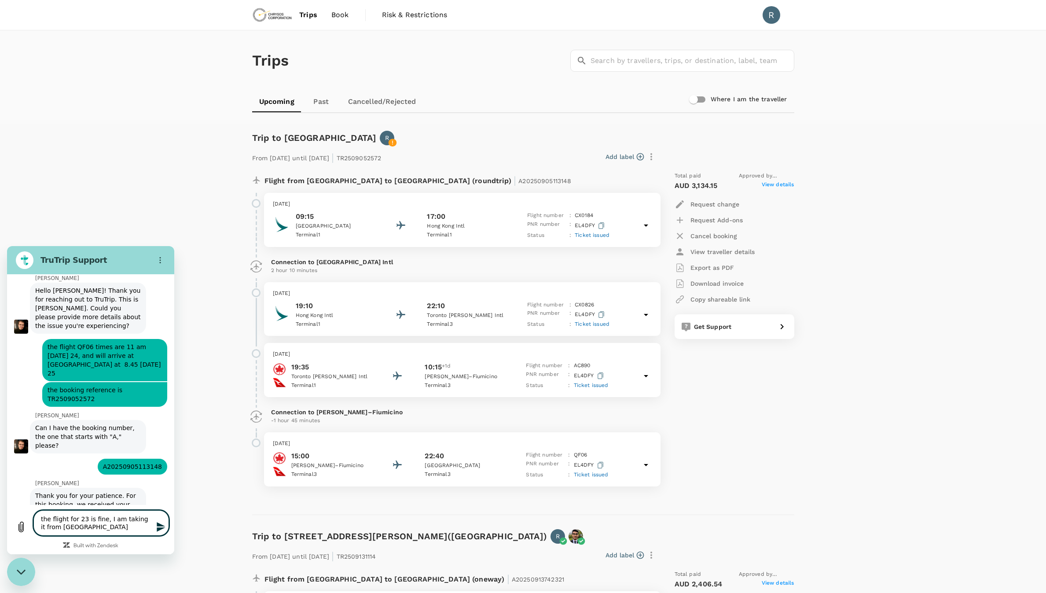
type textarea "the flight for 23 is fine, I am taking it from [GEOGRAPHIC_DATA]"
type textarea "x"
type textarea "the flight for 23 is fine, I am taking it from [GEOGRAPHIC_DATA]"
type textarea "x"
type textarea "the flight for 23 is fine, I am taking it from [GEOGRAPHIC_DATA]"
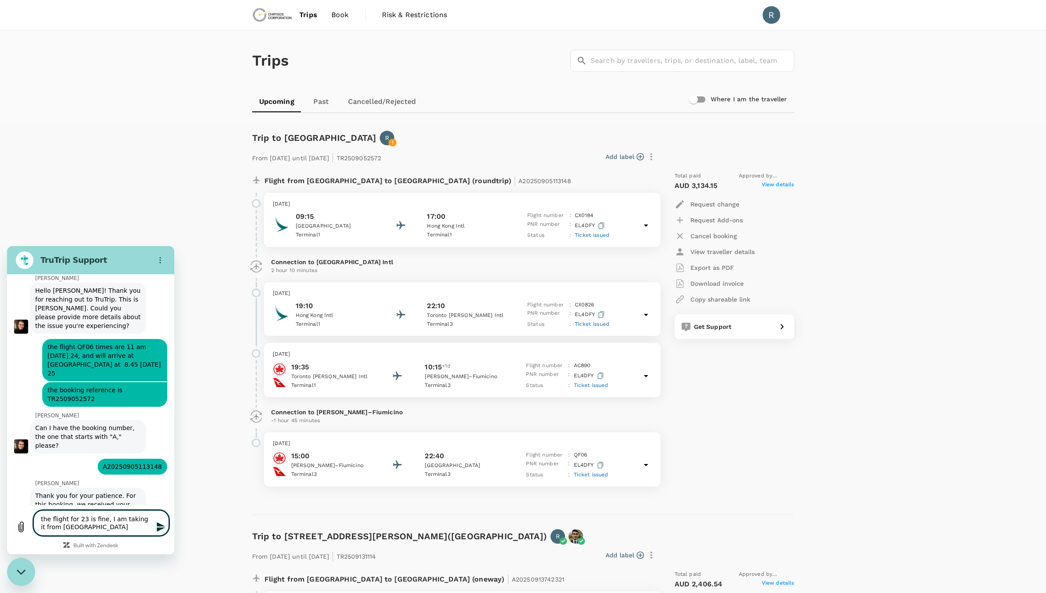
type textarea "x"
type textarea "the flight for 23 is fine, I am taking it from [GEOGRAPHIC_DATA] a"
type textarea "x"
type textarea "the flight for 23 is fine, I am taking it from [GEOGRAPHIC_DATA] at"
type textarea "x"
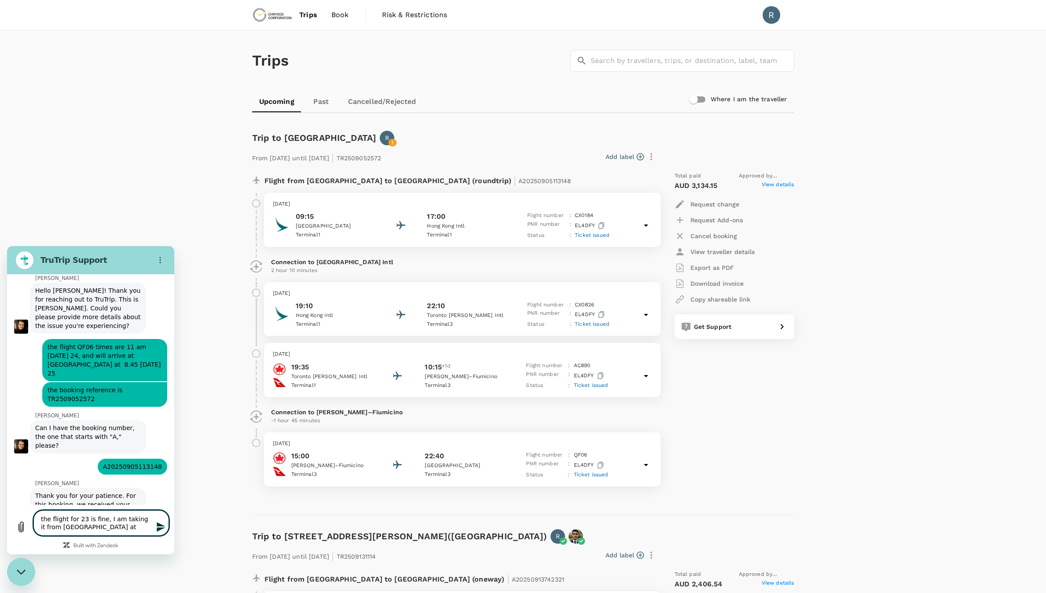
type textarea "the flight for 23 is fine, I am taking it from [GEOGRAPHIC_DATA] at"
type textarea "x"
type textarea "the flight for 23 is fine, I am taking it from [GEOGRAPHIC_DATA] at 1"
type textarea "x"
type textarea "the flight for 23 is fine, I am taking it from [GEOGRAPHIC_DATA] at 19"
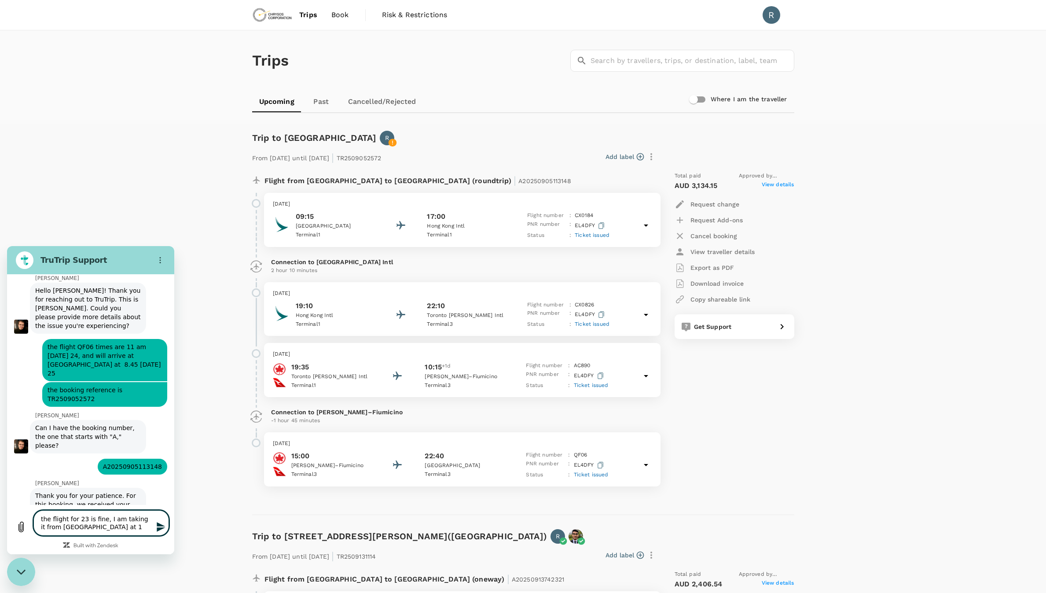
type textarea "x"
type textarea "the flight for 23 is fine, I am taking it from [GEOGRAPHIC_DATA] at 19."
type textarea "x"
type textarea "the flight for 23 is fine, I am taking it from [GEOGRAPHIC_DATA] at 19.3"
type textarea "x"
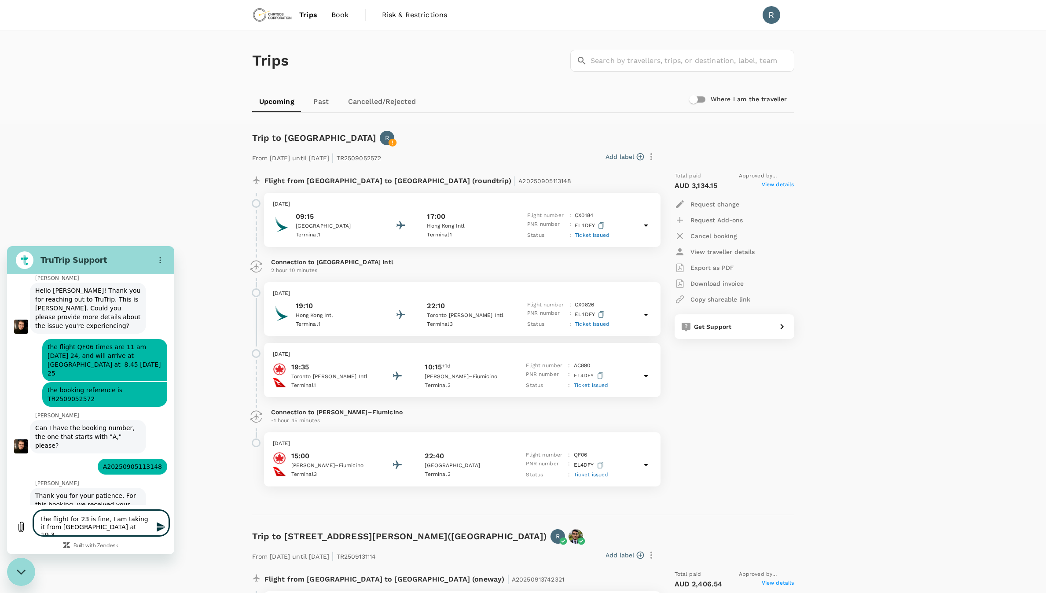
type textarea "the flight for 23 is fine, I am taking it from [GEOGRAPHIC_DATA] at 19.35"
type textarea "x"
type textarea "the flight for 23 is fine, I am taking it from [GEOGRAPHIC_DATA] at 19.35"
type textarea "x"
type textarea "the flight for 23 is fine, I am taking it from [GEOGRAPHIC_DATA] at 19.35 a"
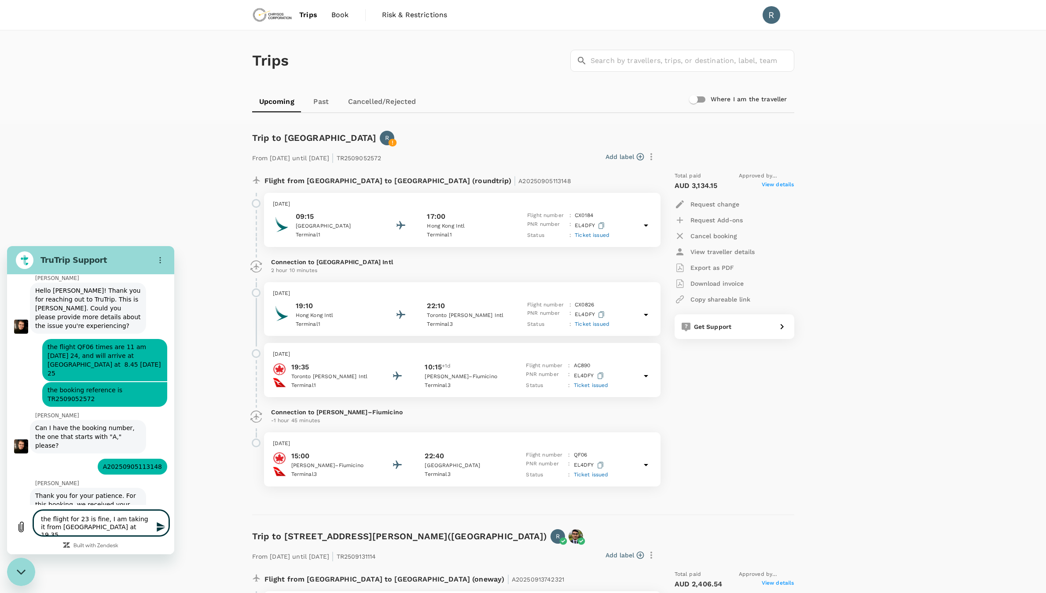
type textarea "x"
type textarea "the flight for 23 is fine, I am taking it from [GEOGRAPHIC_DATA] at 19.35 an"
type textarea "x"
type textarea "the flight for 23 is fine, I am taking it from [GEOGRAPHIC_DATA] at 19.35 and"
type textarea "x"
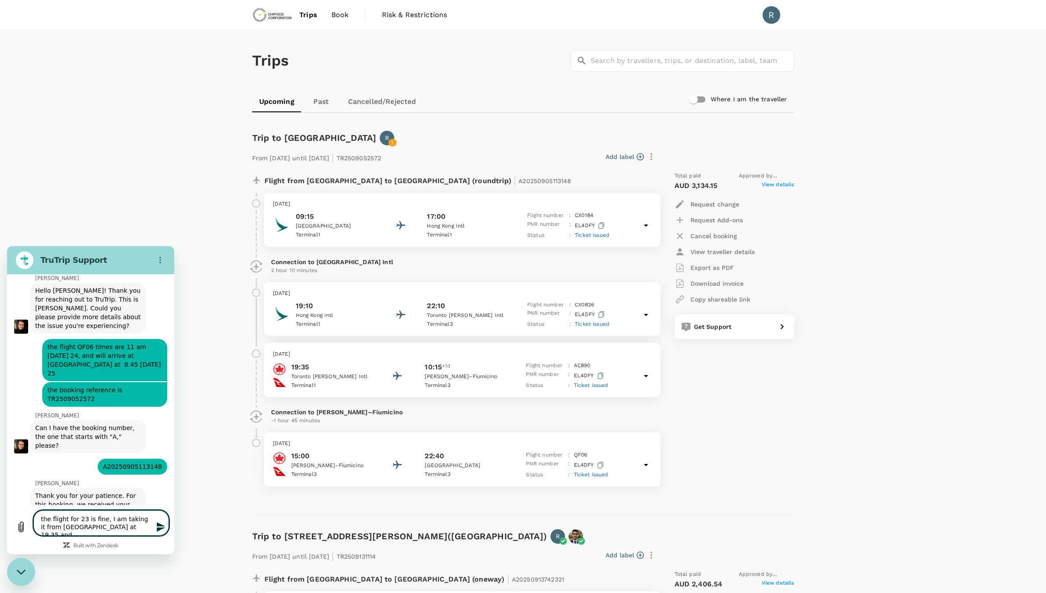
type textarea "the flight for 23 is fine, I am taking it from [GEOGRAPHIC_DATA] at 19.35 and"
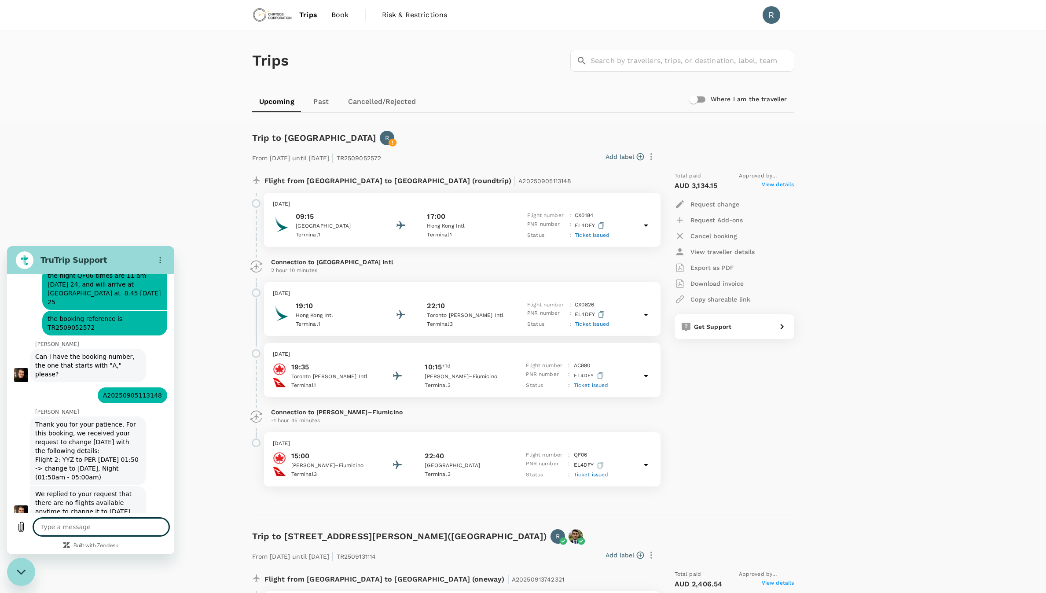
scroll to position [2193, 0]
click at [86, 525] on textarea at bounding box center [101, 527] width 136 height 18
click at [22, 522] on icon "Upload file" at bounding box center [21, 527] width 5 height 10
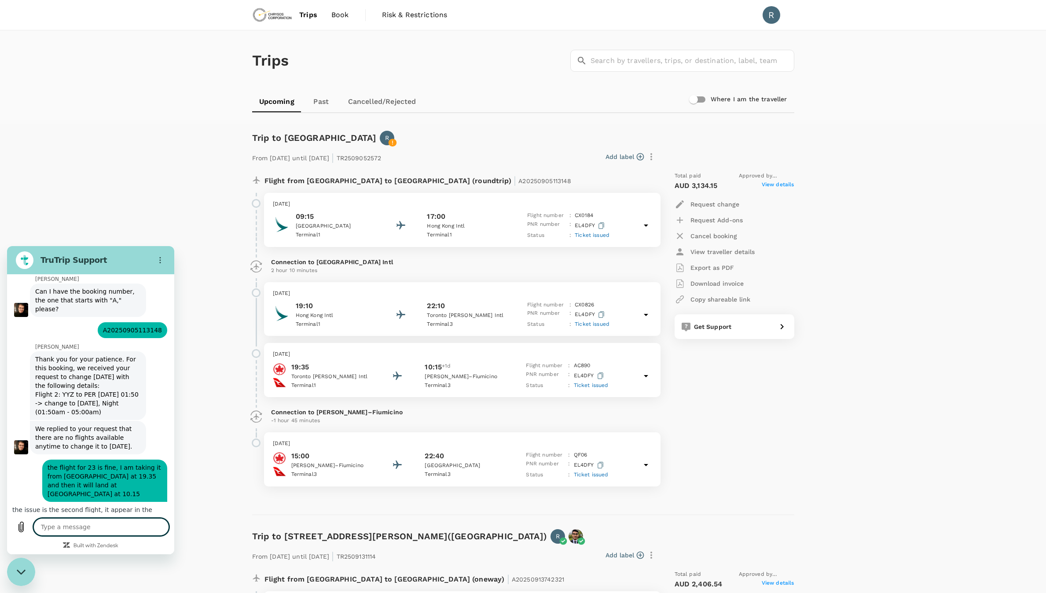
scroll to position [2258, 0]
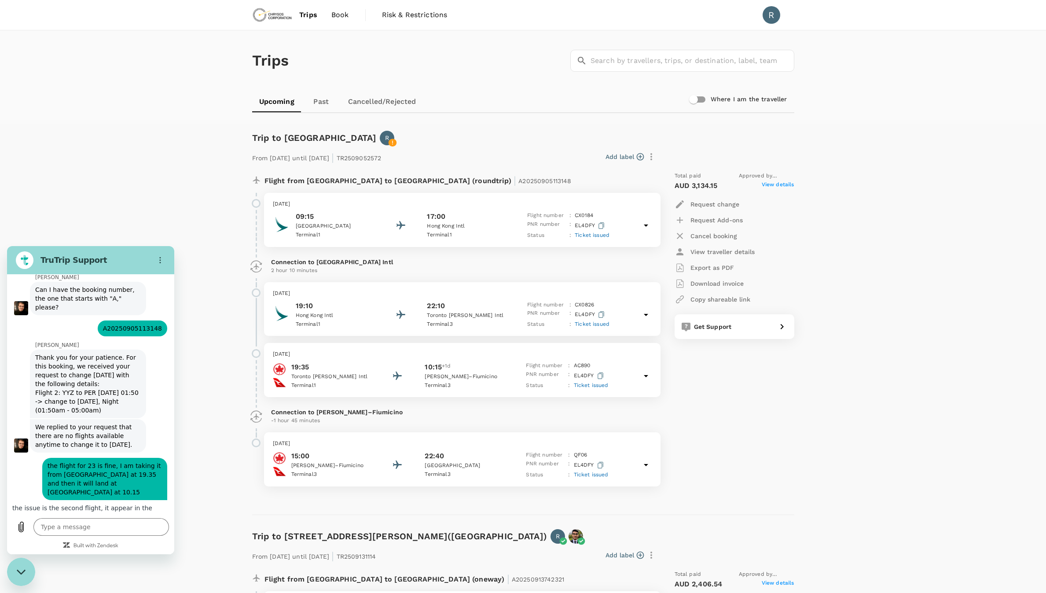
click at [118, 566] on span "Open in new tab" at bounding box center [121, 569] width 58 height 7
click at [73, 528] on textarea at bounding box center [101, 527] width 136 height 18
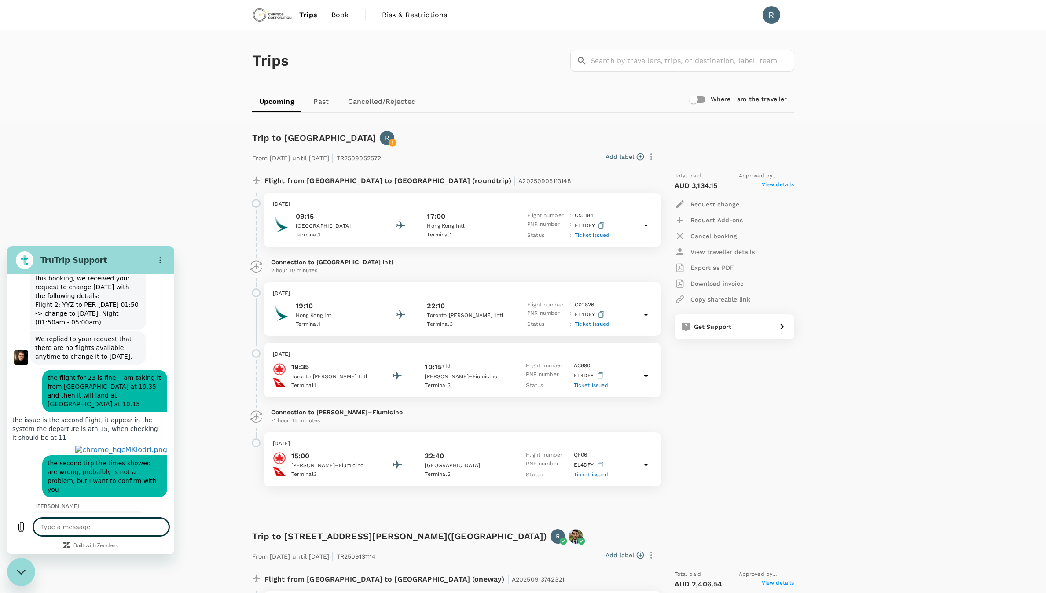
scroll to position [2347, 0]
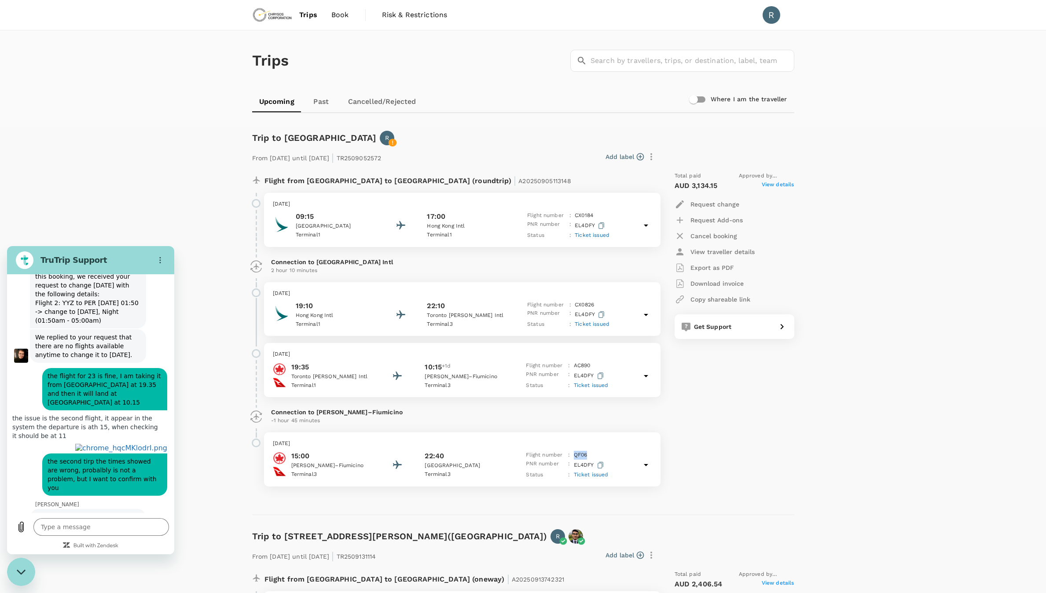
drag, startPoint x: 592, startPoint y: 453, endPoint x: 573, endPoint y: 455, distance: 19.0
click at [573, 455] on div "Flight number : QF 06" at bounding box center [567, 455] width 82 height 9
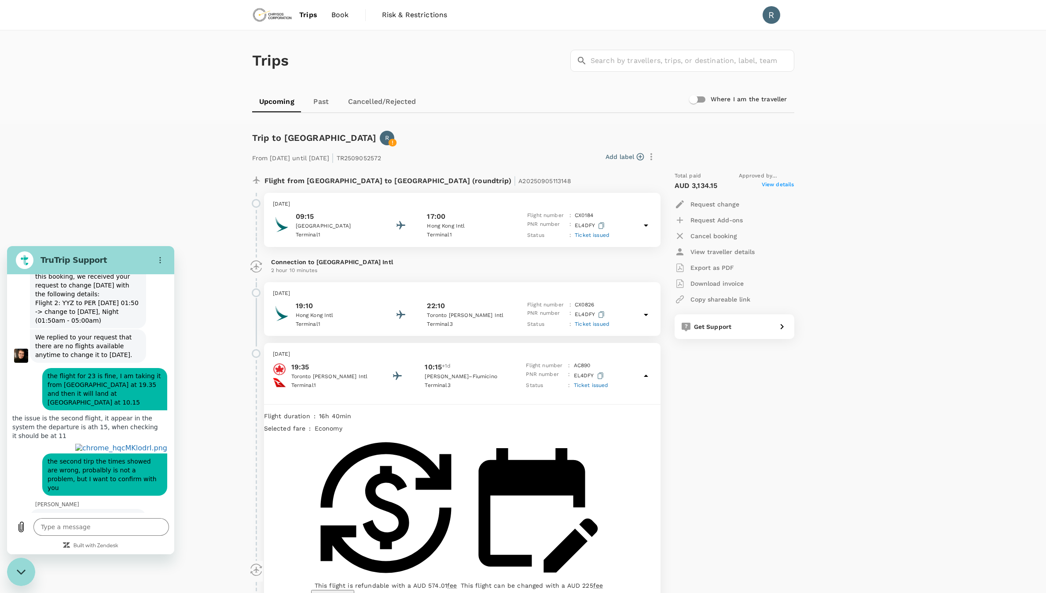
drag, startPoint x: 577, startPoint y: 453, endPoint x: 548, endPoint y: 459, distance: 29.7
click at [548, 590] on div "View details" at bounding box center [485, 597] width 349 height 15
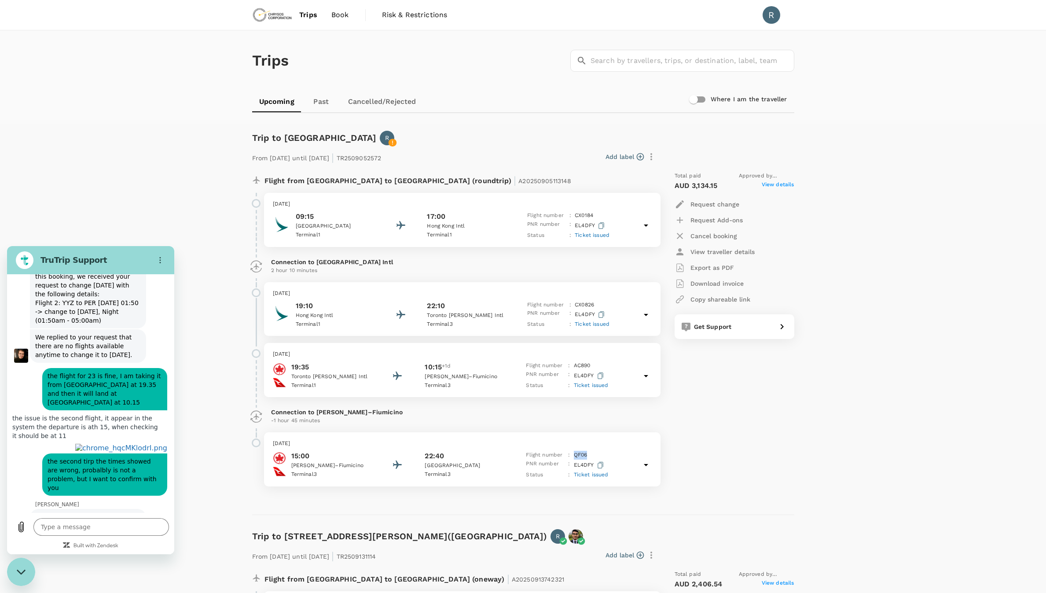
drag, startPoint x: 587, startPoint y: 457, endPoint x: 573, endPoint y: 456, distance: 14.1
click at [573, 456] on div "Flight number : QF 06" at bounding box center [567, 455] width 82 height 9
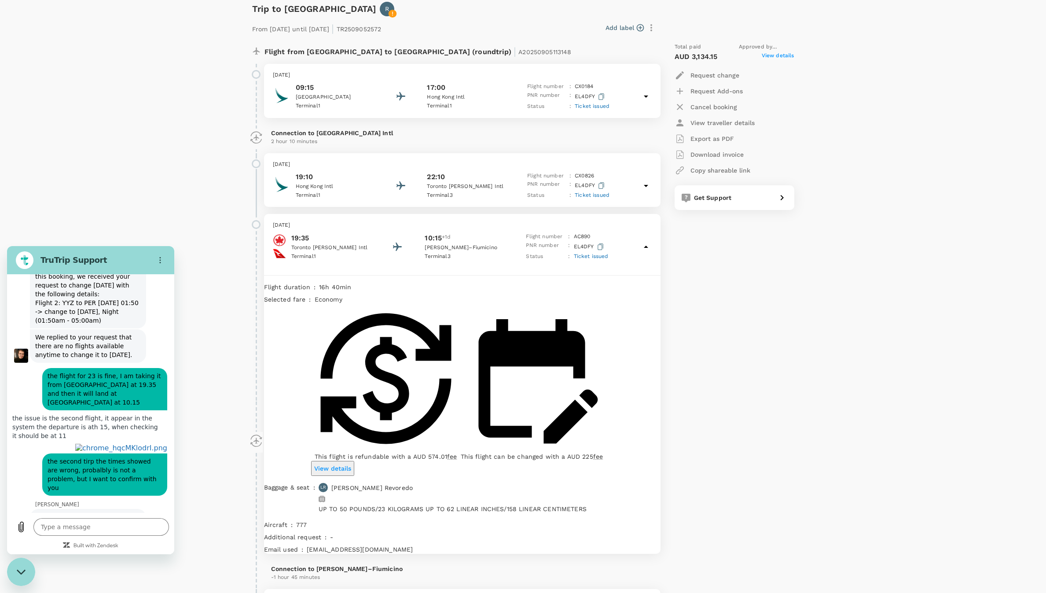
scroll to position [132, 0]
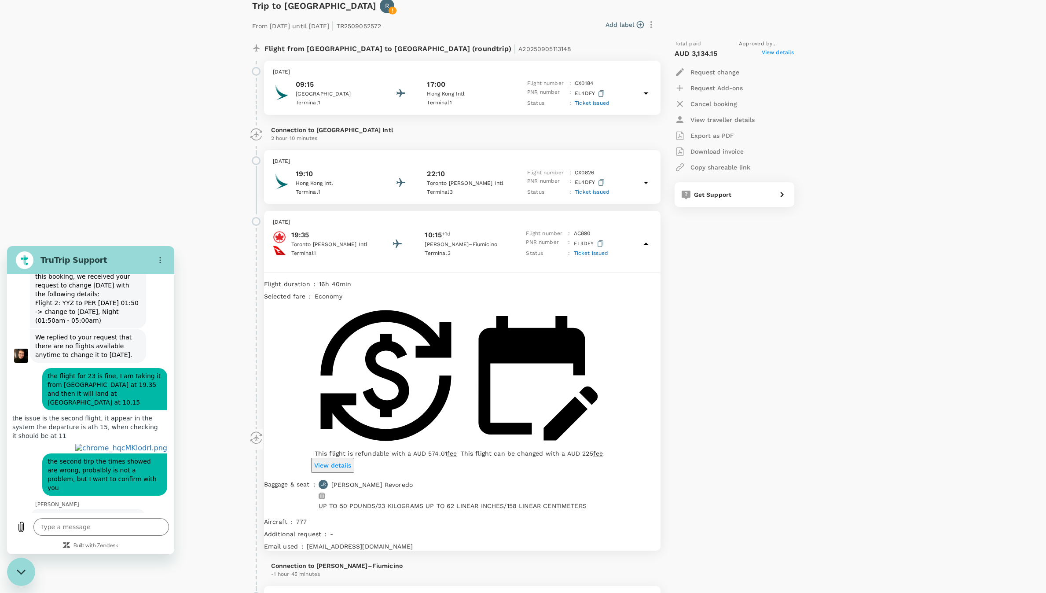
copy p "QF 06"
click at [118, 523] on textarea at bounding box center [101, 527] width 136 height 18
click at [22, 524] on icon "Upload file" at bounding box center [21, 527] width 5 height 10
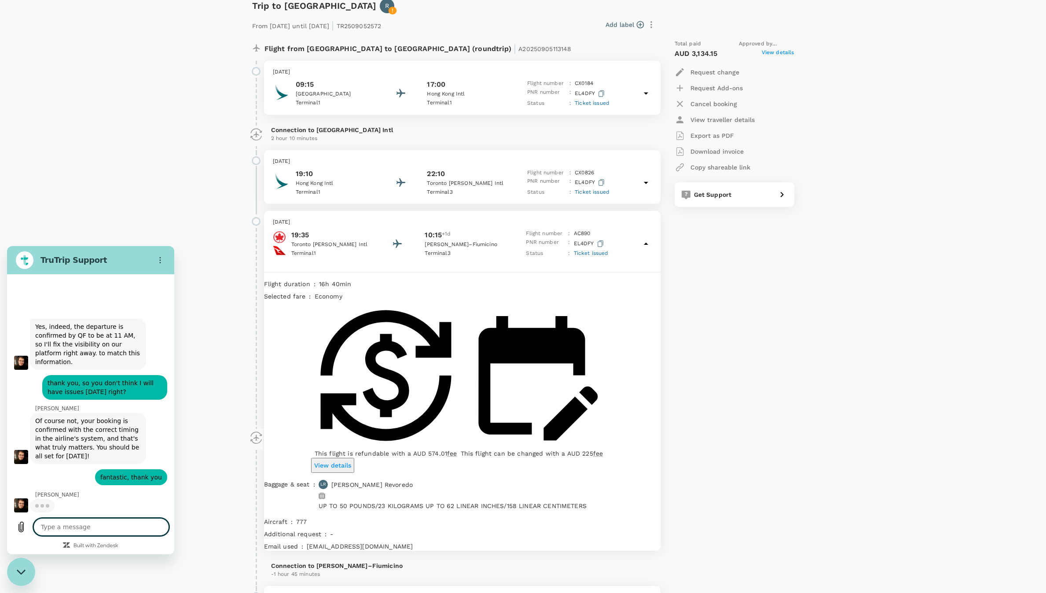
scroll to position [2678, 0]
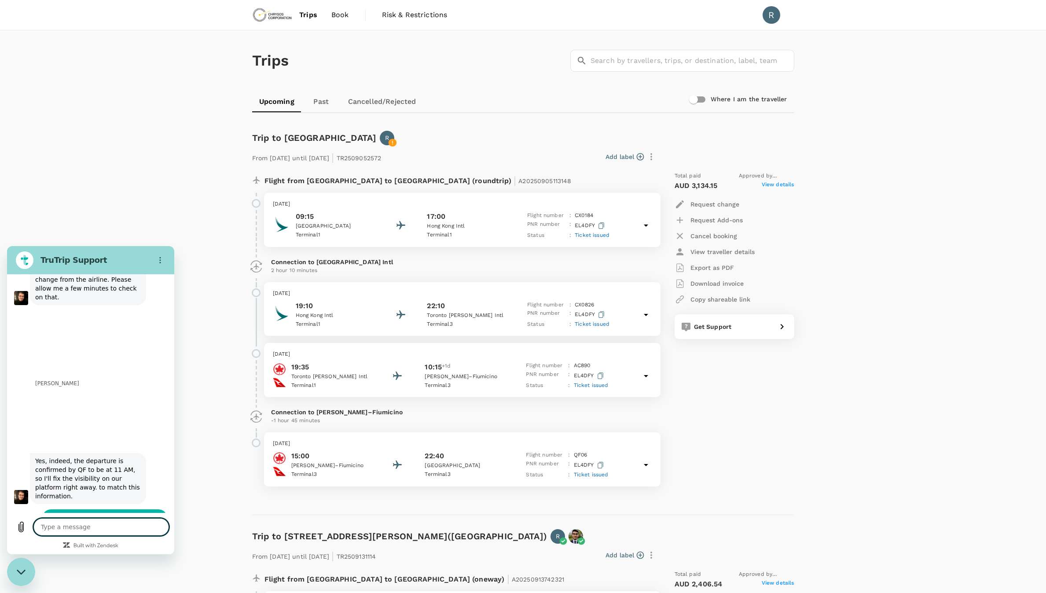
scroll to position [2662, 0]
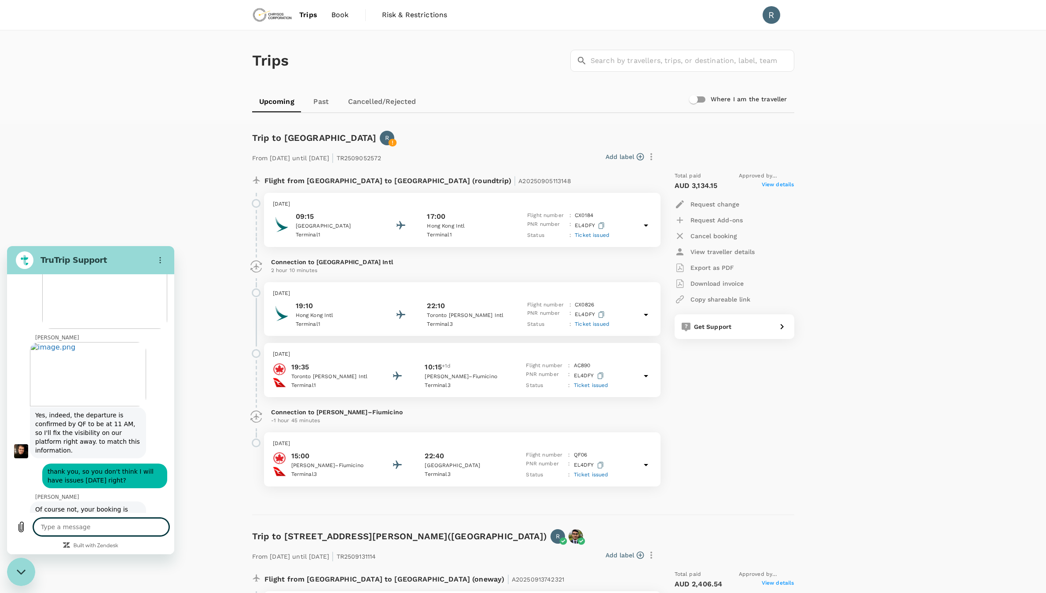
type textarea "x"
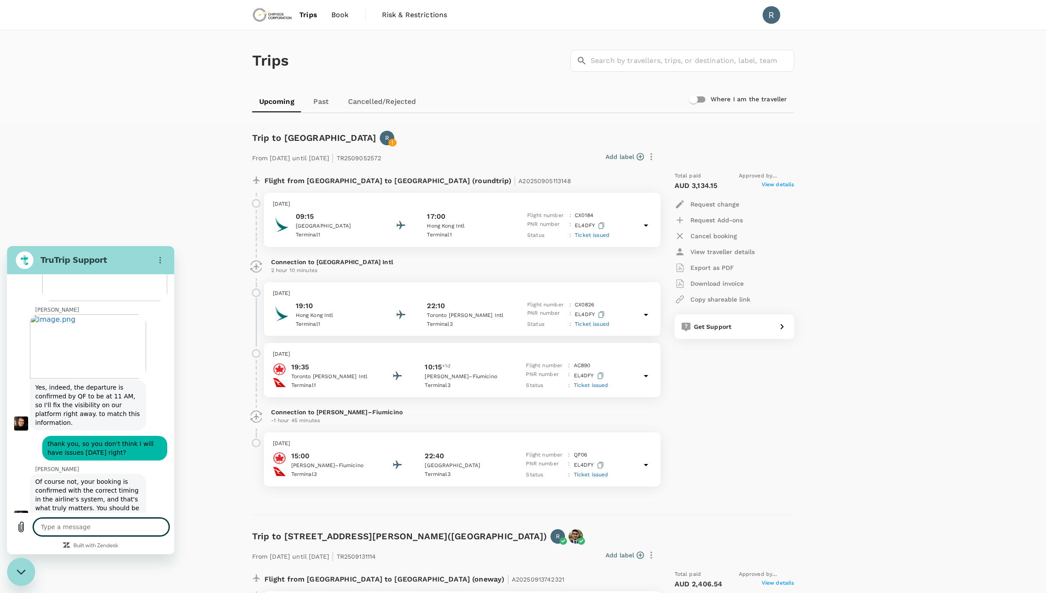
scroll to position [2735, 0]
click at [92, 561] on span "You're very welcome! Just a quick note: the timing visibility might still show …" at bounding box center [88, 587] width 106 height 53
click at [104, 520] on textarea at bounding box center [101, 527] width 136 height 18
type textarea "t"
type textarea "x"
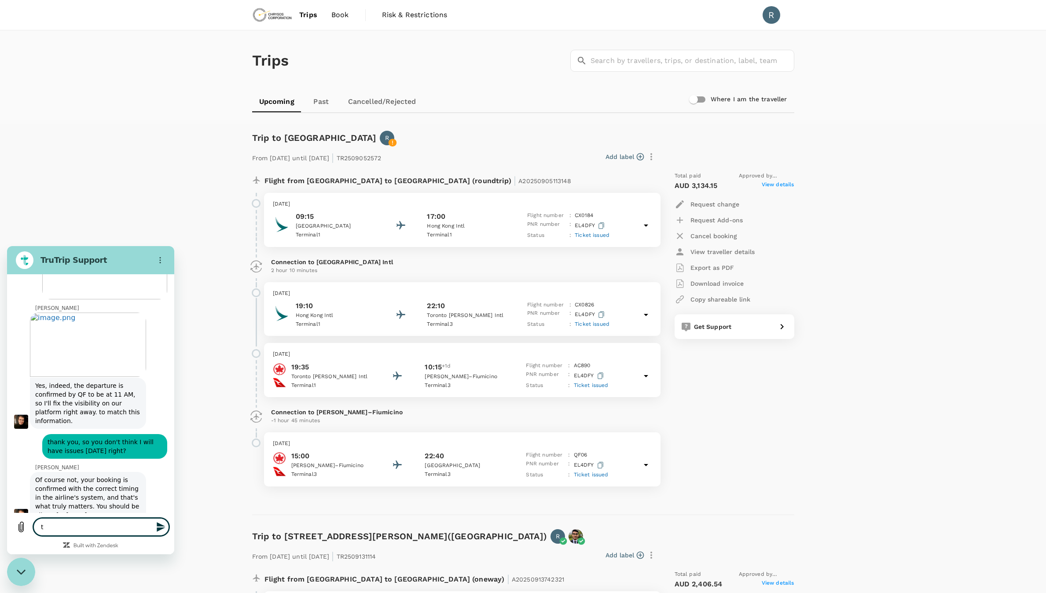
type textarea "th"
type textarea "x"
type textarea "thn"
type textarea "x"
type textarea "thnx"
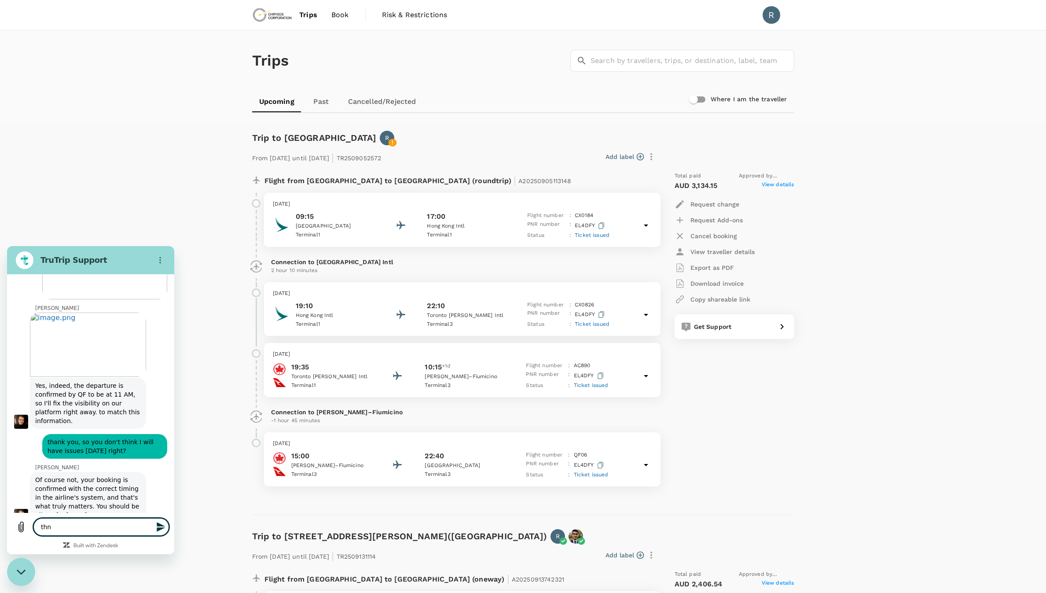
type textarea "x"
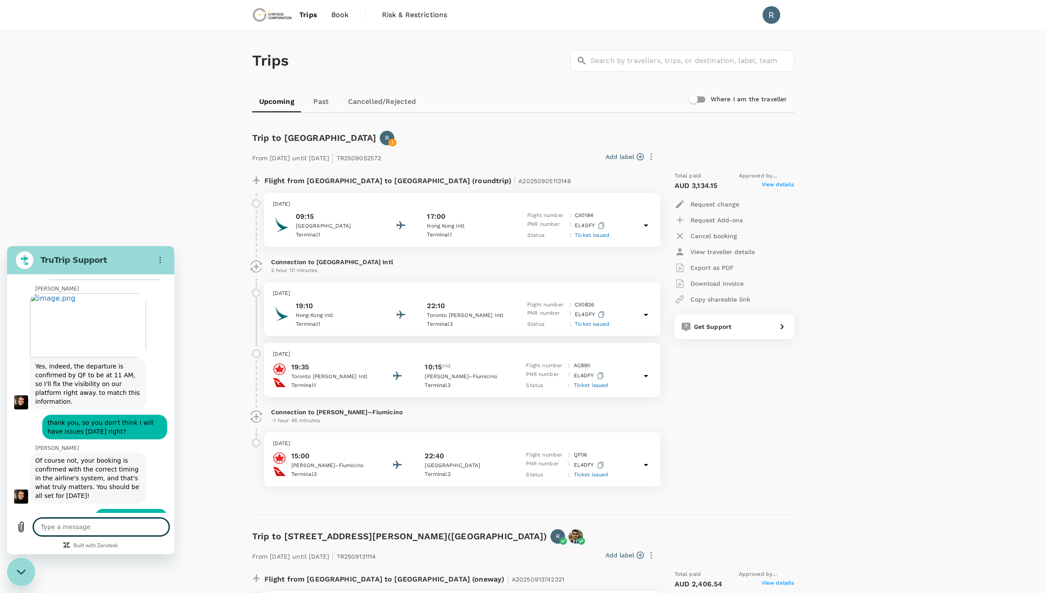
scroll to position [2756, 0]
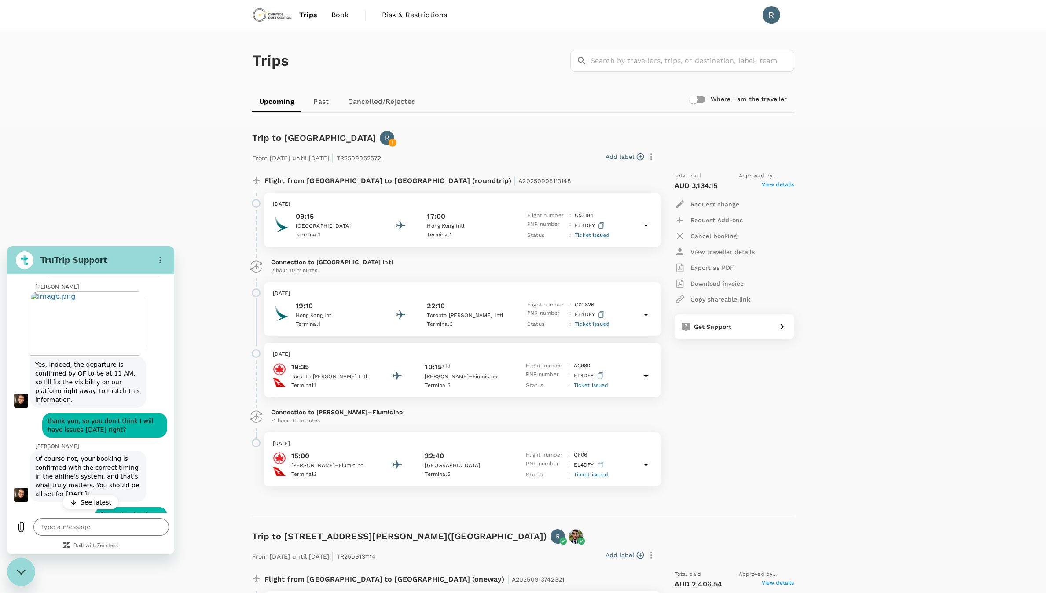
type textarea "x"
